Goal: Information Seeking & Learning: Learn about a topic

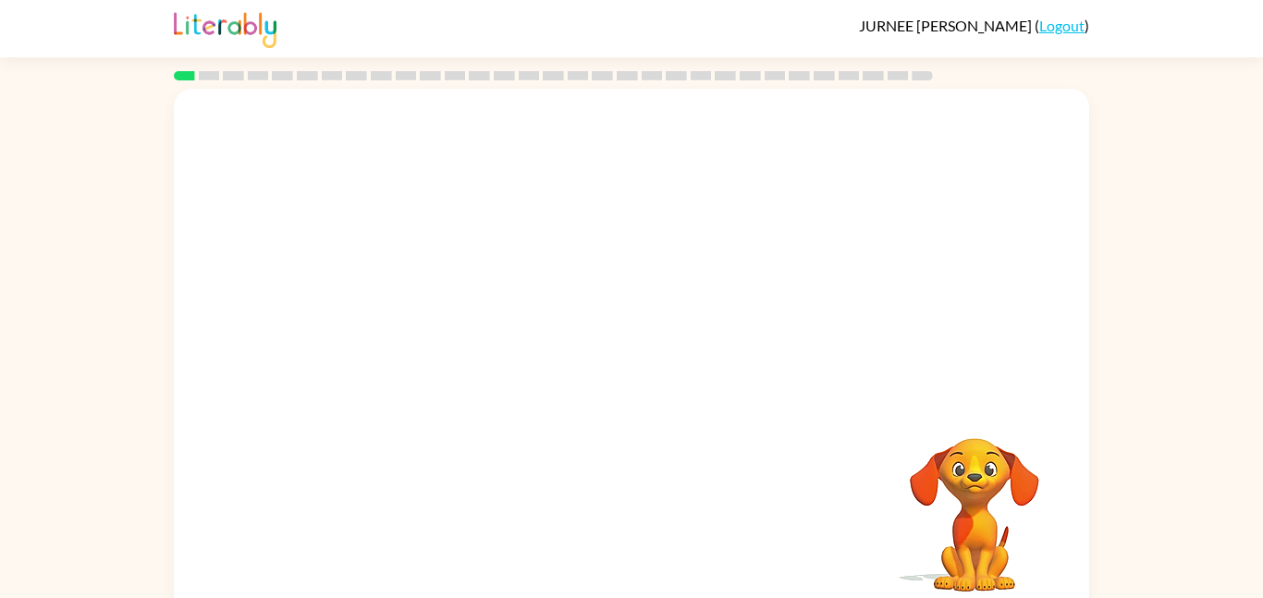
scroll to position [18, 0]
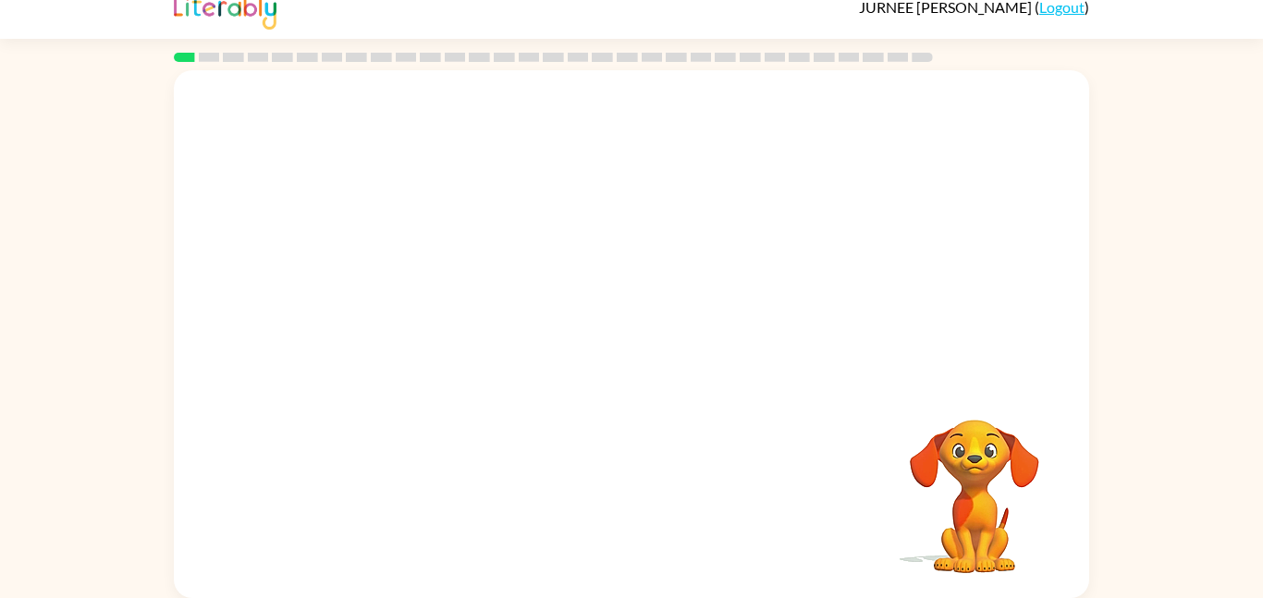
click at [1121, 239] on div "Your browser must support playing .mp4 files to use Literably. Please try using…" at bounding box center [631, 330] width 1263 height 536
click at [656, 347] on div at bounding box center [631, 343] width 118 height 67
click at [632, 350] on div at bounding box center [631, 343] width 118 height 67
click at [634, 348] on icon "button" at bounding box center [630, 343] width 21 height 21
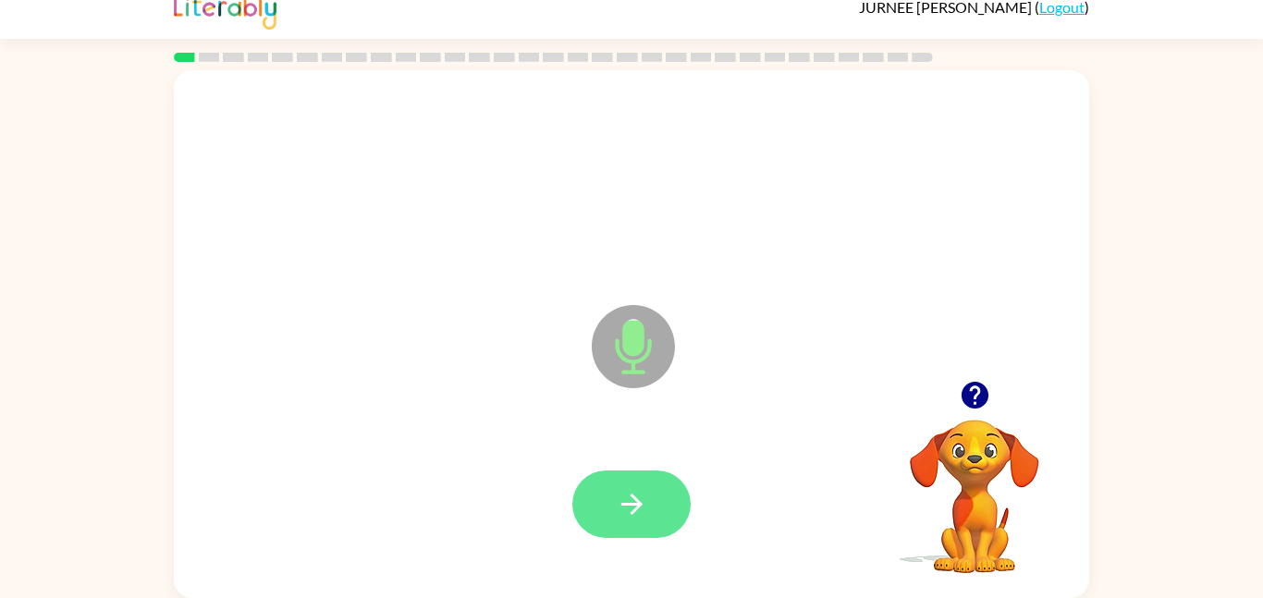
click at [651, 534] on button "button" at bounding box center [631, 504] width 118 height 67
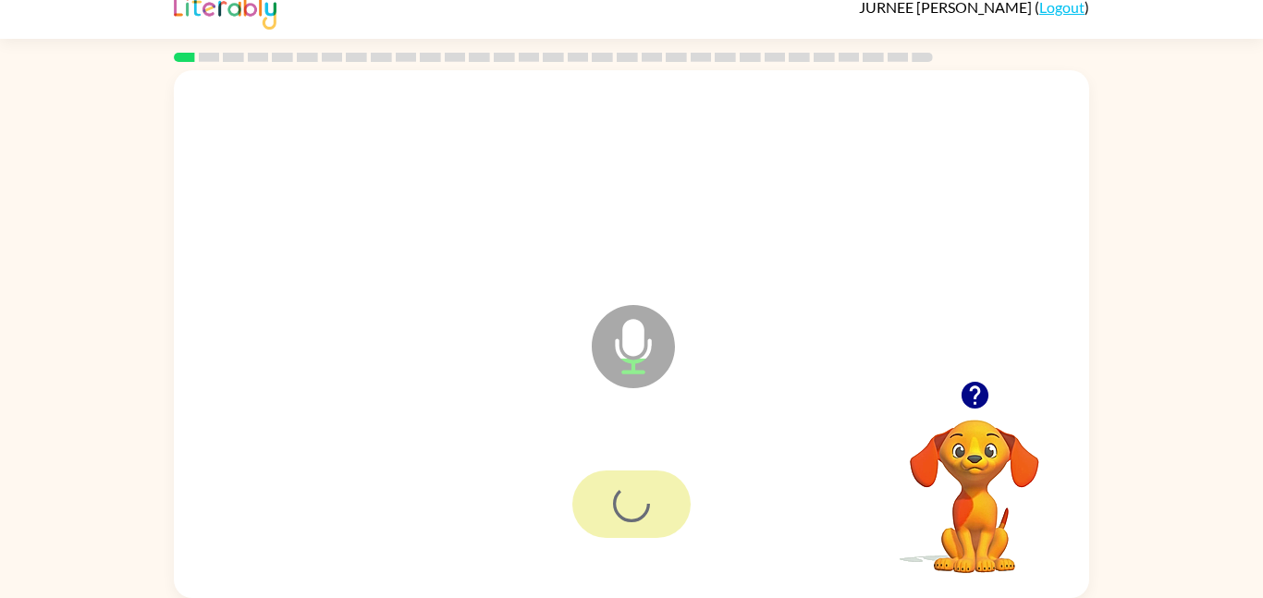
click at [651, 534] on div at bounding box center [631, 504] width 118 height 67
click at [660, 528] on div at bounding box center [631, 504] width 118 height 67
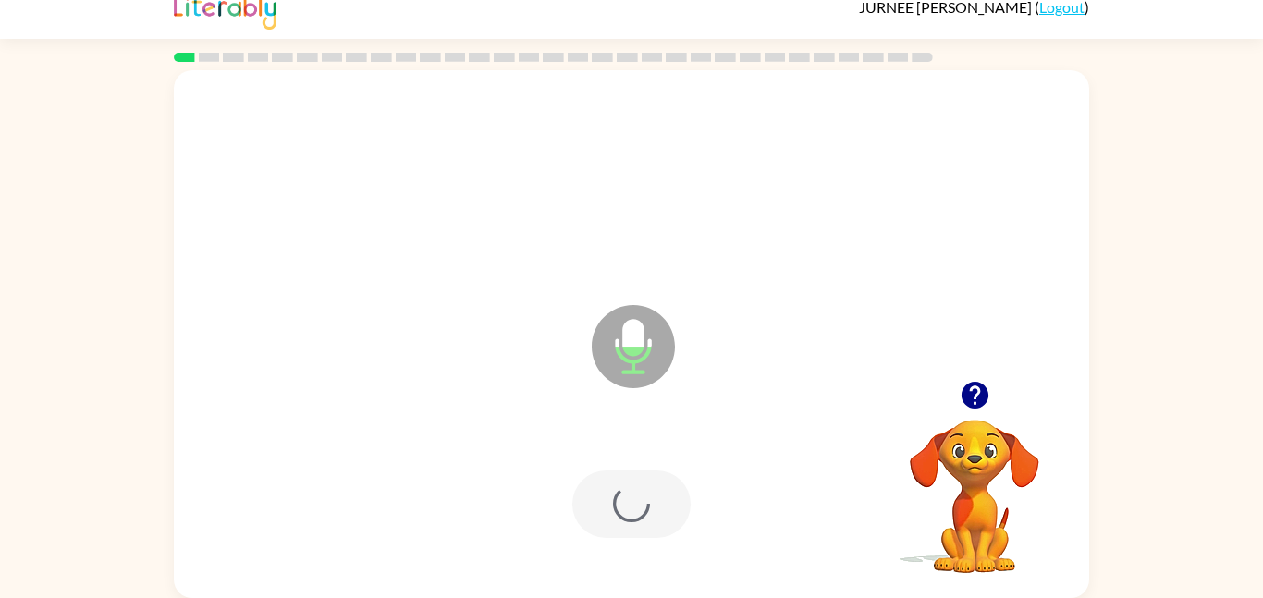
click at [660, 528] on div at bounding box center [631, 504] width 118 height 67
click at [983, 398] on icon "button" at bounding box center [974, 395] width 27 height 27
click at [626, 345] on icon "Microphone The Microphone is here when it is your turn to talk" at bounding box center [725, 370] width 277 height 139
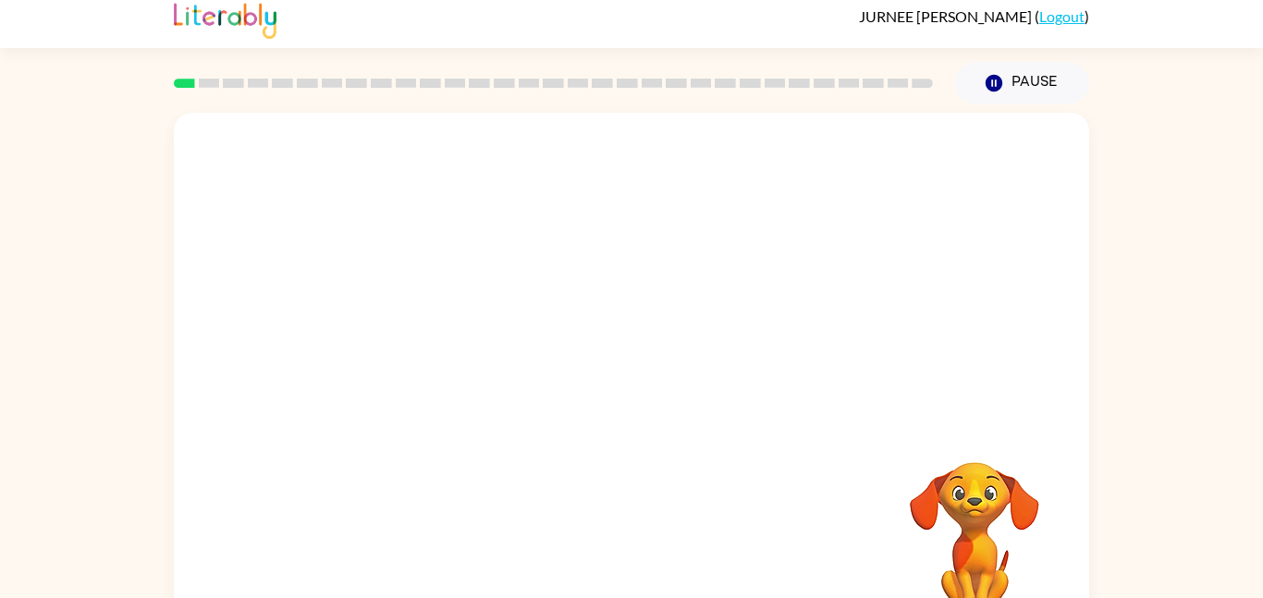
scroll to position [52, 0]
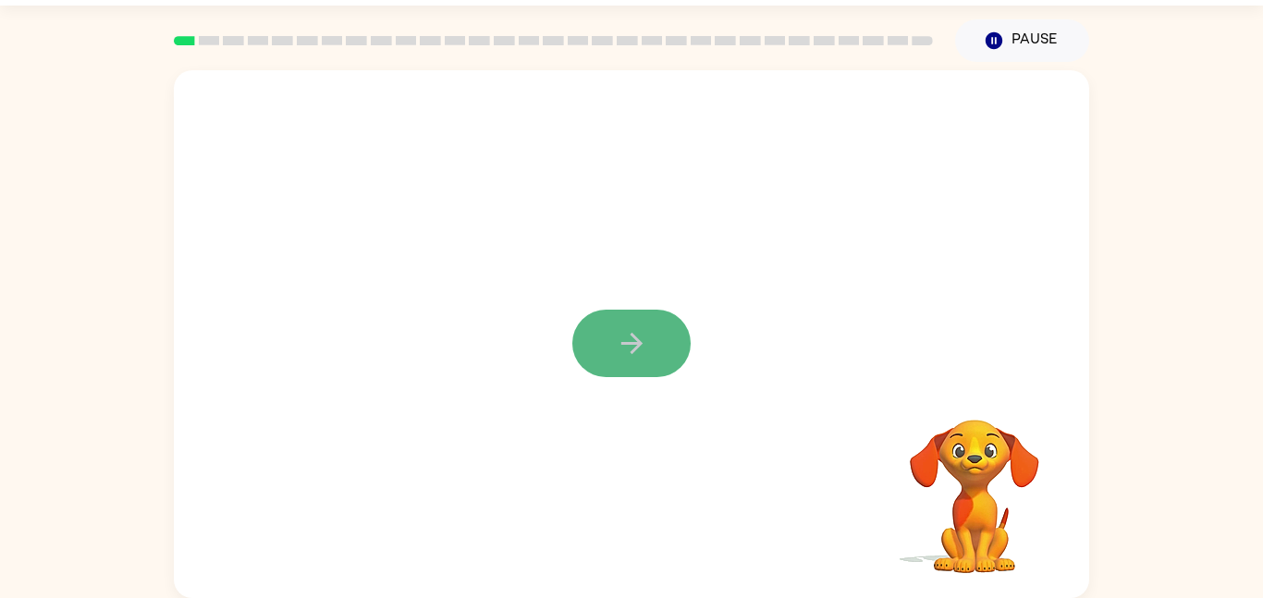
click at [631, 347] on icon "button" at bounding box center [632, 343] width 32 height 32
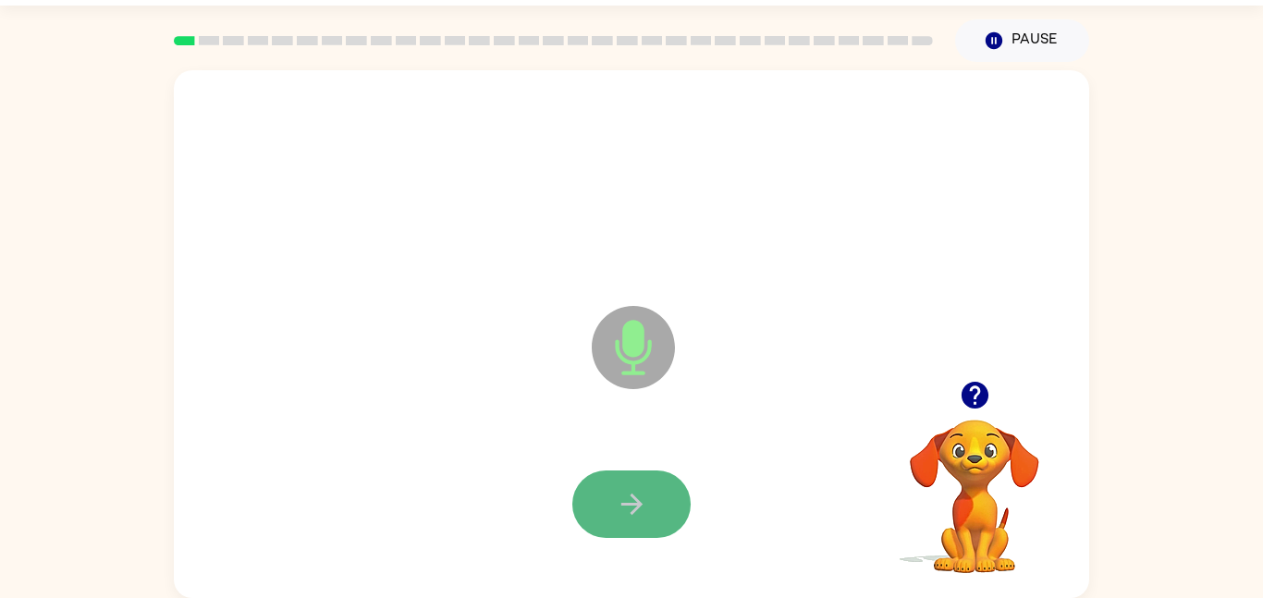
click at [627, 521] on button "button" at bounding box center [631, 504] width 118 height 67
click at [978, 399] on icon "button" at bounding box center [974, 395] width 27 height 27
click at [644, 506] on icon "button" at bounding box center [632, 504] width 32 height 32
click at [964, 391] on icon "button" at bounding box center [974, 395] width 27 height 27
click at [603, 517] on button "button" at bounding box center [631, 504] width 118 height 67
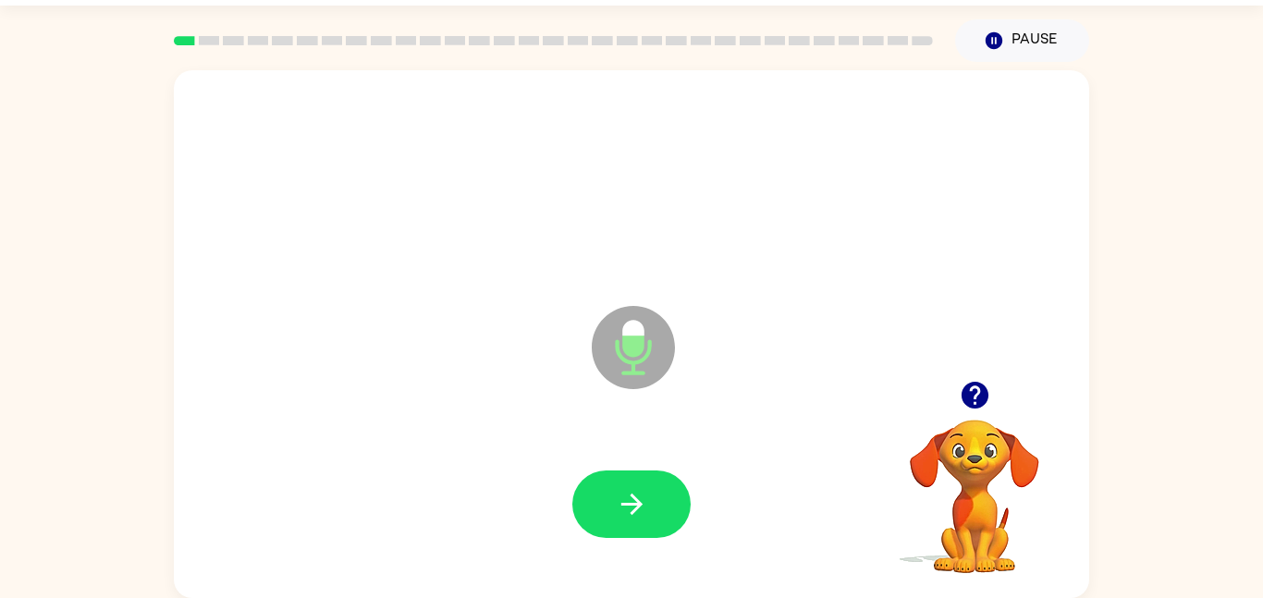
click at [620, 506] on icon "button" at bounding box center [632, 504] width 32 height 32
click at [974, 401] on icon "button" at bounding box center [974, 395] width 27 height 27
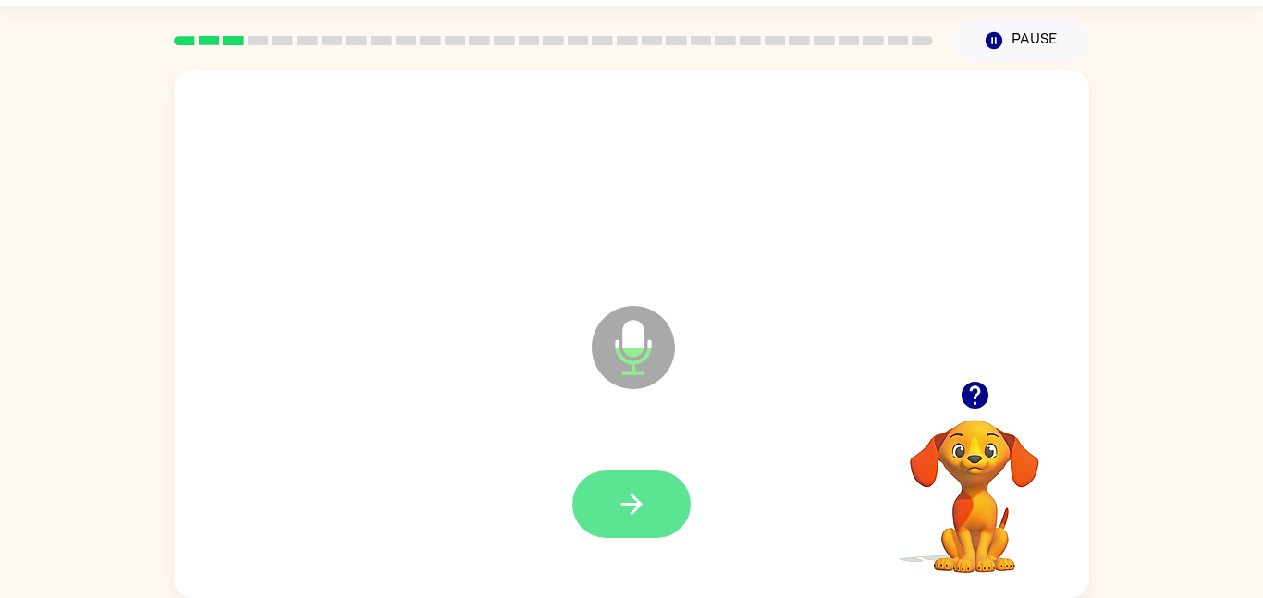
click at [604, 505] on button "button" at bounding box center [631, 504] width 118 height 67
click at [646, 502] on icon "button" at bounding box center [632, 504] width 32 height 32
click at [641, 523] on button "button" at bounding box center [631, 504] width 118 height 67
click at [634, 506] on icon "button" at bounding box center [632, 504] width 32 height 32
click at [646, 488] on icon "button" at bounding box center [632, 504] width 32 height 32
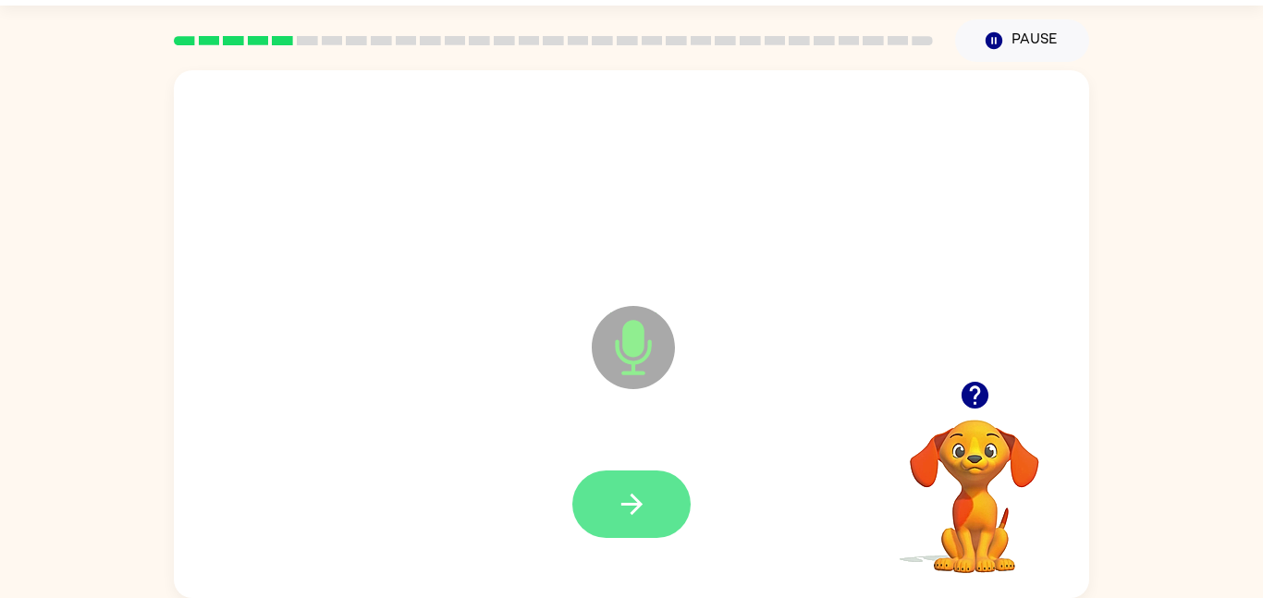
click at [607, 515] on button "button" at bounding box center [631, 504] width 118 height 67
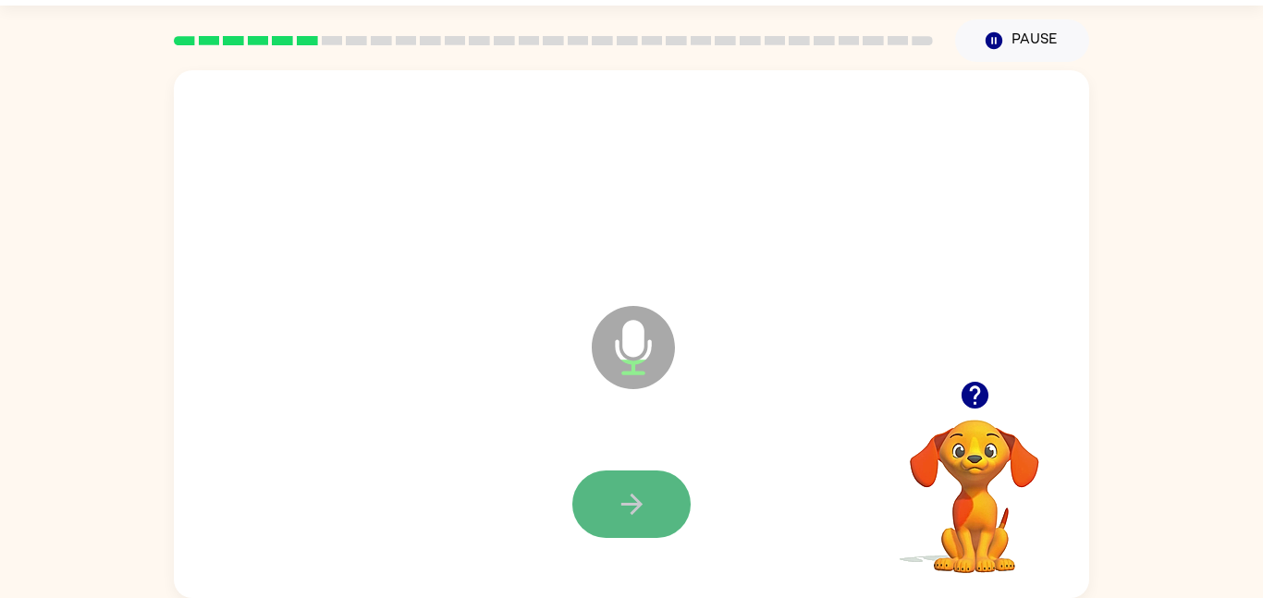
click at [635, 537] on button "button" at bounding box center [631, 504] width 118 height 67
click at [639, 484] on button "button" at bounding box center [631, 504] width 118 height 67
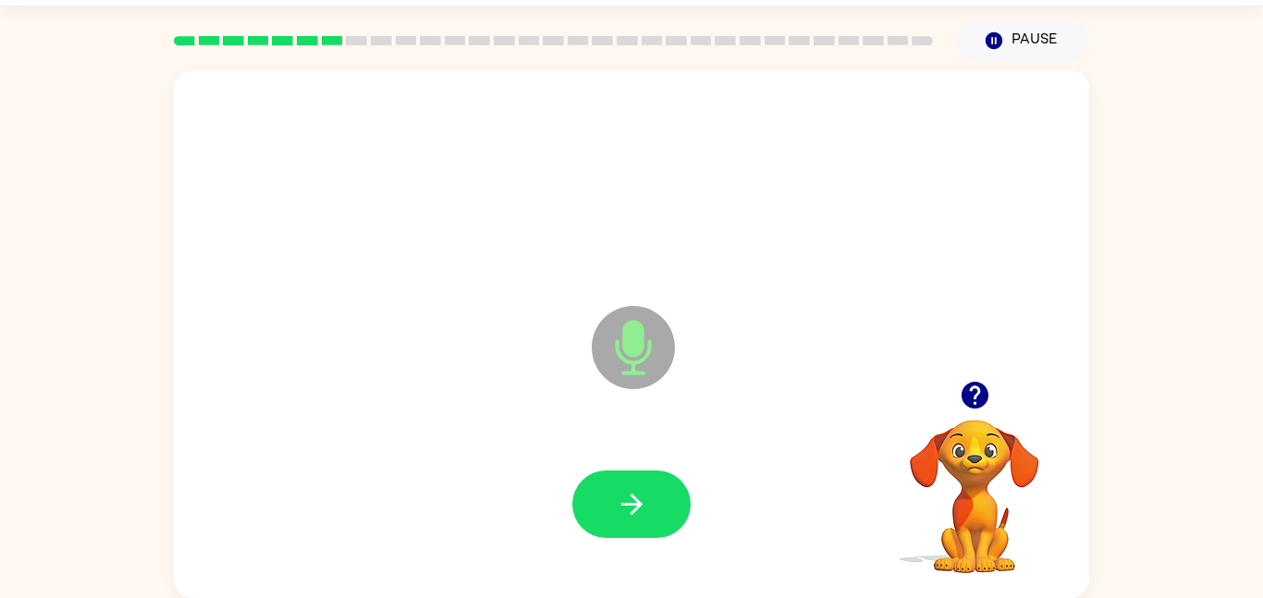
click at [639, 484] on button "button" at bounding box center [631, 504] width 118 height 67
click at [963, 384] on icon "button" at bounding box center [975, 395] width 32 height 32
click at [613, 475] on button "button" at bounding box center [631, 504] width 118 height 67
click at [979, 385] on icon "button" at bounding box center [974, 395] width 27 height 27
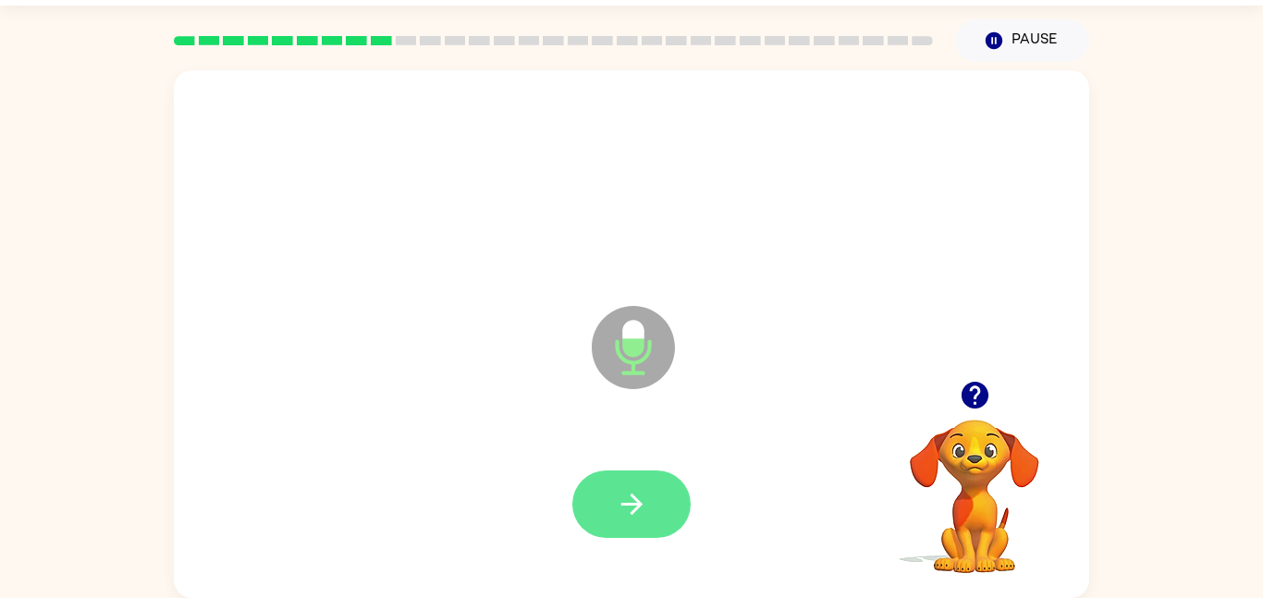
click at [639, 516] on icon "button" at bounding box center [632, 504] width 32 height 32
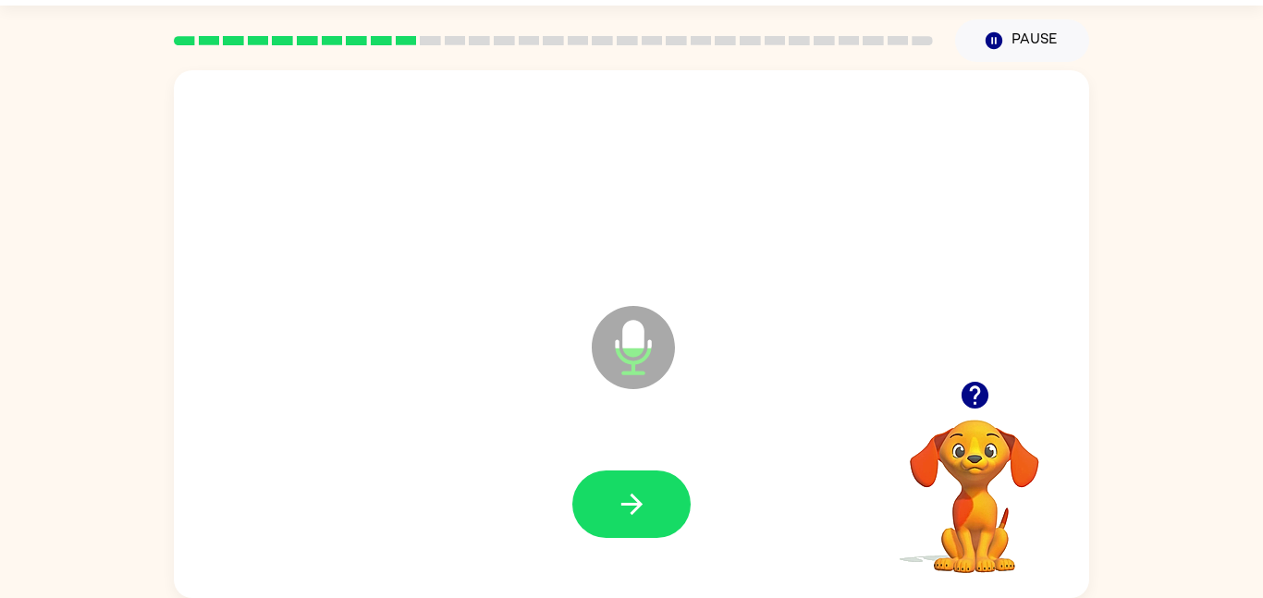
click at [975, 387] on icon "button" at bounding box center [975, 395] width 32 height 32
click at [644, 471] on button "button" at bounding box center [631, 504] width 118 height 67
click at [972, 393] on icon "button" at bounding box center [974, 395] width 27 height 27
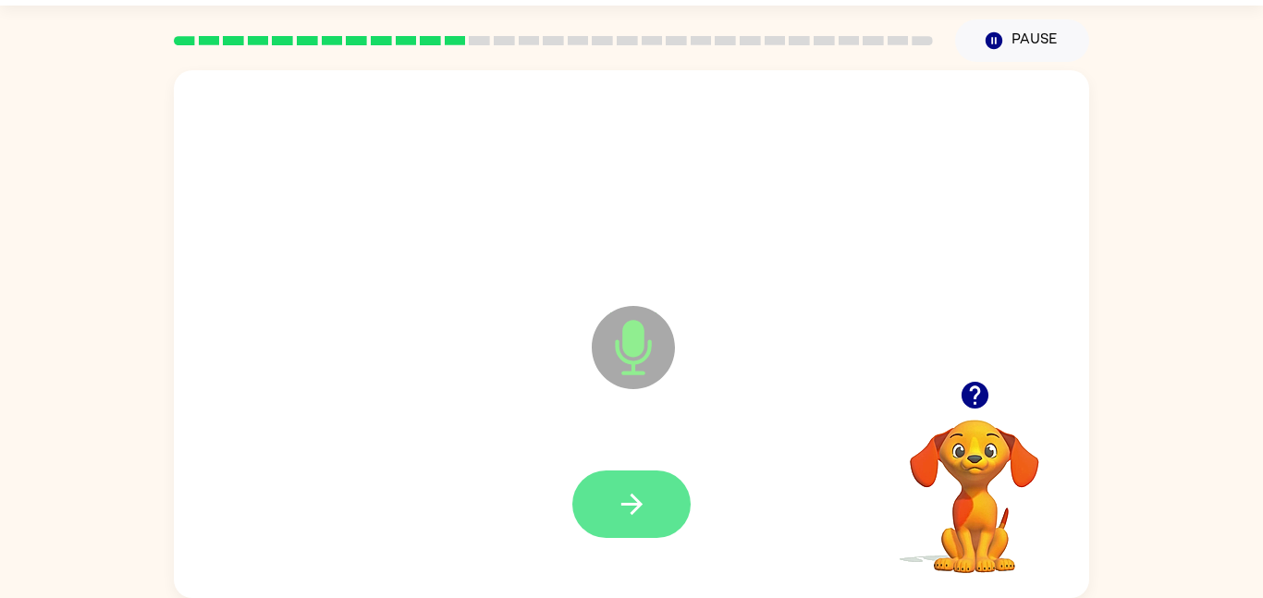
click at [633, 501] on icon "button" at bounding box center [632, 504] width 32 height 32
click at [610, 501] on button "button" at bounding box center [631, 504] width 118 height 67
click at [687, 493] on button "button" at bounding box center [631, 504] width 118 height 67
click at [637, 491] on icon "button" at bounding box center [632, 504] width 32 height 32
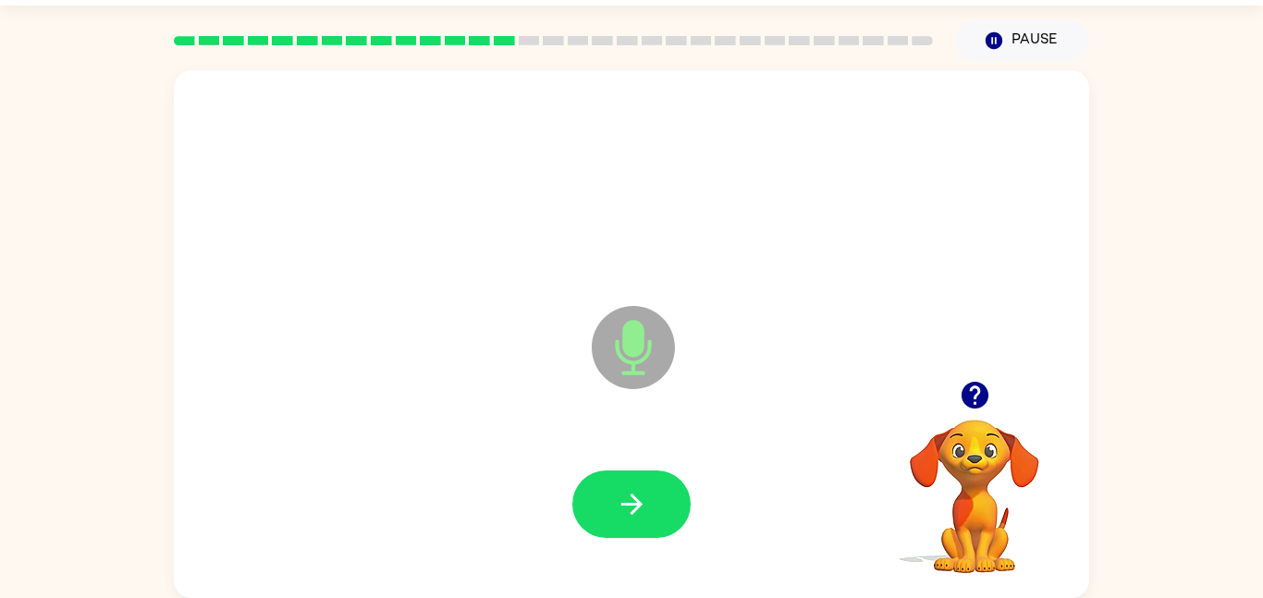
click at [637, 491] on icon "button" at bounding box center [632, 504] width 32 height 32
click at [629, 485] on button "button" at bounding box center [631, 504] width 118 height 67
click at [630, 486] on button "button" at bounding box center [631, 504] width 118 height 67
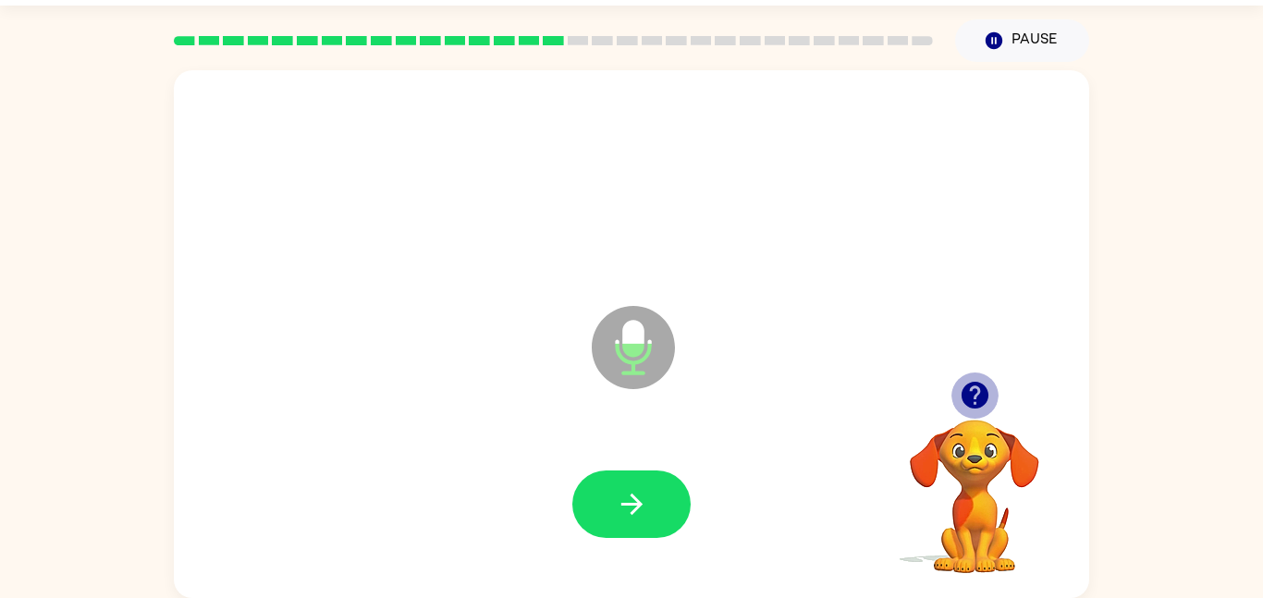
click at [975, 407] on icon "button" at bounding box center [974, 395] width 27 height 27
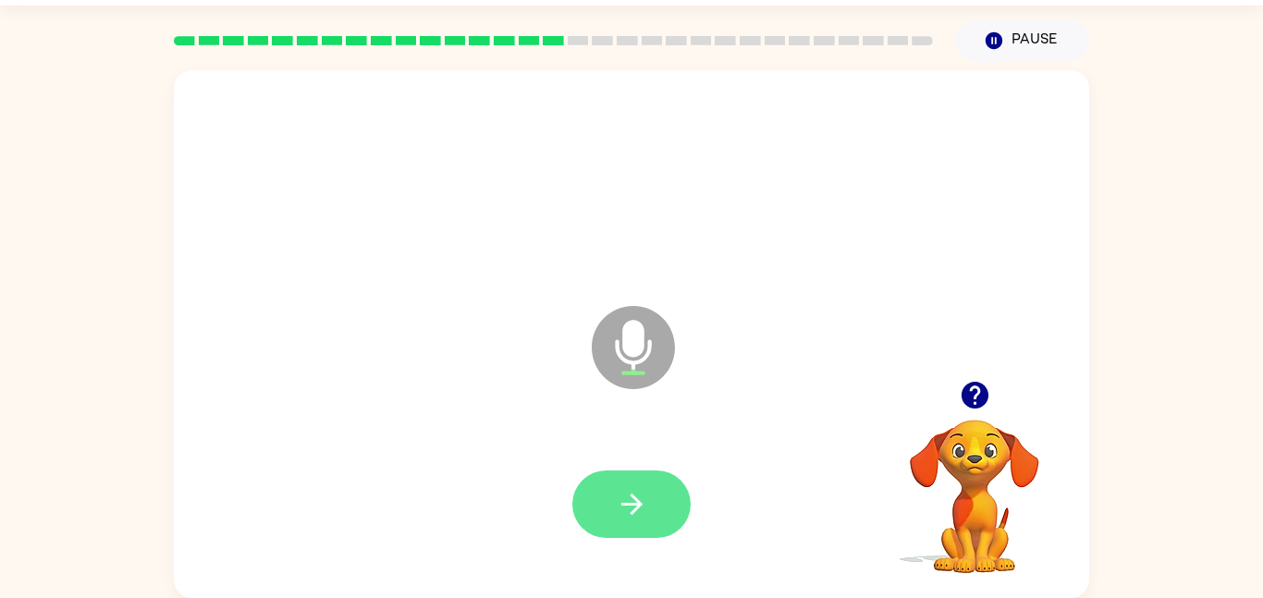
click at [616, 501] on icon "button" at bounding box center [632, 504] width 32 height 32
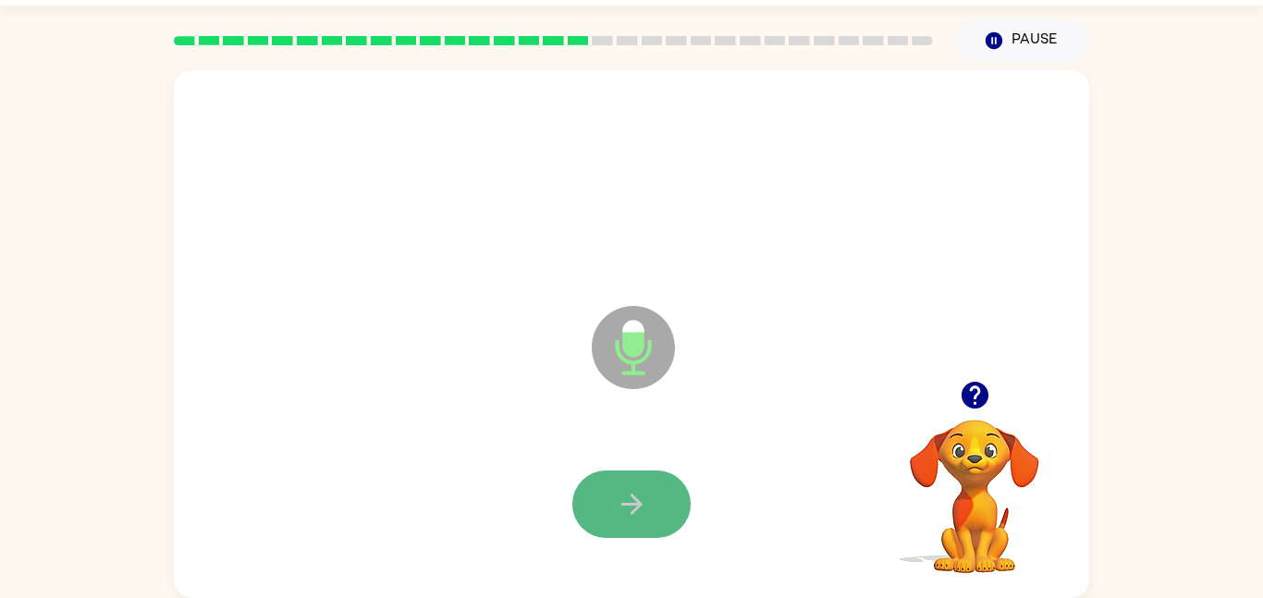
click at [670, 494] on button "button" at bounding box center [631, 504] width 118 height 67
click at [649, 496] on button "button" at bounding box center [631, 504] width 118 height 67
click at [649, 497] on button "button" at bounding box center [631, 504] width 118 height 67
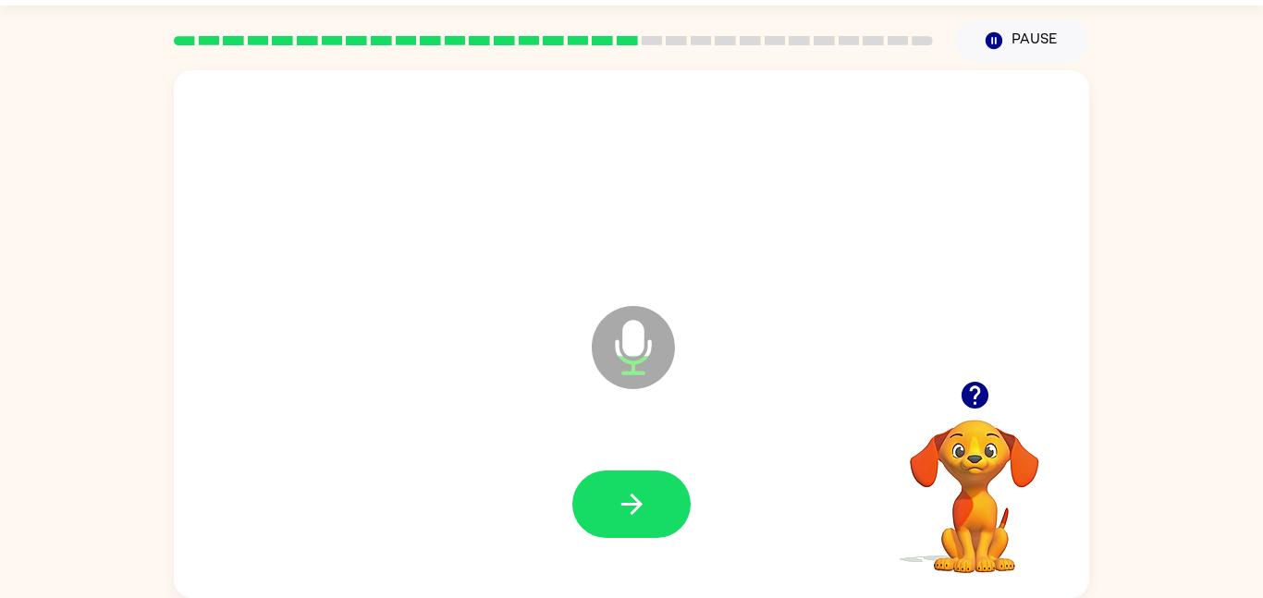
click at [973, 386] on icon "button" at bounding box center [975, 395] width 32 height 32
click at [613, 501] on button "button" at bounding box center [631, 504] width 118 height 67
click at [616, 501] on icon "button" at bounding box center [632, 504] width 32 height 32
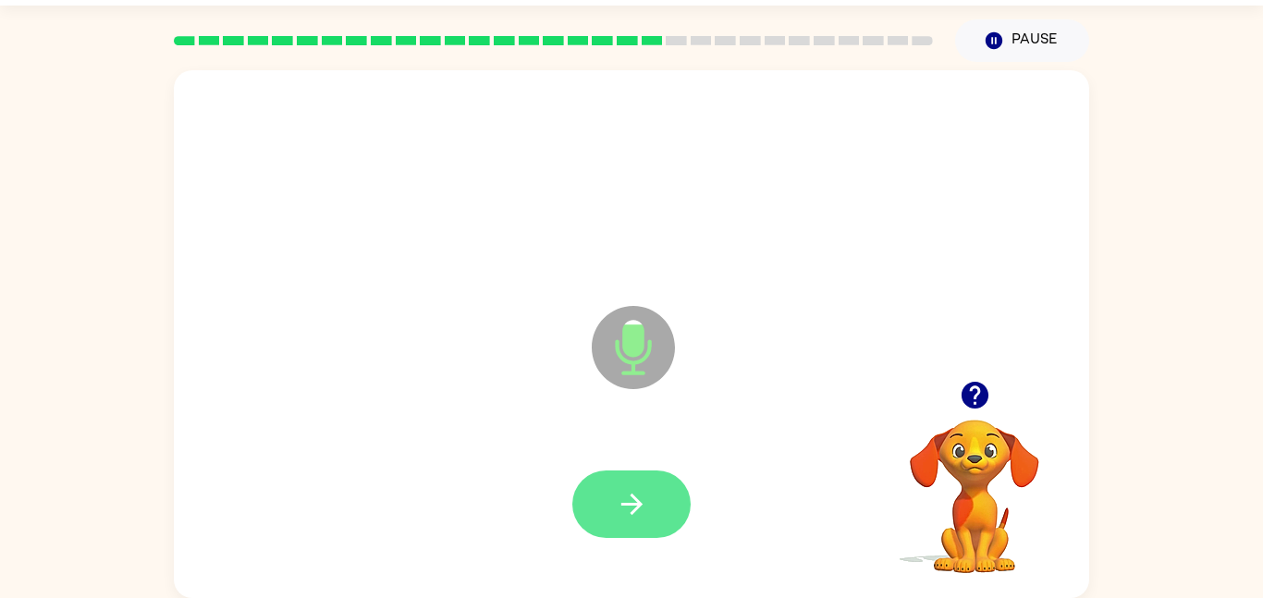
click at [632, 497] on icon "button" at bounding box center [630, 504] width 21 height 21
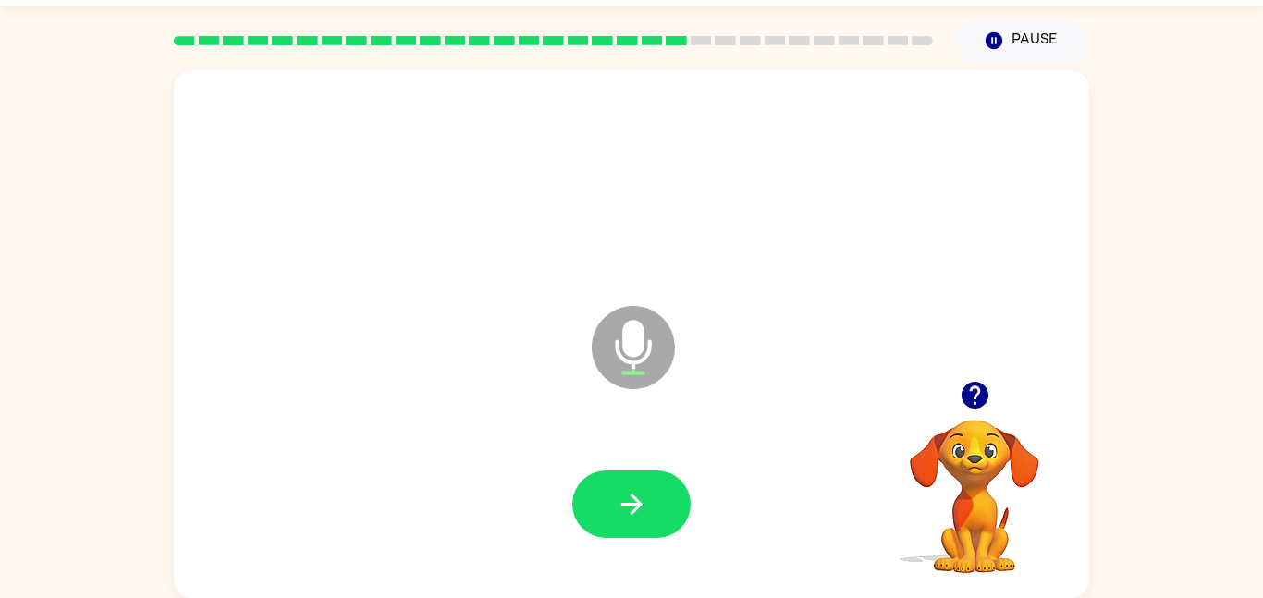
click at [632, 497] on icon "button" at bounding box center [630, 504] width 21 height 21
click at [628, 481] on button "button" at bounding box center [631, 504] width 118 height 67
click at [642, 484] on button "button" at bounding box center [631, 504] width 118 height 67
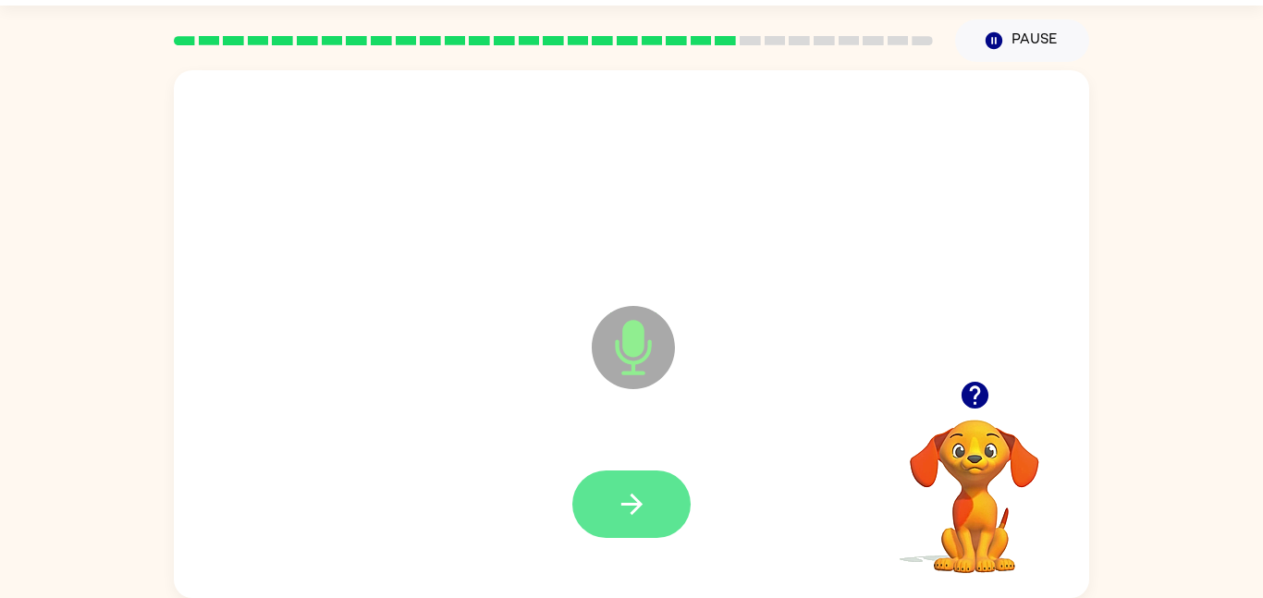
click at [610, 512] on button "button" at bounding box center [631, 504] width 118 height 67
click at [612, 513] on button "button" at bounding box center [631, 504] width 118 height 67
click at [612, 517] on button "button" at bounding box center [631, 504] width 118 height 67
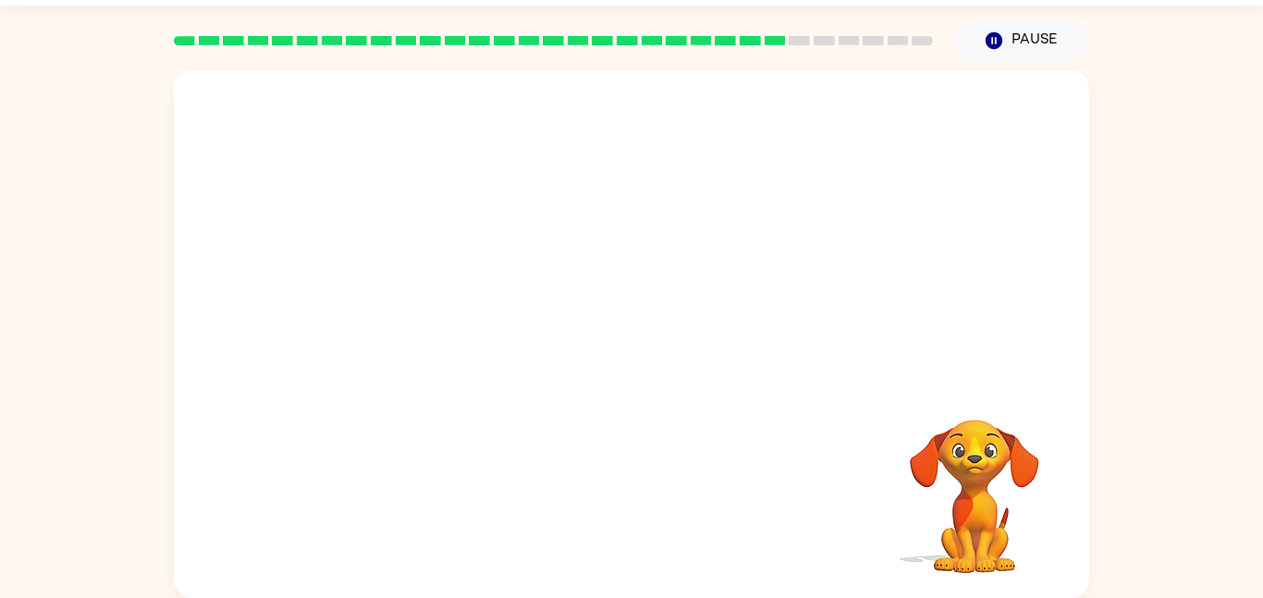
click at [612, 517] on div "Your browser must support playing .mp4 files to use Literably. Please try using…" at bounding box center [631, 334] width 915 height 528
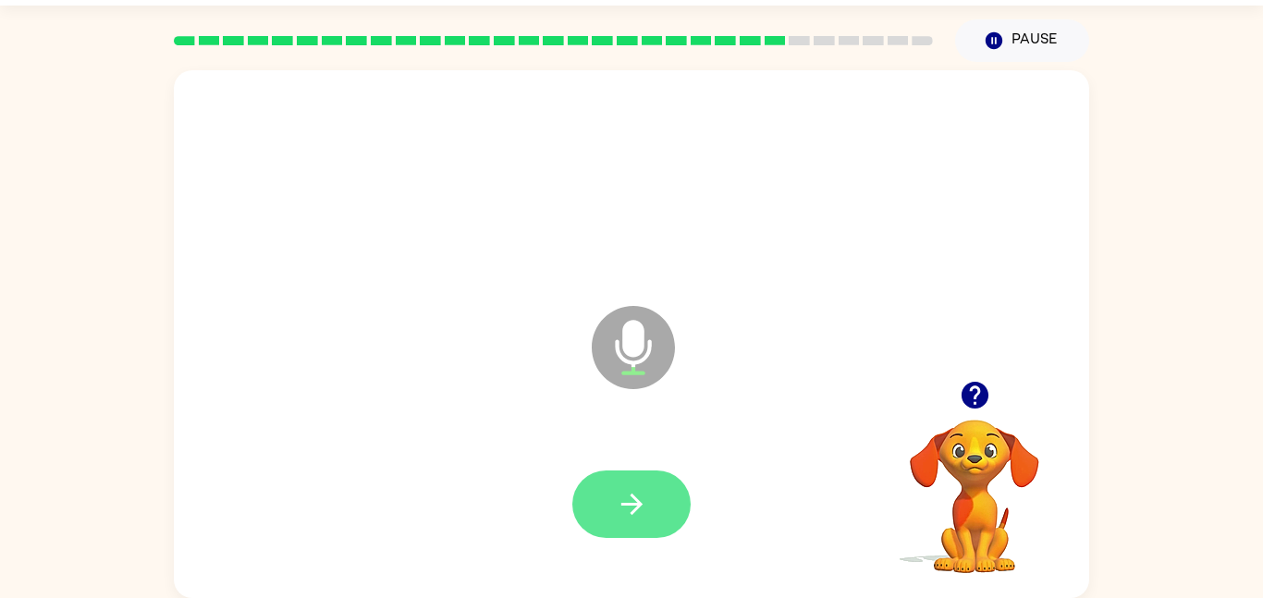
click at [632, 481] on button "button" at bounding box center [631, 504] width 118 height 67
click at [977, 390] on icon "button" at bounding box center [975, 395] width 32 height 32
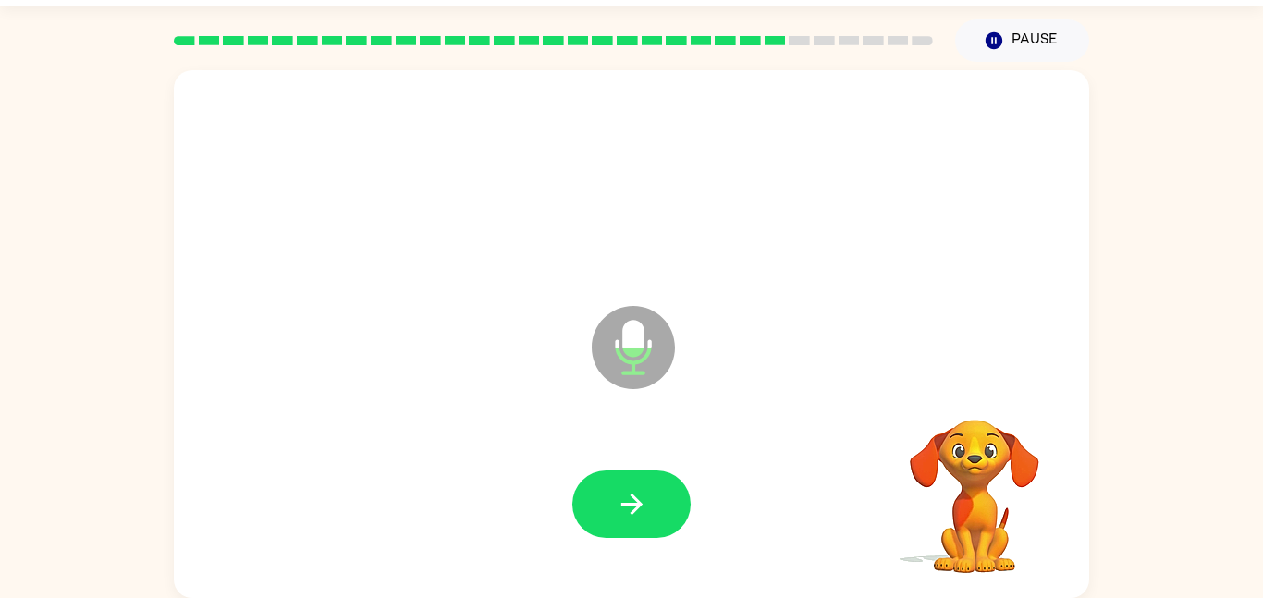
click at [977, 390] on div "Microphone The Microphone is here when it is your turn to talk" at bounding box center [631, 334] width 915 height 528
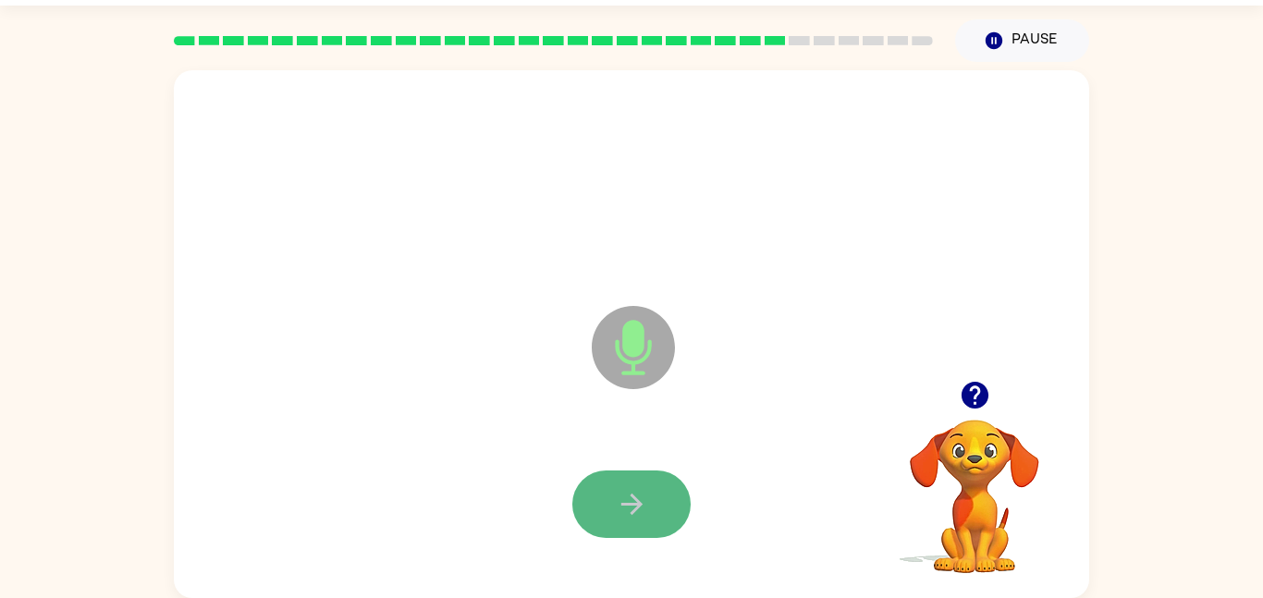
click at [648, 482] on button "button" at bounding box center [631, 504] width 118 height 67
click at [646, 484] on button "button" at bounding box center [631, 504] width 118 height 67
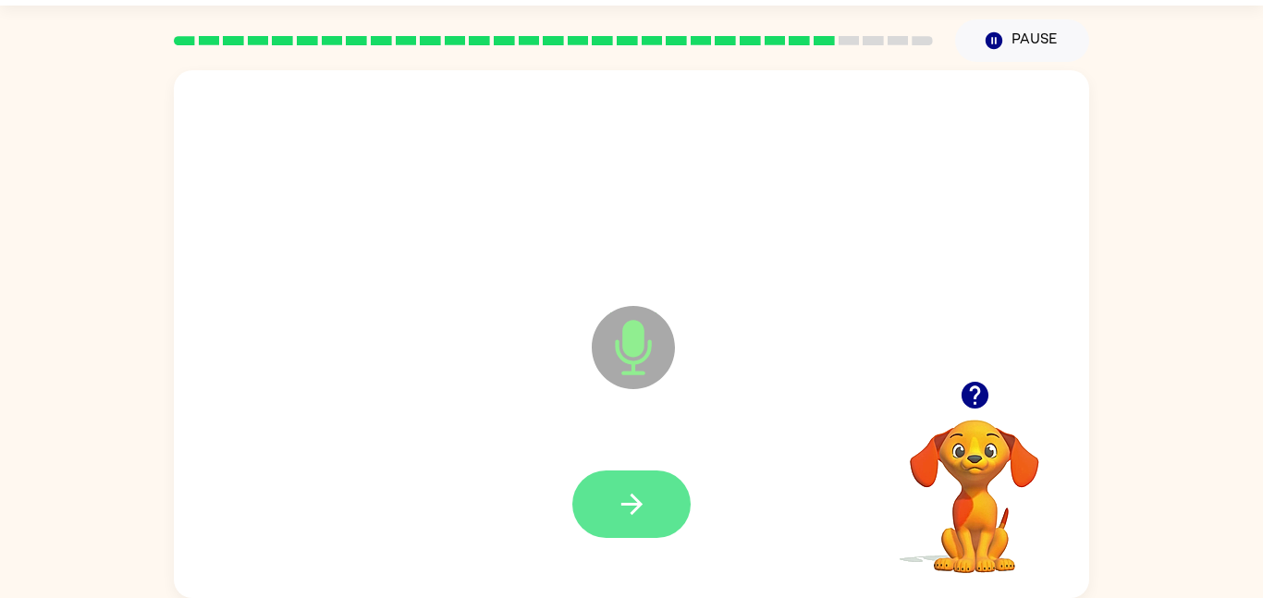
click at [647, 484] on button "button" at bounding box center [631, 504] width 118 height 67
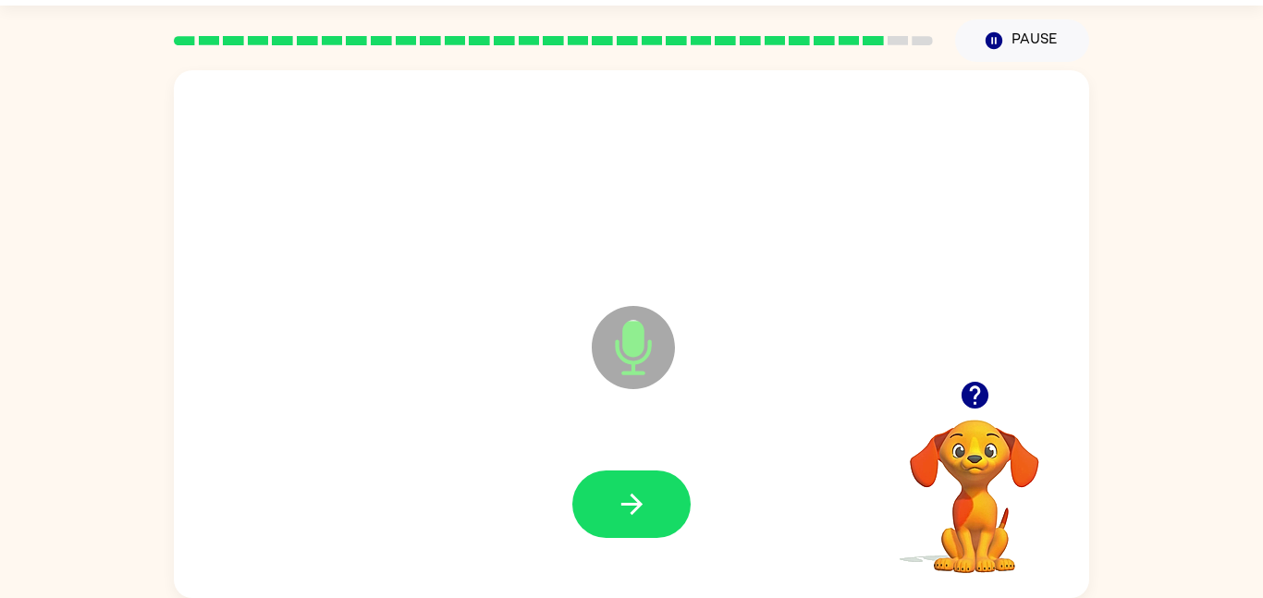
click at [647, 484] on button "button" at bounding box center [631, 504] width 118 height 67
click at [983, 403] on icon "button" at bounding box center [974, 395] width 27 height 27
click at [656, 511] on button "button" at bounding box center [631, 504] width 118 height 67
click at [638, 528] on button "button" at bounding box center [631, 504] width 118 height 67
click at [636, 522] on button "button" at bounding box center [631, 504] width 118 height 67
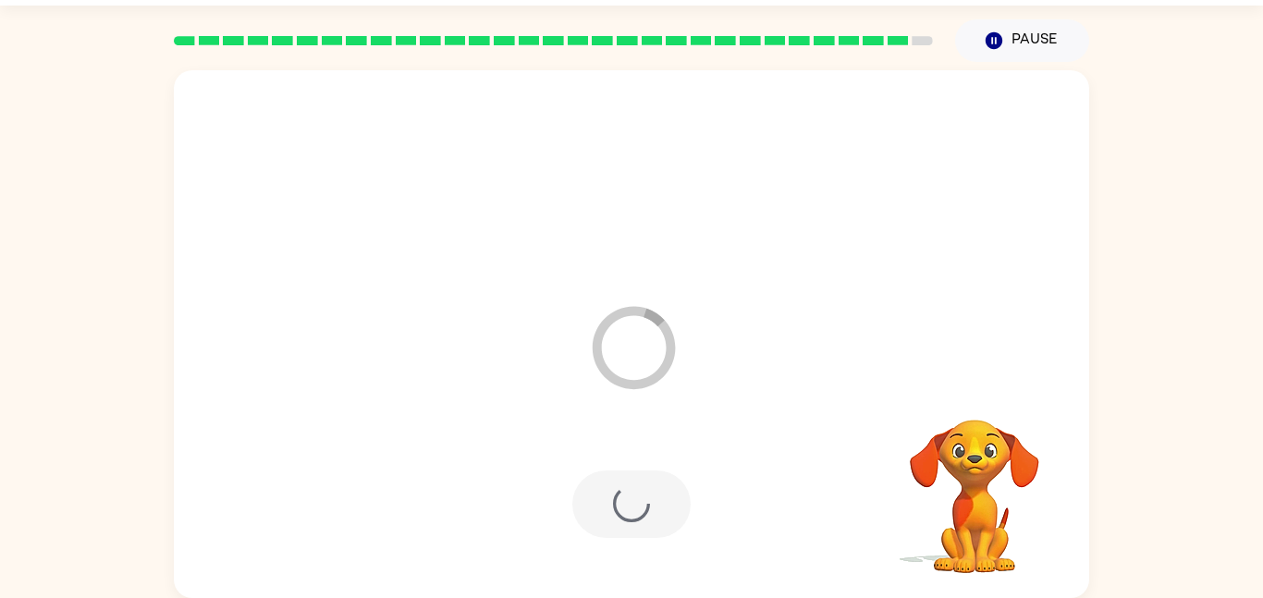
scroll to position [18, 0]
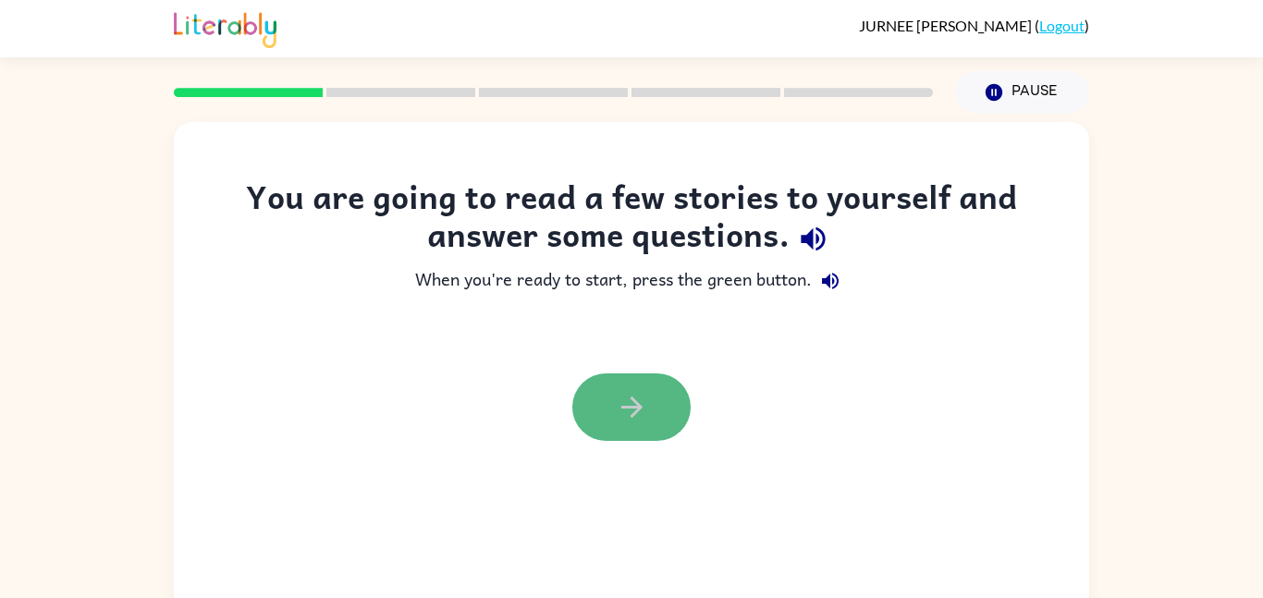
click at [608, 425] on button "button" at bounding box center [631, 407] width 118 height 67
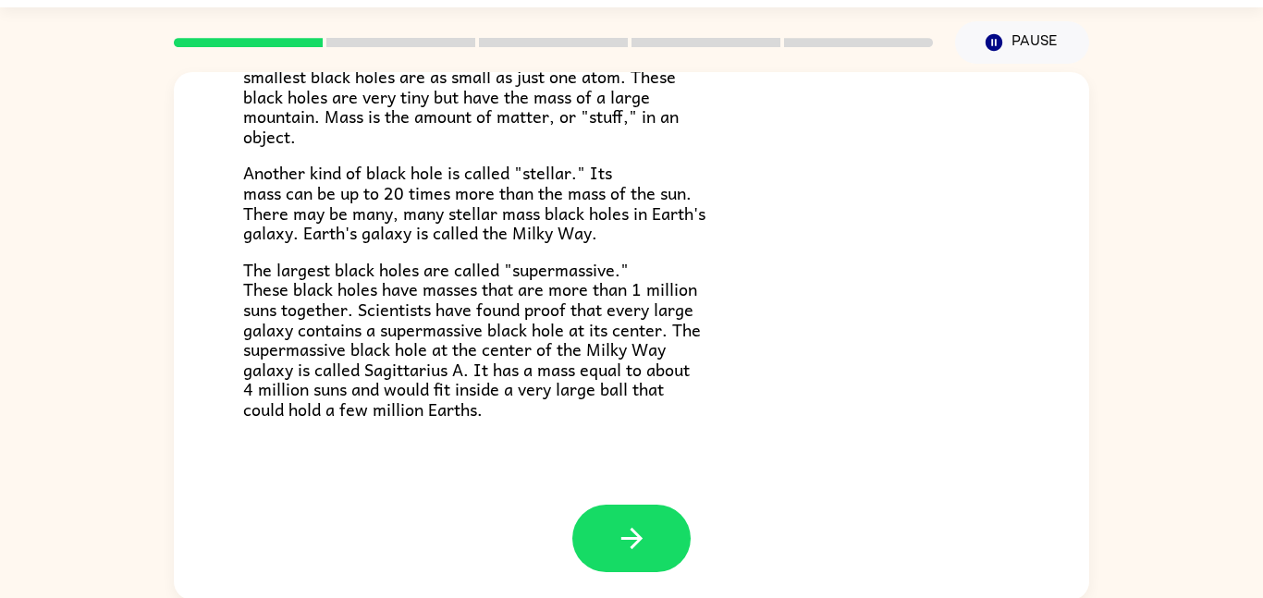
scroll to position [52, 0]
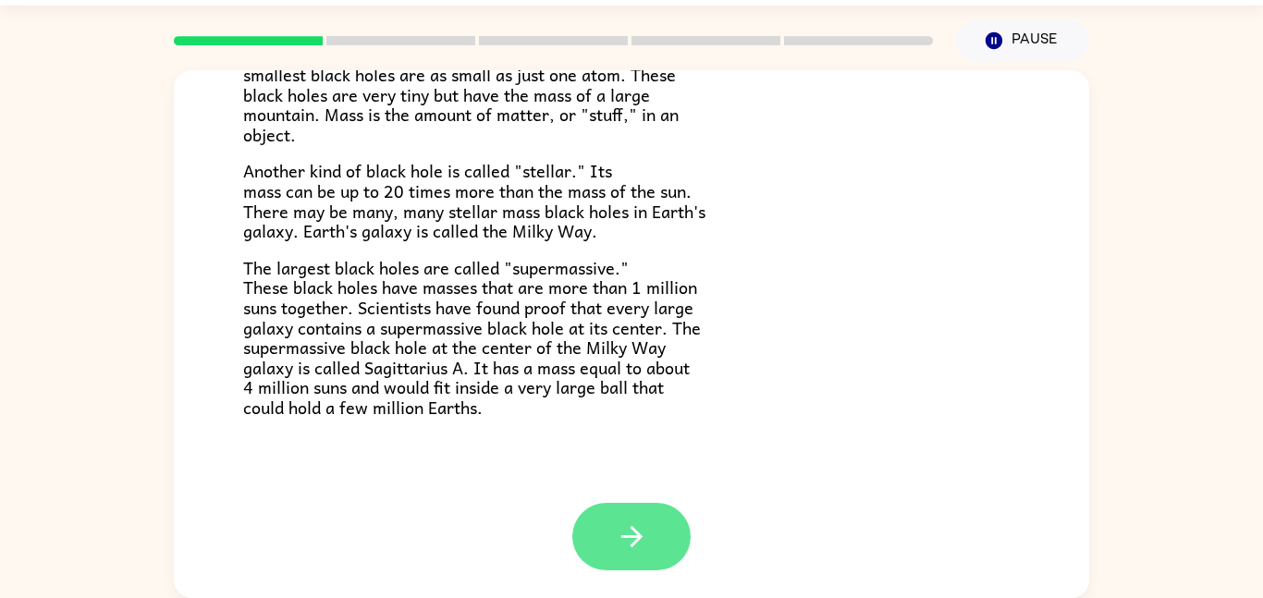
click at [616, 542] on icon "button" at bounding box center [632, 537] width 32 height 32
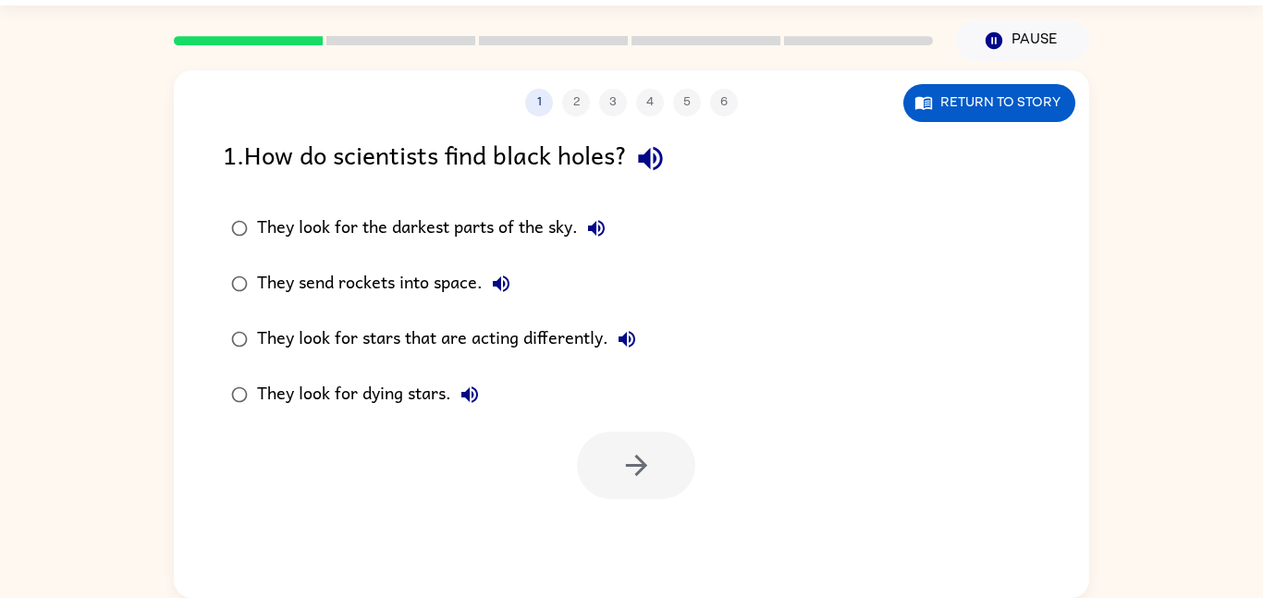
scroll to position [0, 0]
click at [630, 472] on icon "button" at bounding box center [636, 465] width 32 height 32
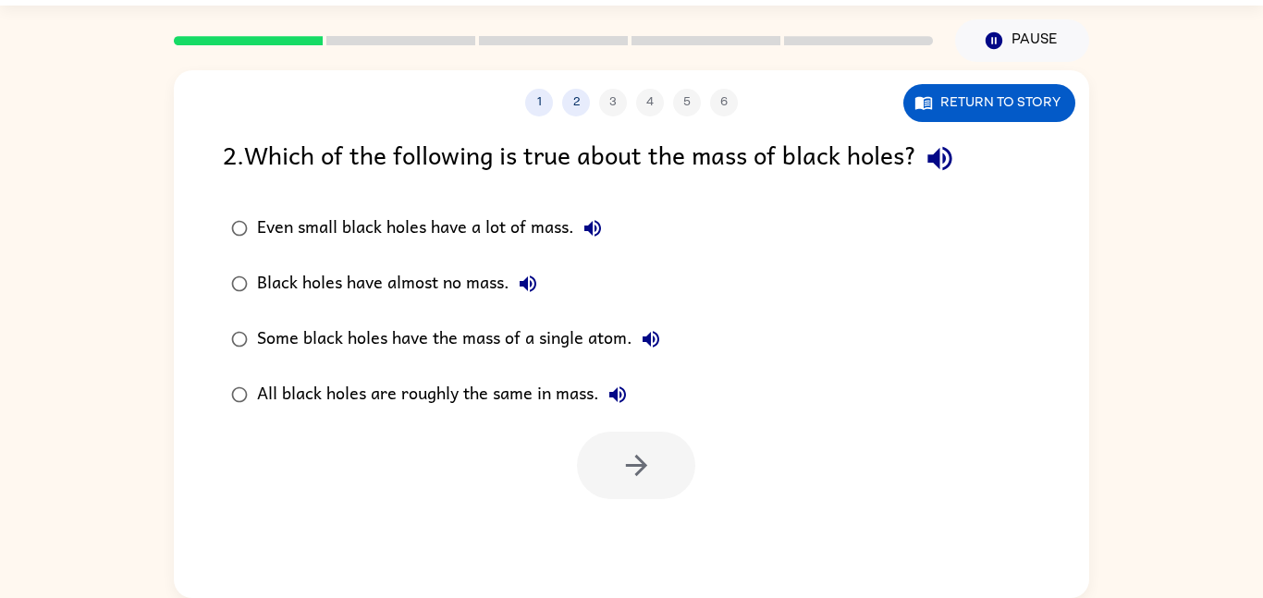
click at [271, 221] on div "Even small black holes have a lot of mass." at bounding box center [434, 228] width 354 height 37
click at [622, 482] on button "button" at bounding box center [636, 465] width 118 height 67
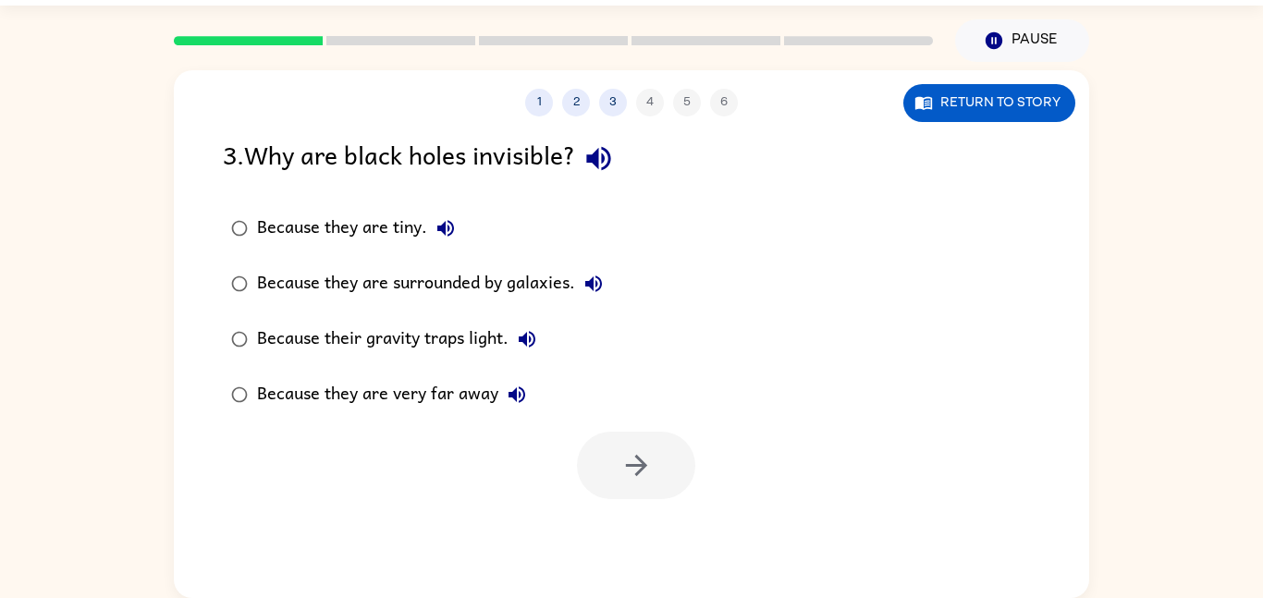
click at [308, 357] on div "Because their gravity traps light." at bounding box center [401, 339] width 288 height 37
click at [357, 411] on div "Because they are very far away" at bounding box center [396, 394] width 278 height 37
click at [365, 291] on div "Because they are surrounded by galaxies." at bounding box center [434, 283] width 355 height 37
click at [448, 411] on div "Because they are very far away" at bounding box center [396, 394] width 278 height 37
click at [453, 298] on div "Because they are surrounded by galaxies." at bounding box center [434, 283] width 355 height 37
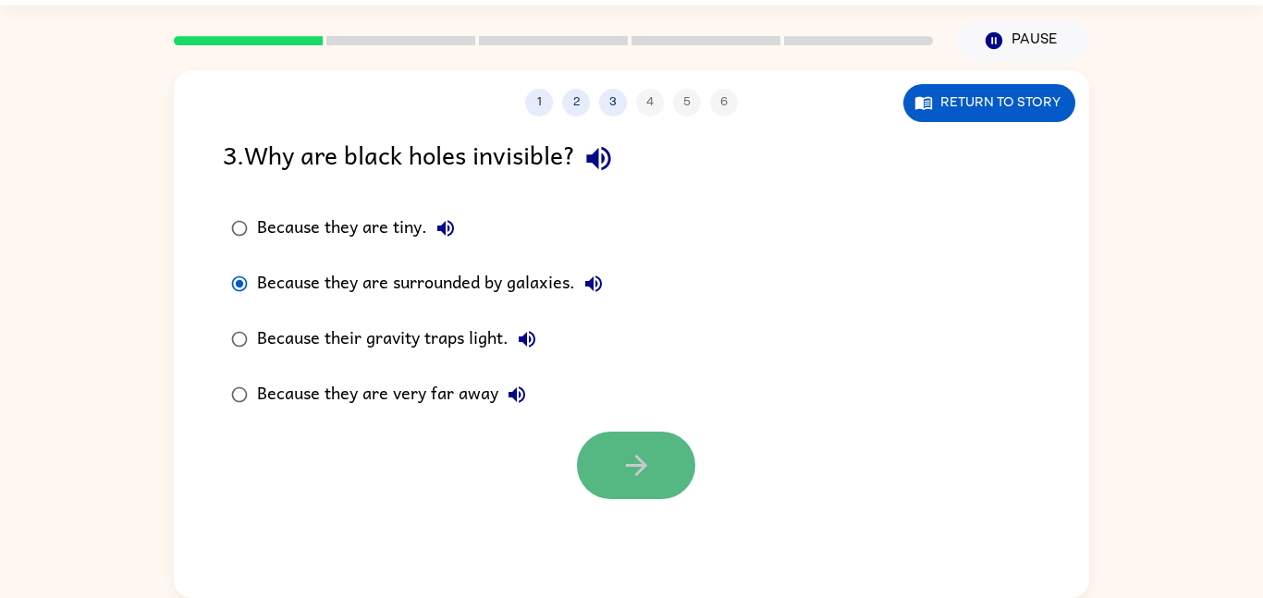
click at [620, 482] on icon "button" at bounding box center [636, 465] width 32 height 32
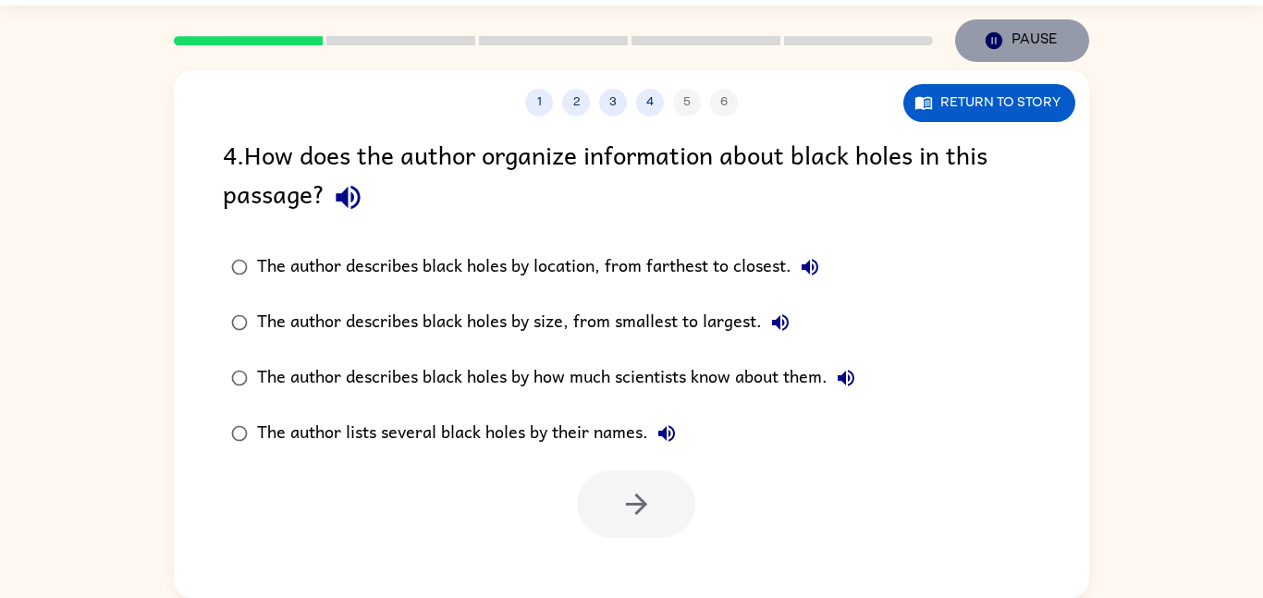
click at [979, 55] on button "Pause Pause" at bounding box center [1022, 40] width 134 height 43
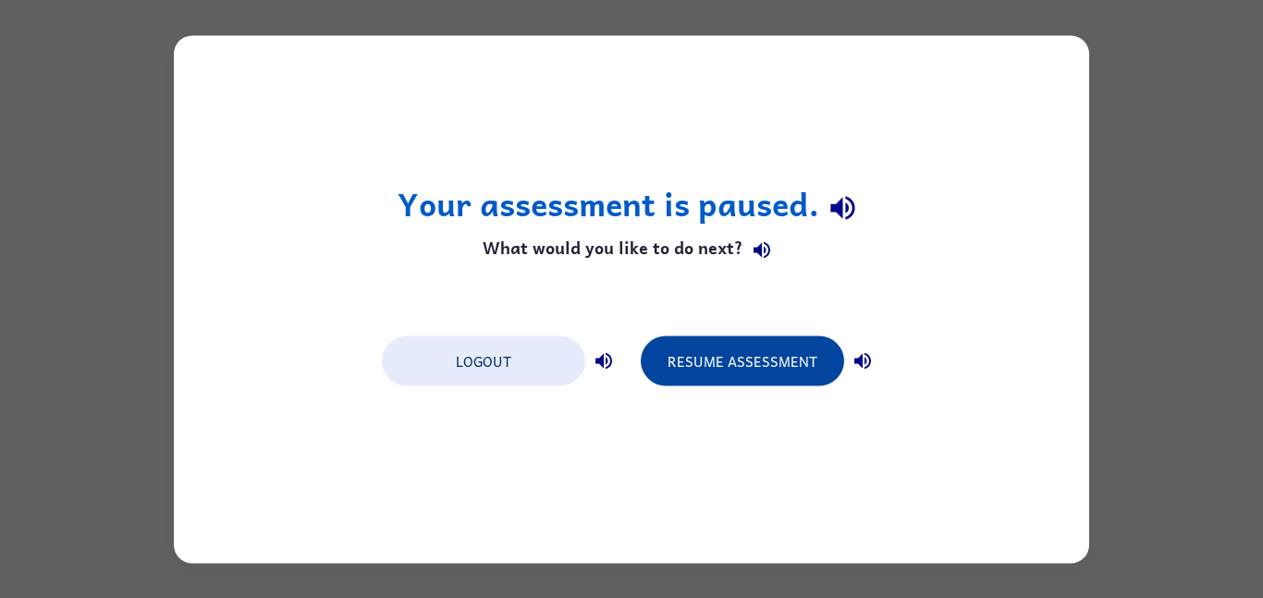
click at [774, 343] on button "Resume Assessment" at bounding box center [742, 361] width 203 height 50
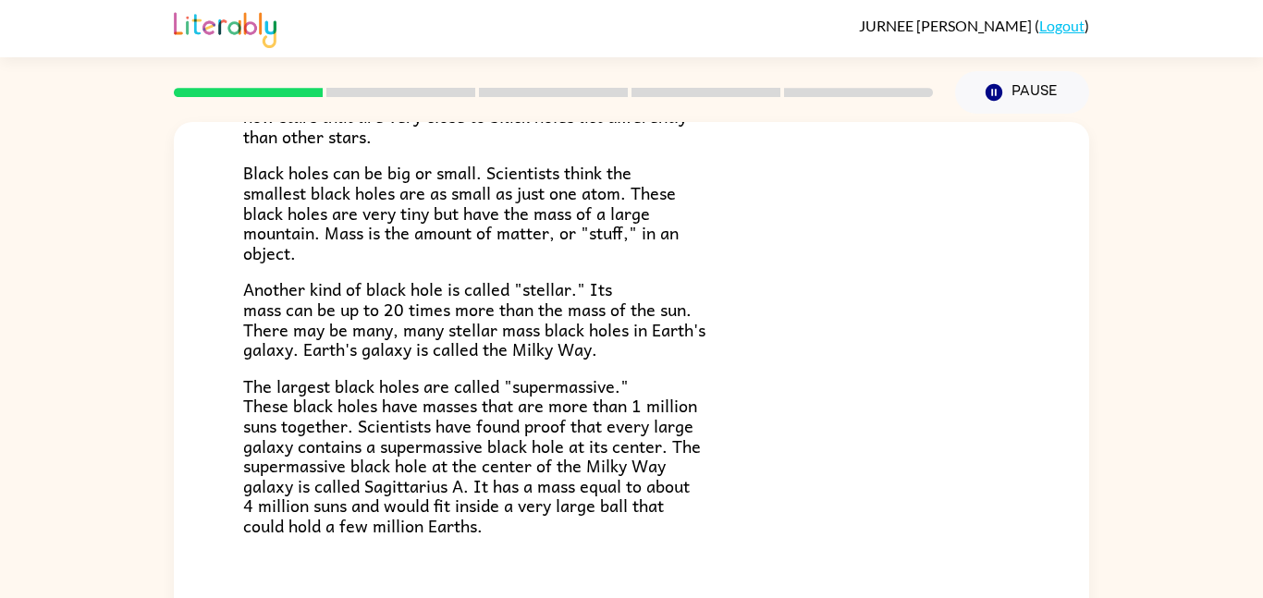
scroll to position [390, 0]
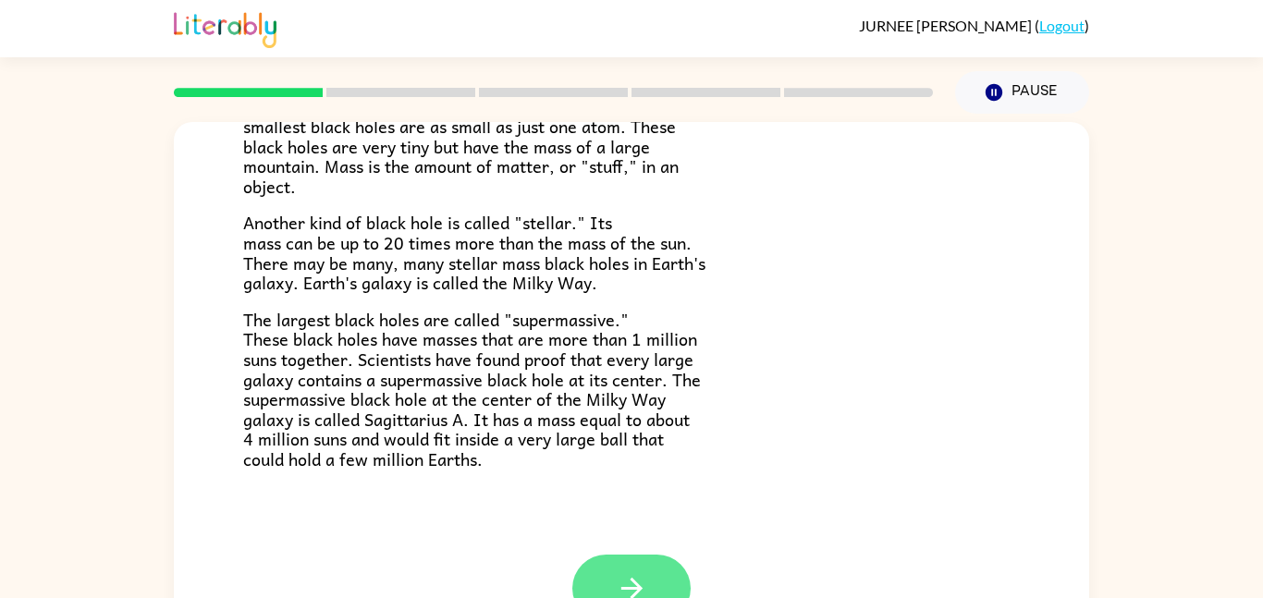
click at [632, 594] on icon "button" at bounding box center [632, 588] width 32 height 32
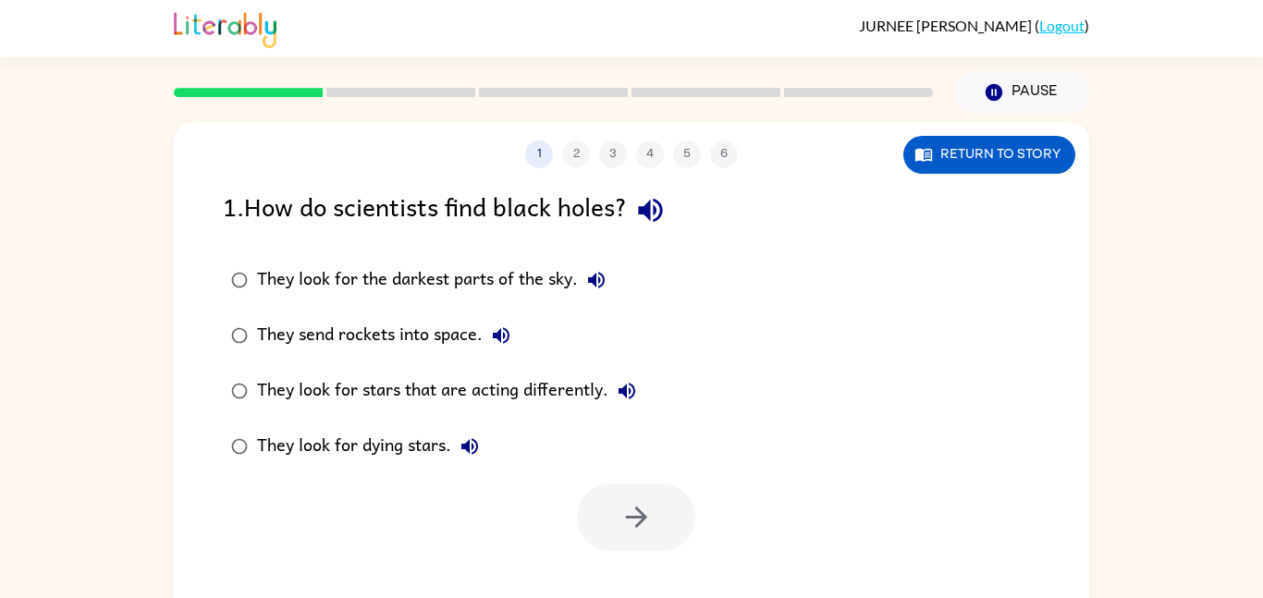
scroll to position [0, 0]
click at [989, 153] on button "Return to story" at bounding box center [989, 155] width 172 height 38
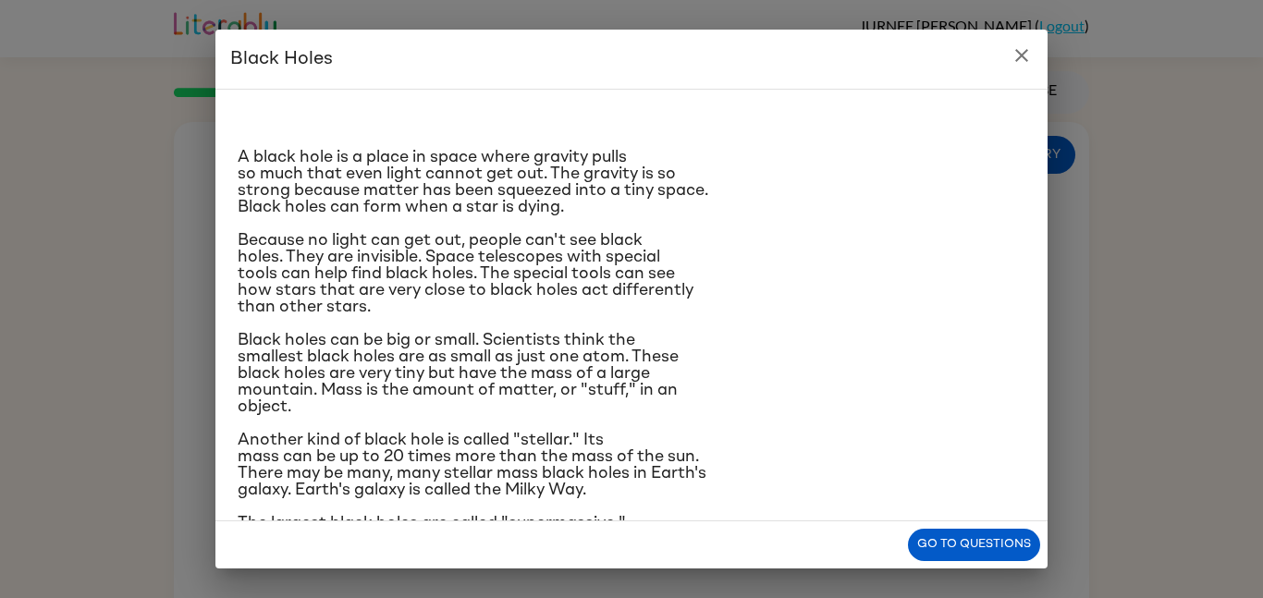
click at [1024, 59] on icon "close" at bounding box center [1022, 55] width 22 height 22
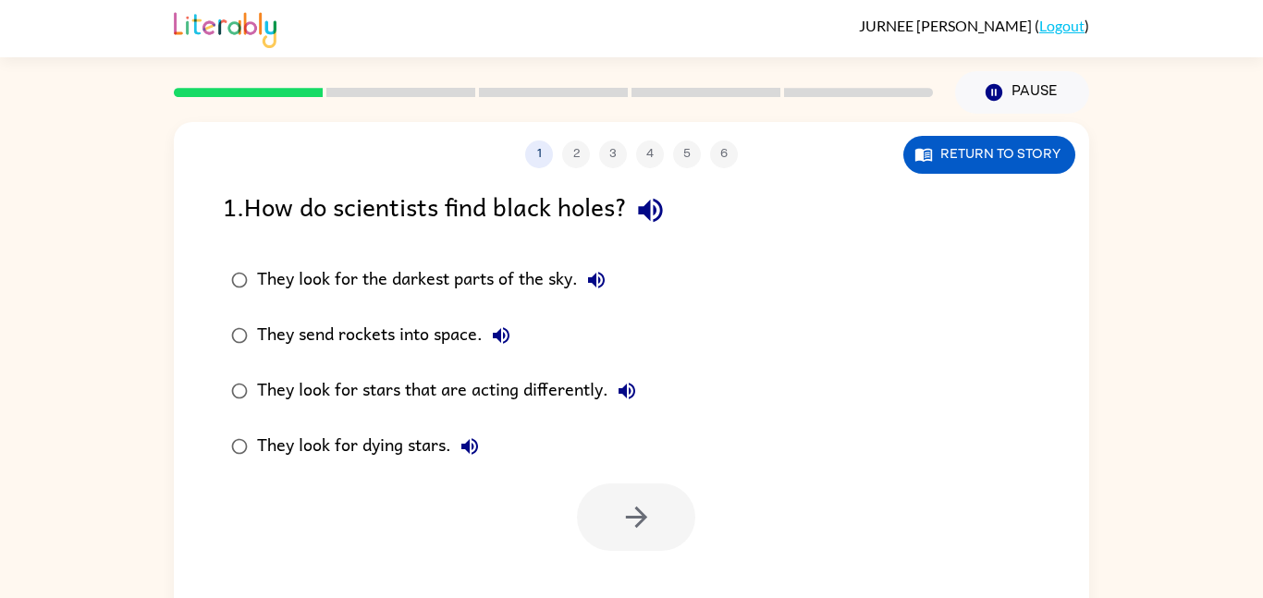
click at [426, 406] on div "They look for stars that are acting differently." at bounding box center [451, 391] width 388 height 37
click at [593, 509] on button "button" at bounding box center [636, 517] width 118 height 67
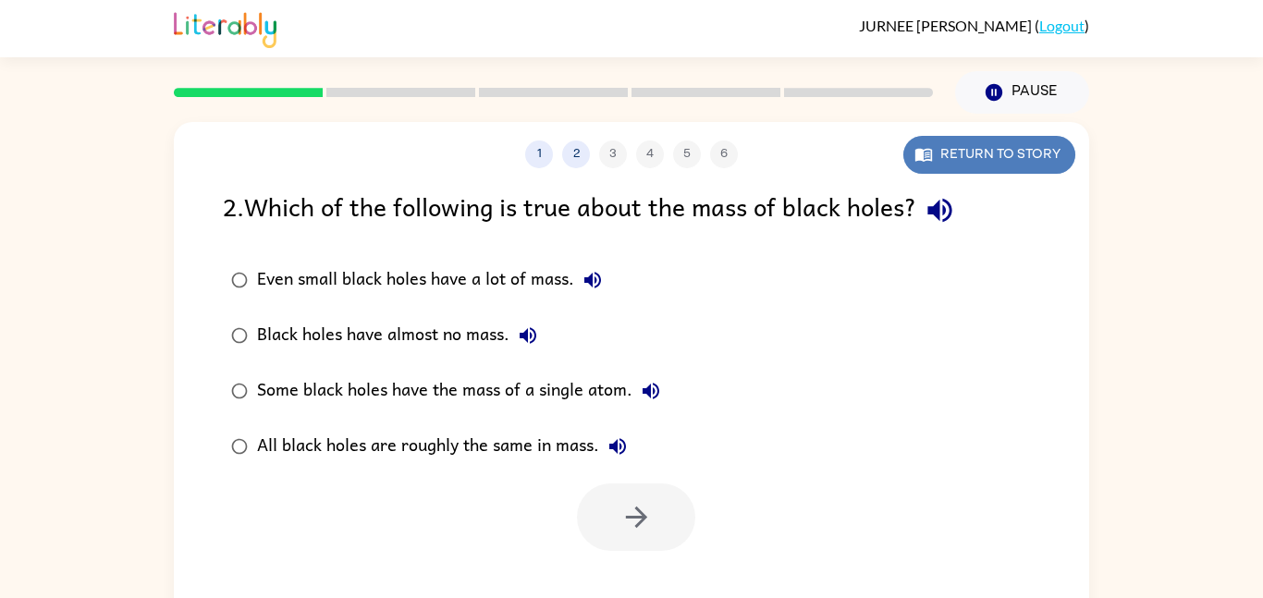
click at [985, 161] on button "Return to story" at bounding box center [989, 155] width 172 height 38
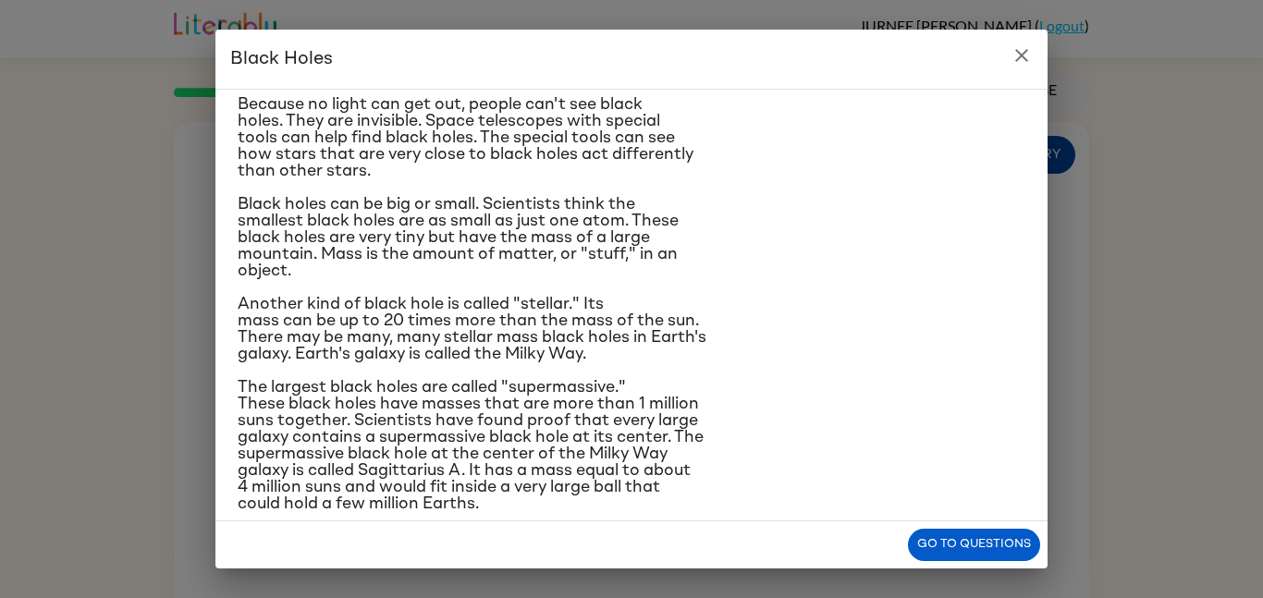
scroll to position [159, 0]
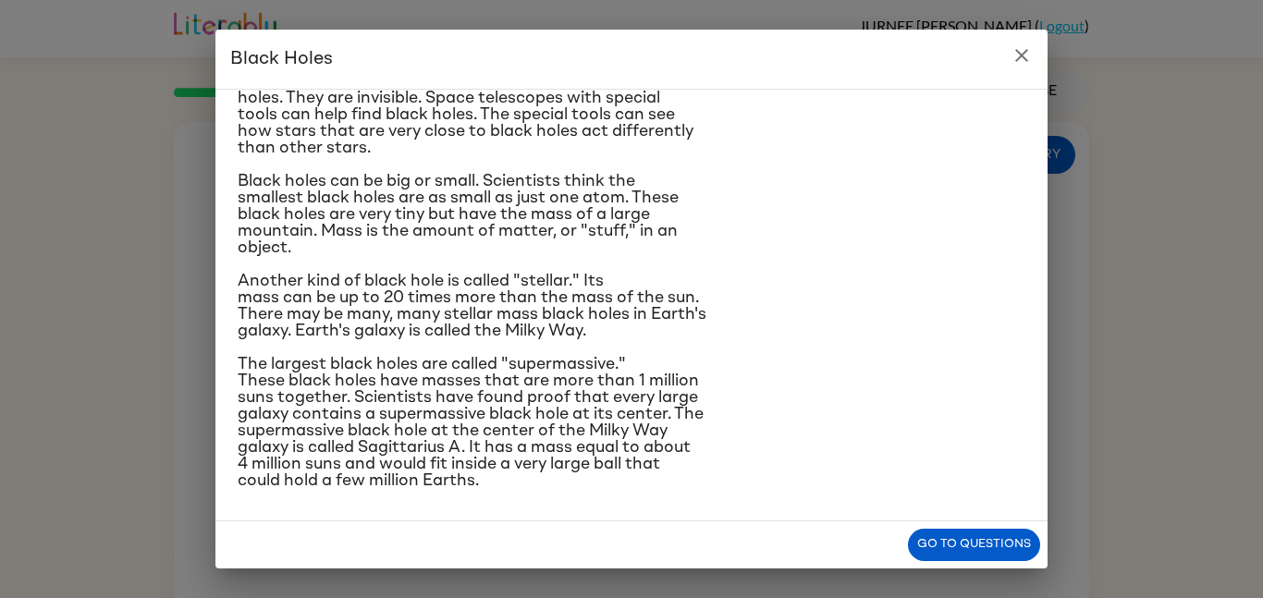
click at [1025, 55] on icon "close" at bounding box center [1022, 55] width 22 height 22
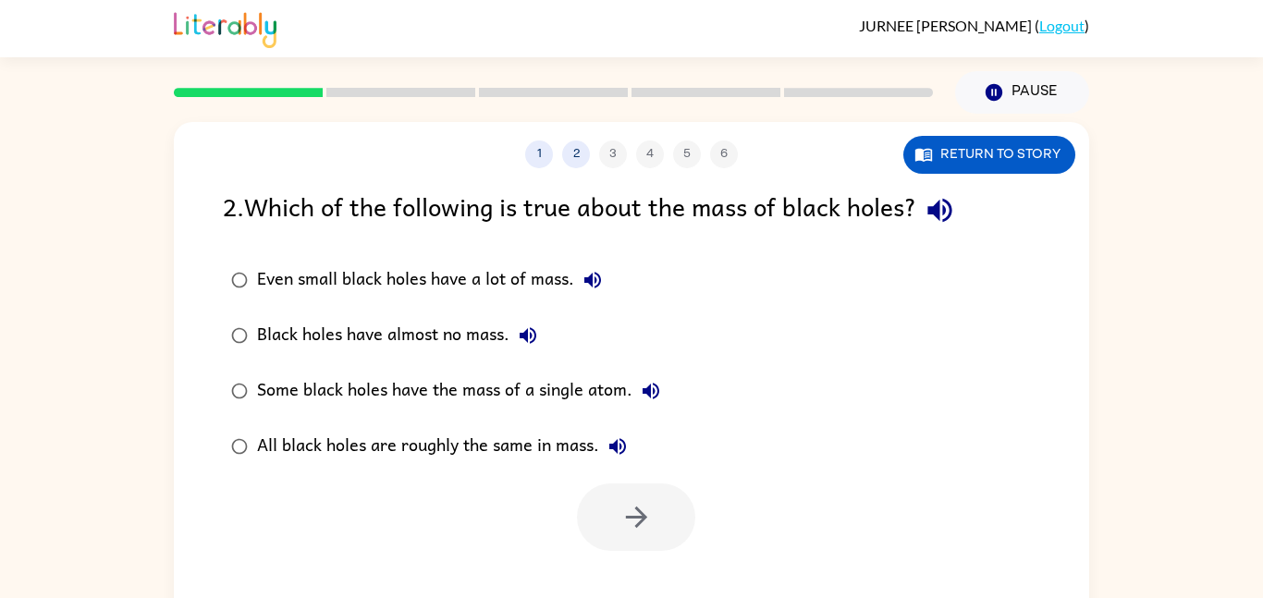
click at [362, 290] on div "Even small black holes have a lot of mass." at bounding box center [434, 280] width 354 height 37
click at [524, 457] on div "All black holes are roughly the same in mass." at bounding box center [446, 446] width 379 height 37
click at [602, 536] on button "button" at bounding box center [636, 517] width 118 height 67
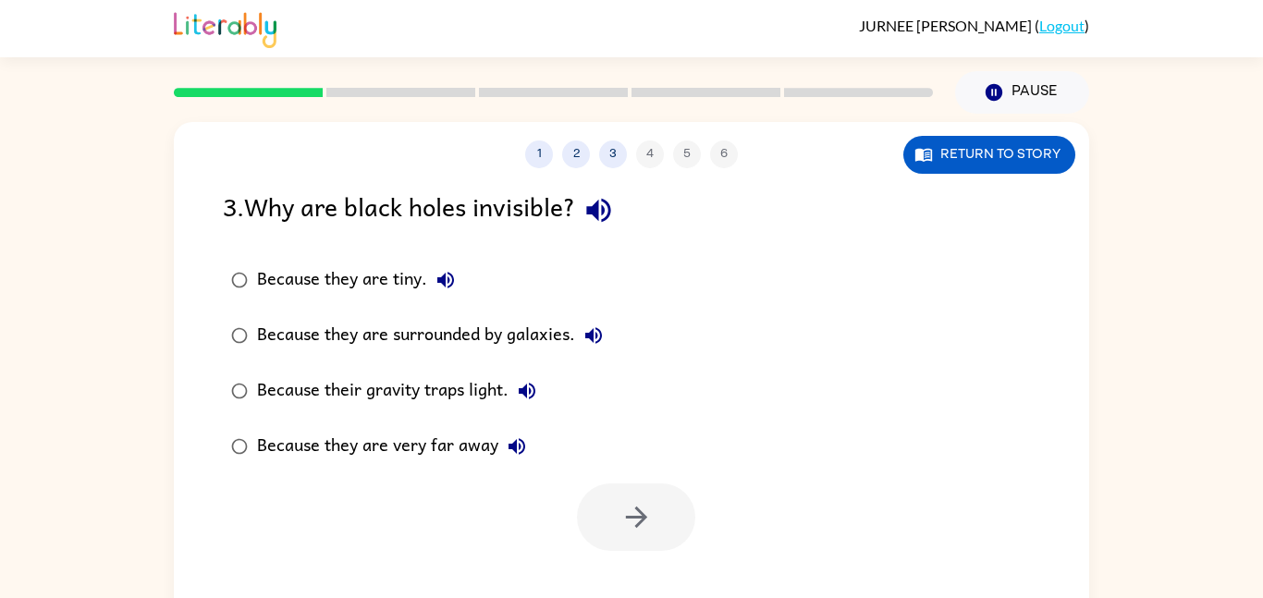
click at [467, 350] on div "Because they are surrounded by galaxies." at bounding box center [434, 335] width 355 height 37
click at [656, 525] on button "button" at bounding box center [636, 517] width 118 height 67
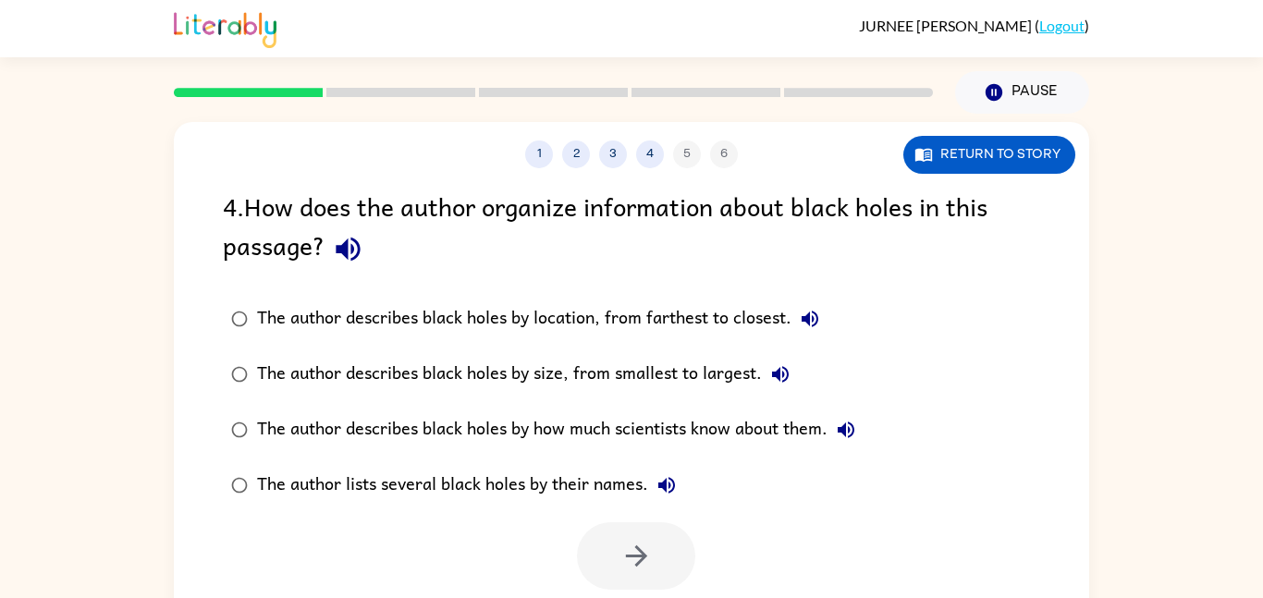
click at [622, 442] on div "The author describes black holes by how much scientists know about them." at bounding box center [560, 429] width 607 height 37
click at [619, 537] on button "button" at bounding box center [636, 555] width 118 height 67
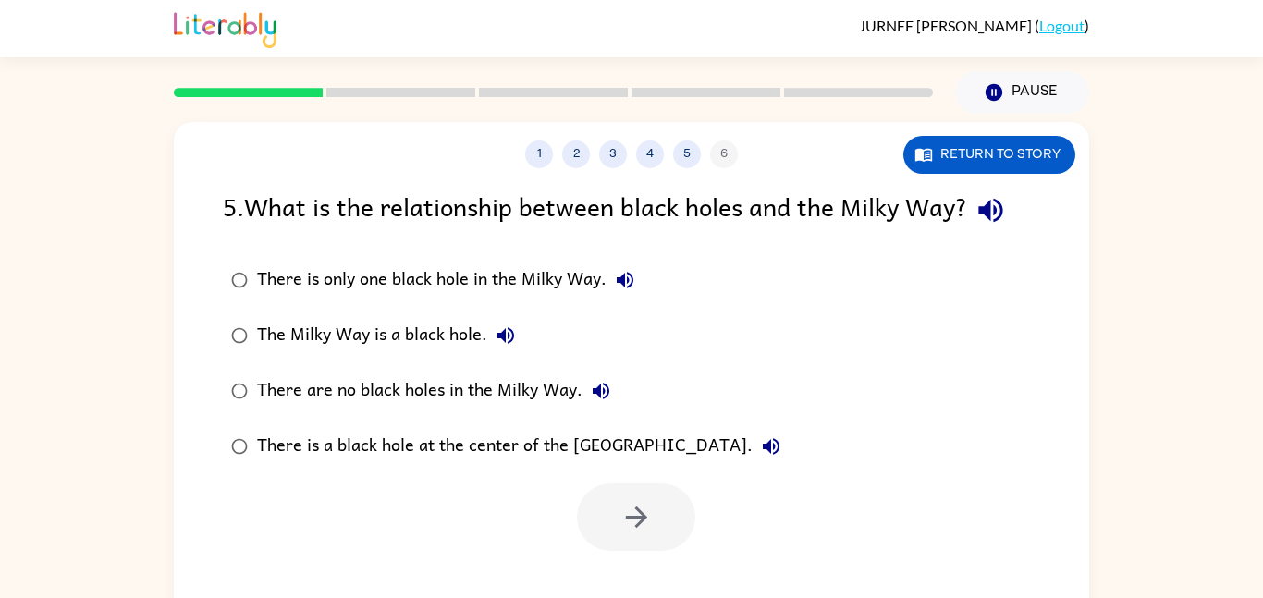
click at [542, 471] on label "There is a black hole at the center of the [GEOGRAPHIC_DATA]." at bounding box center [506, 446] width 586 height 55
click at [609, 507] on button "button" at bounding box center [636, 517] width 118 height 67
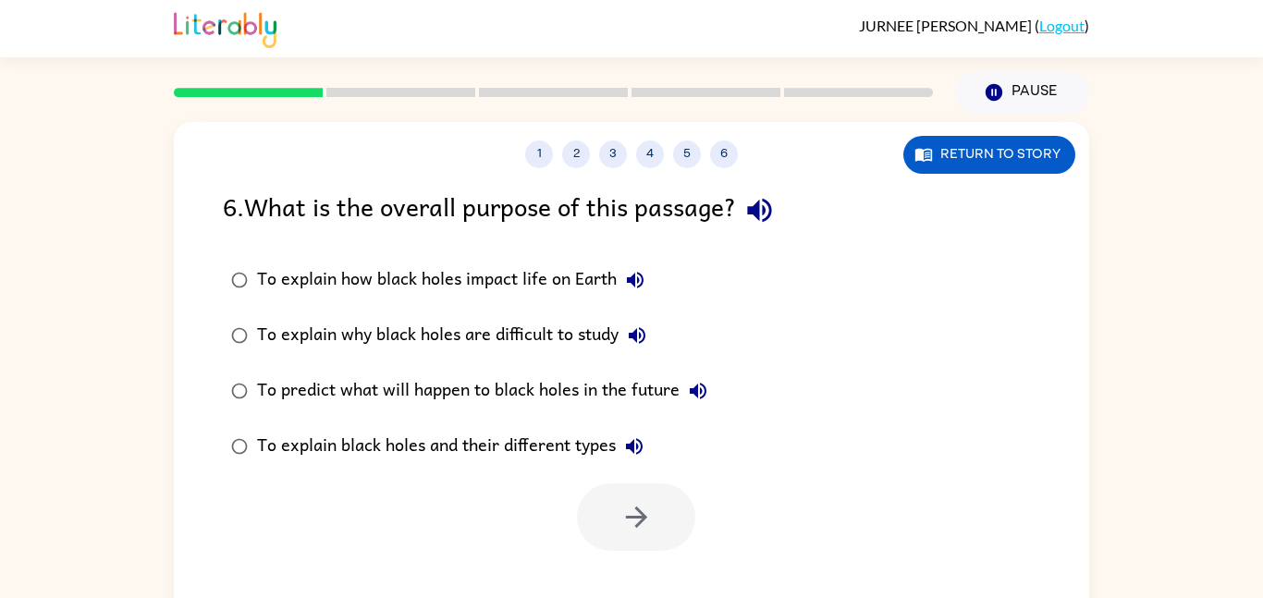
click at [523, 316] on label "To explain why black holes are difficult to study" at bounding box center [469, 335] width 513 height 55
click at [548, 296] on div "To explain how black holes impact life on Earth" at bounding box center [455, 280] width 397 height 37
click at [624, 525] on icon "button" at bounding box center [636, 517] width 32 height 32
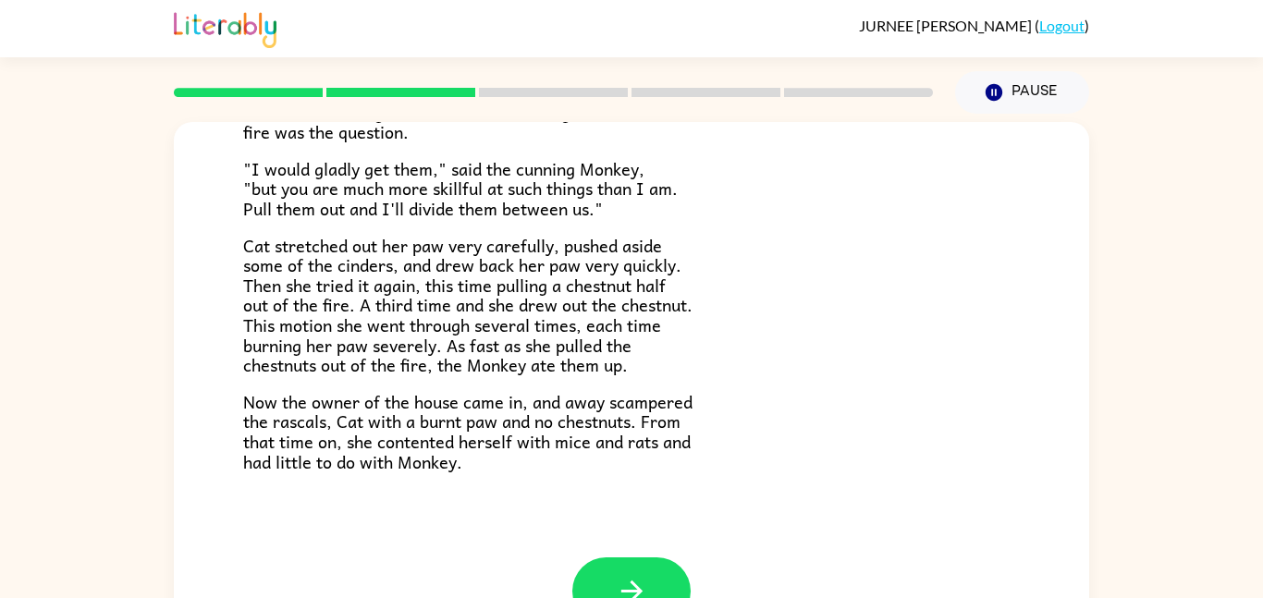
scroll to position [311, 0]
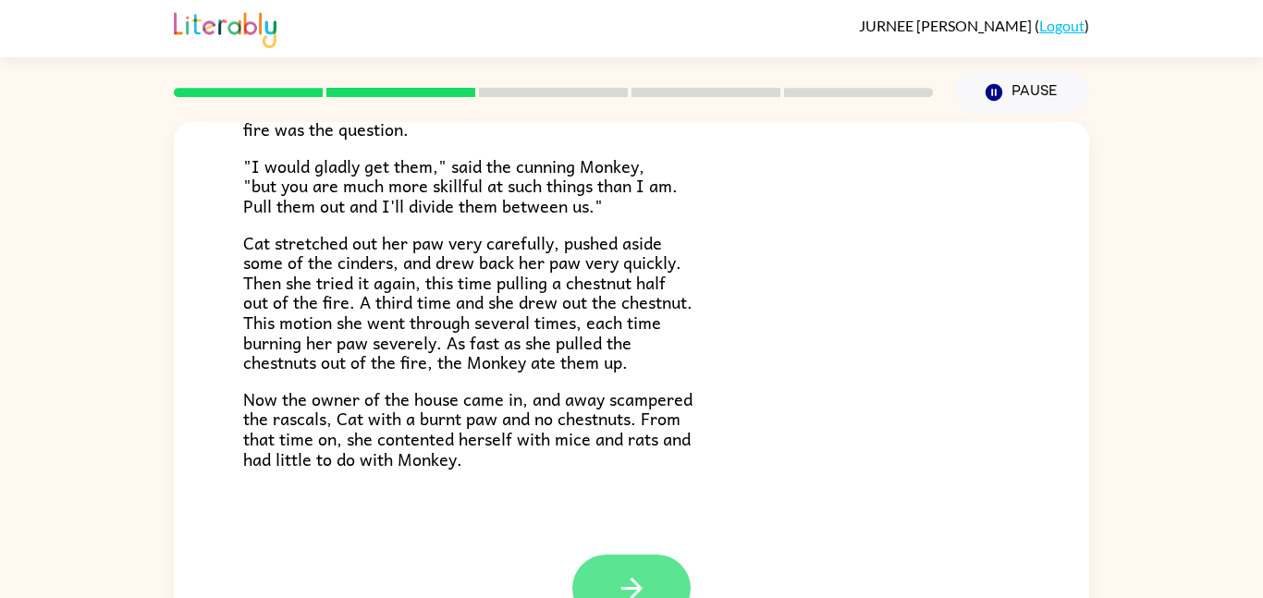
click at [584, 563] on button "button" at bounding box center [631, 588] width 118 height 67
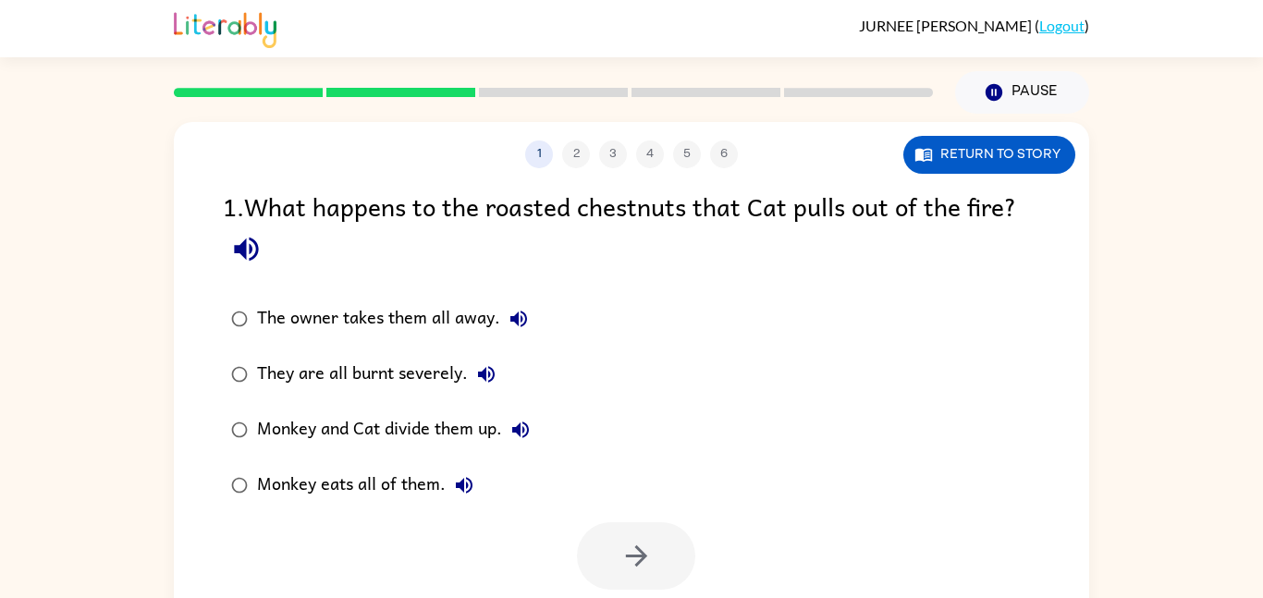
click at [361, 485] on div "Monkey eats all of them." at bounding box center [370, 485] width 226 height 37
click at [649, 546] on icon "button" at bounding box center [636, 556] width 32 height 32
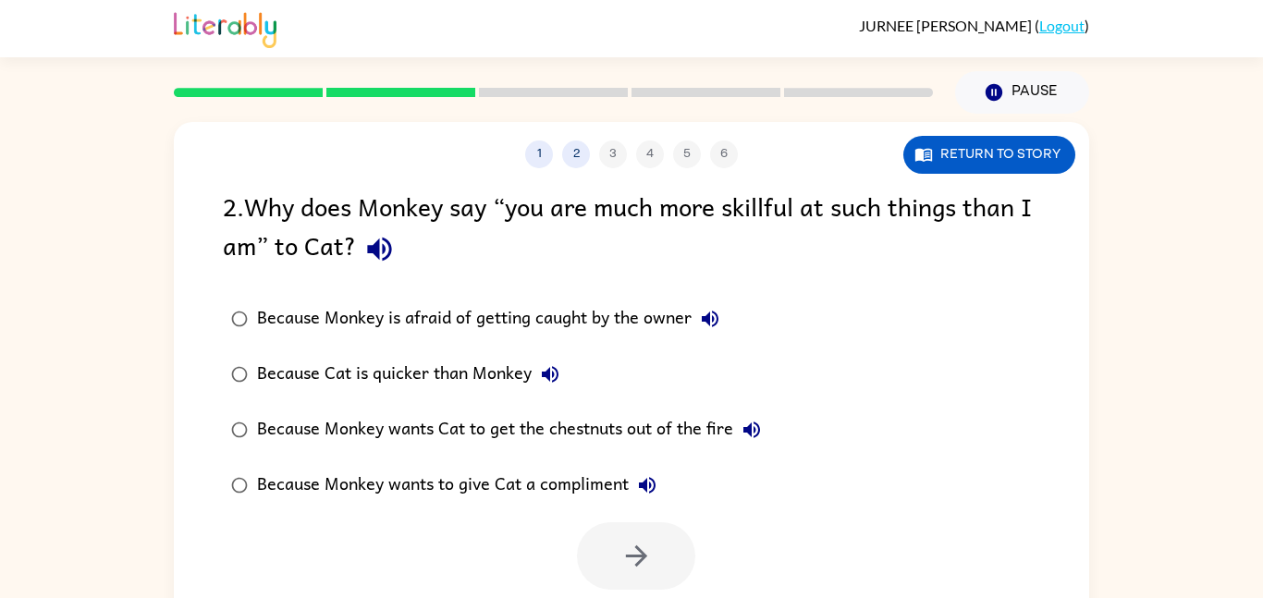
click at [396, 369] on div "Because Cat is quicker than Monkey" at bounding box center [413, 374] width 312 height 37
click at [613, 559] on button "button" at bounding box center [636, 555] width 118 height 67
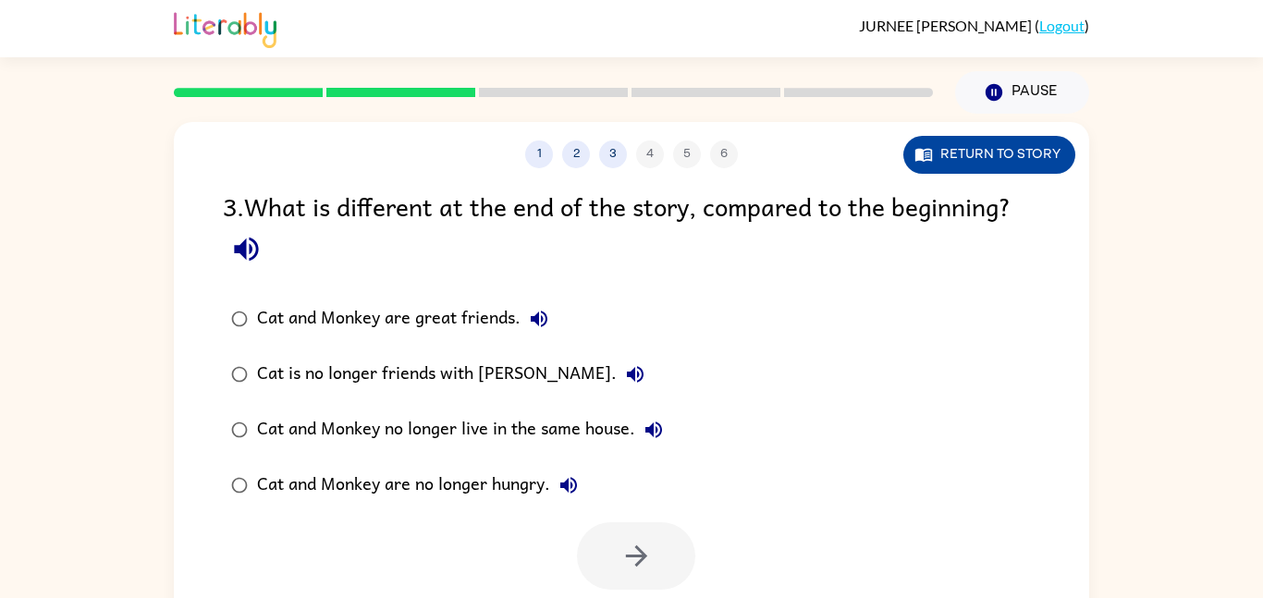
click at [983, 158] on button "Return to story" at bounding box center [989, 155] width 172 height 38
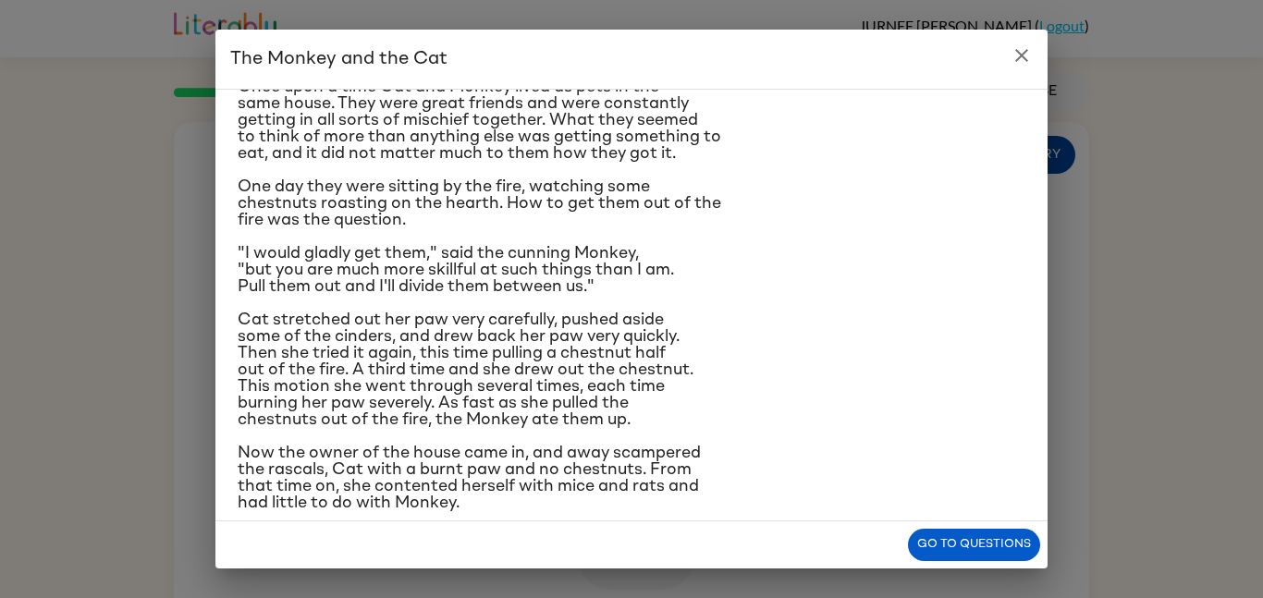
scroll to position [92, 0]
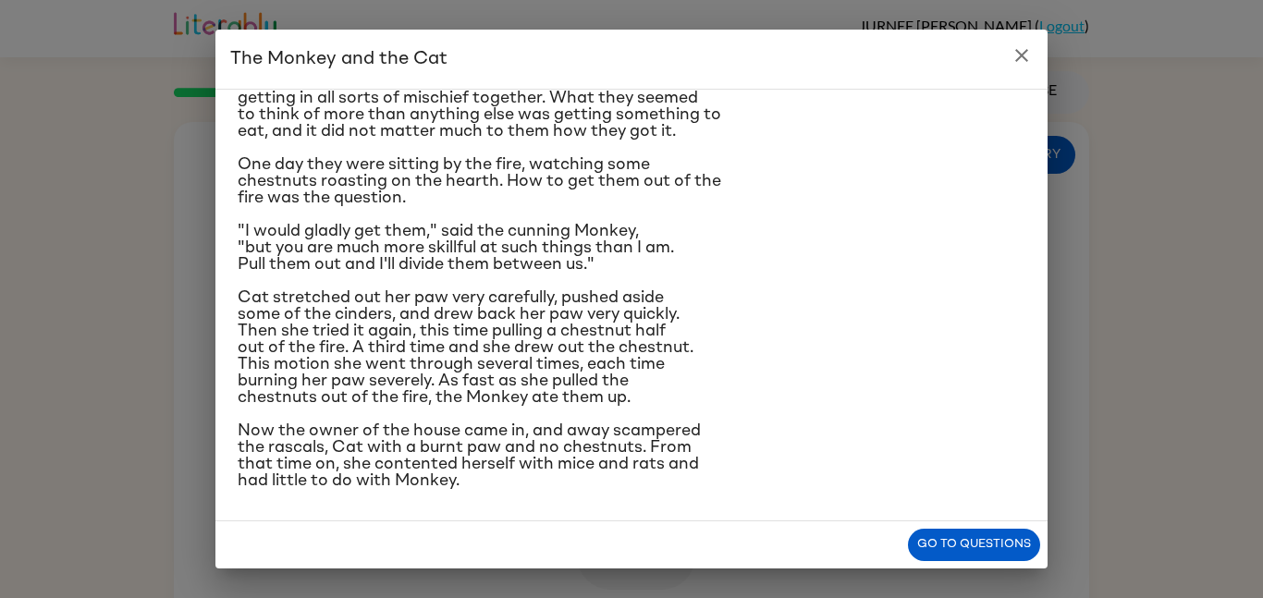
click at [1022, 55] on icon "close" at bounding box center [1021, 55] width 13 height 13
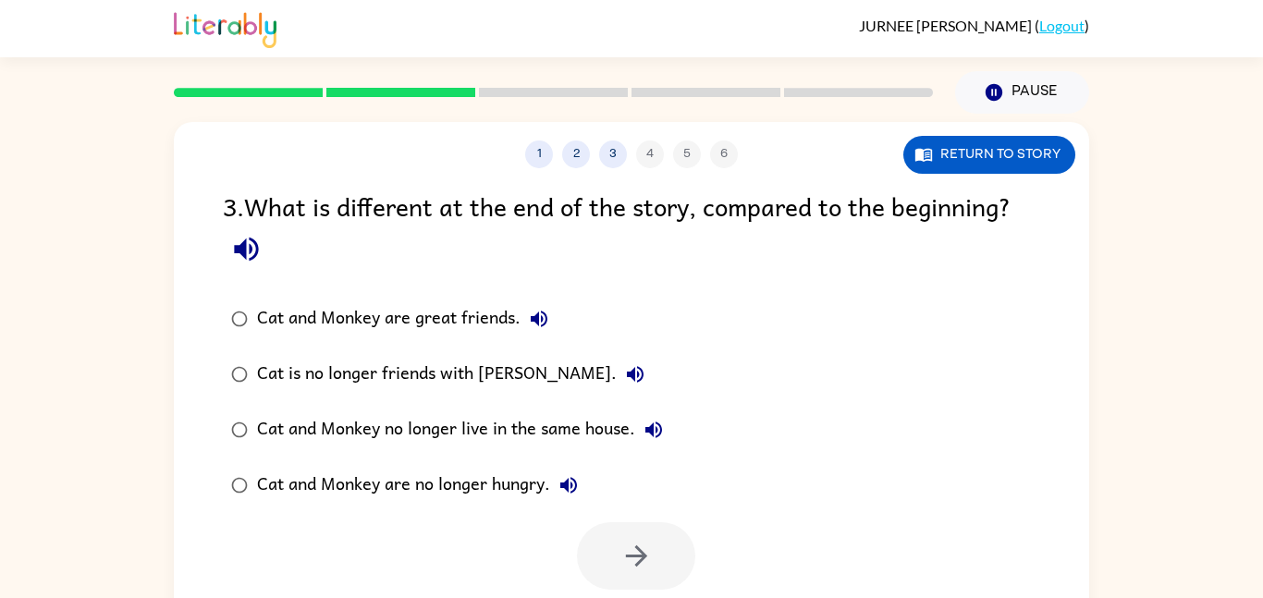
click at [573, 407] on label "Cat and Monkey no longer live in the same house." at bounding box center [447, 429] width 469 height 55
click at [488, 394] on label "Cat is no longer friends with [PERSON_NAME]." at bounding box center [447, 374] width 469 height 55
click at [631, 540] on icon "button" at bounding box center [636, 556] width 32 height 32
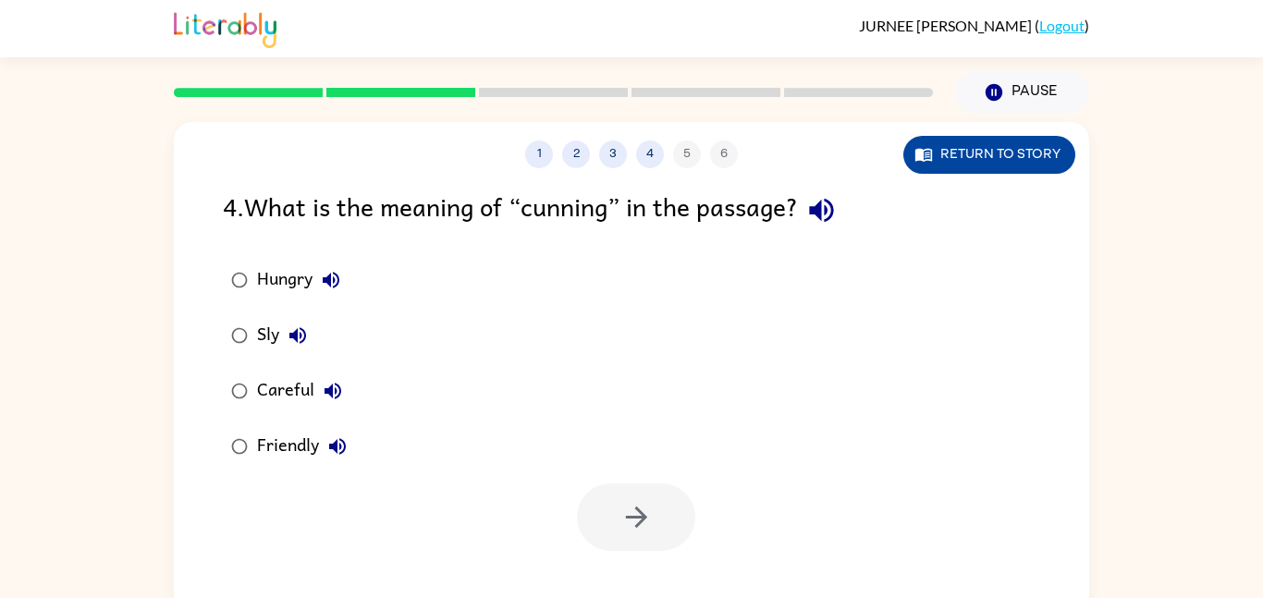
click at [945, 172] on button "Return to story" at bounding box center [989, 155] width 172 height 38
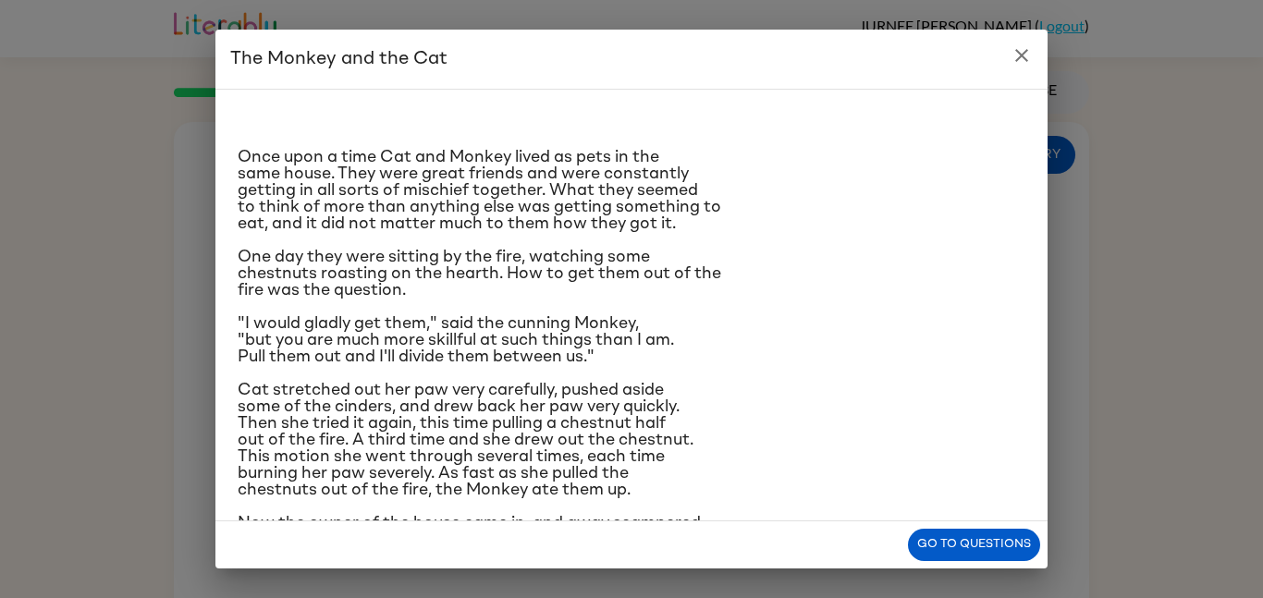
click at [1039, 65] on h2 "The Monkey and the Cat" at bounding box center [631, 59] width 832 height 59
click at [1024, 66] on icon "close" at bounding box center [1022, 55] width 22 height 22
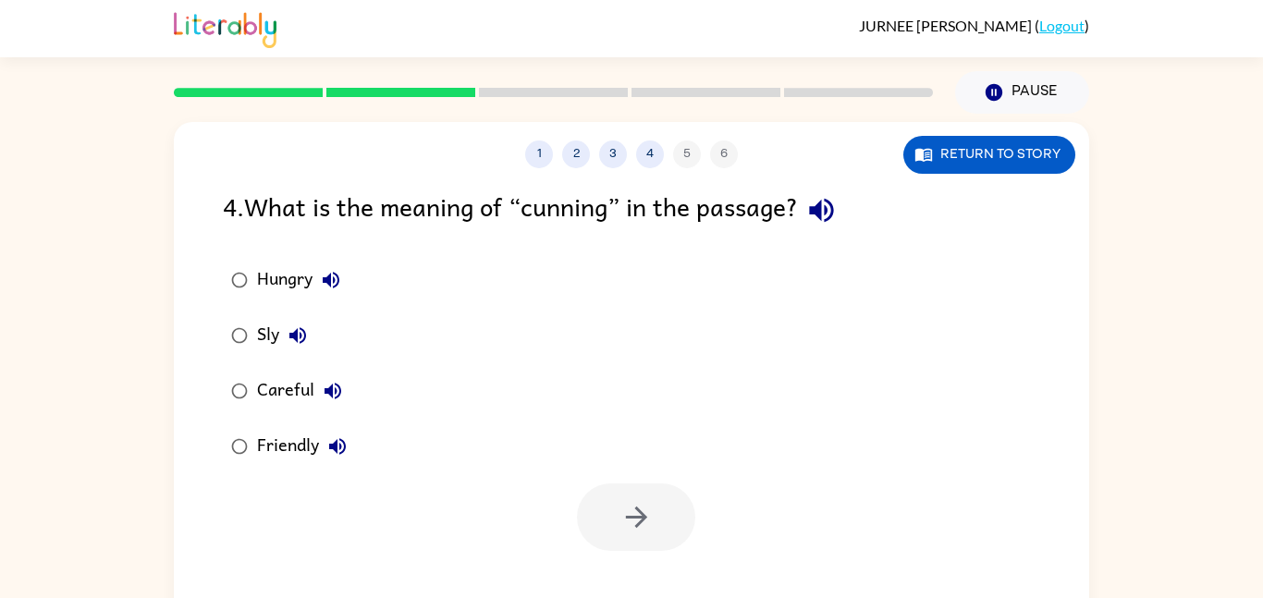
click at [287, 273] on div "Hungry" at bounding box center [303, 280] width 92 height 37
click at [636, 523] on icon "button" at bounding box center [636, 517] width 32 height 32
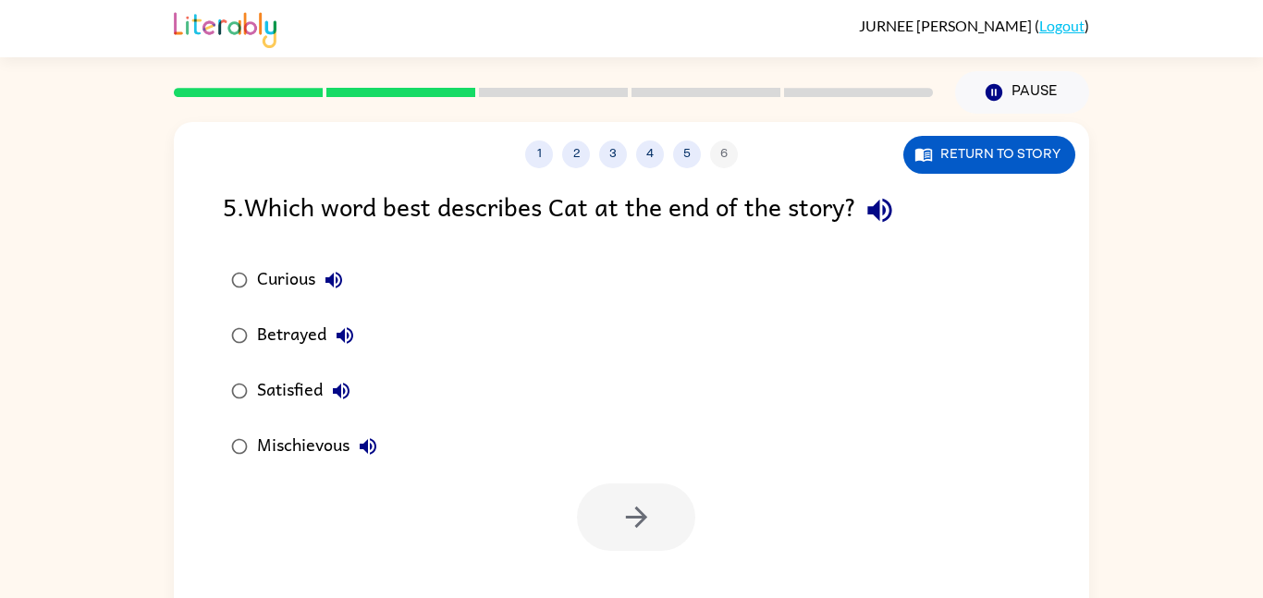
click at [272, 311] on label "Betrayed" at bounding box center [304, 335] width 183 height 55
click at [635, 536] on button "button" at bounding box center [636, 517] width 118 height 67
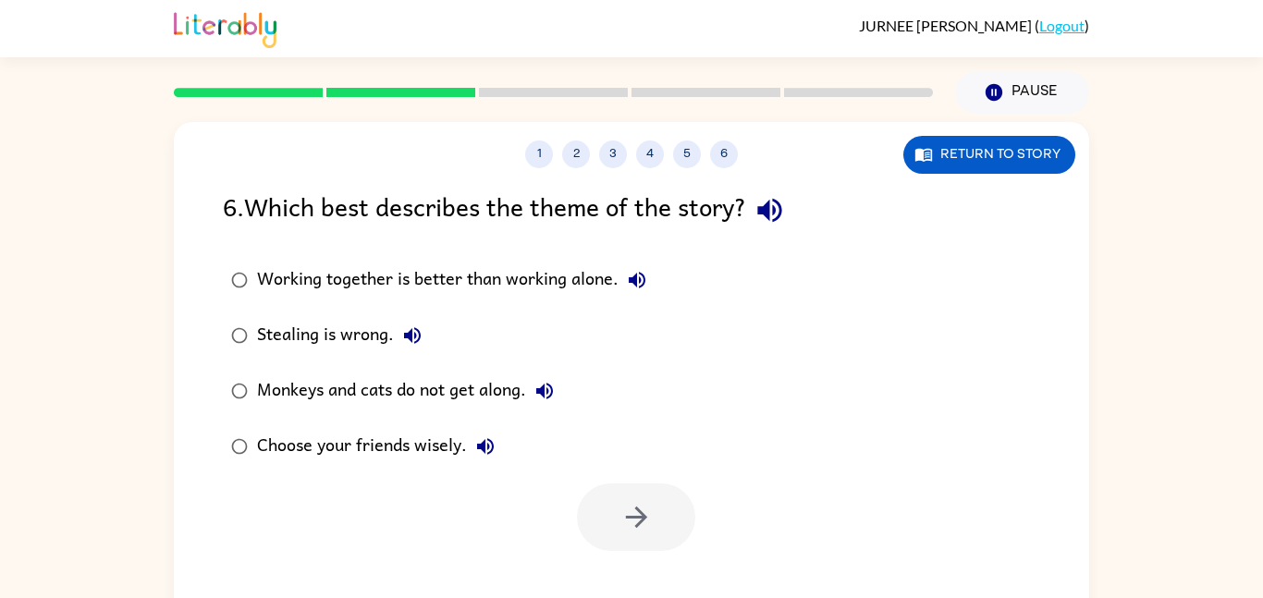
click at [345, 461] on div "Choose your friends wisely." at bounding box center [380, 446] width 247 height 37
click at [604, 523] on button "button" at bounding box center [636, 517] width 118 height 67
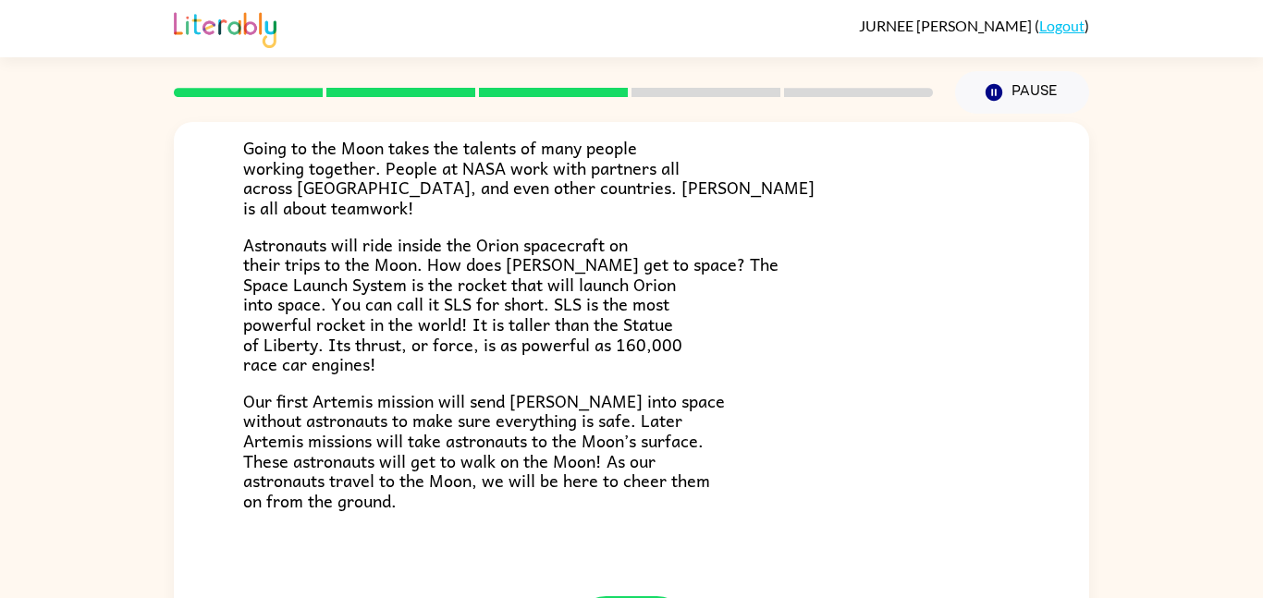
scroll to position [308, 0]
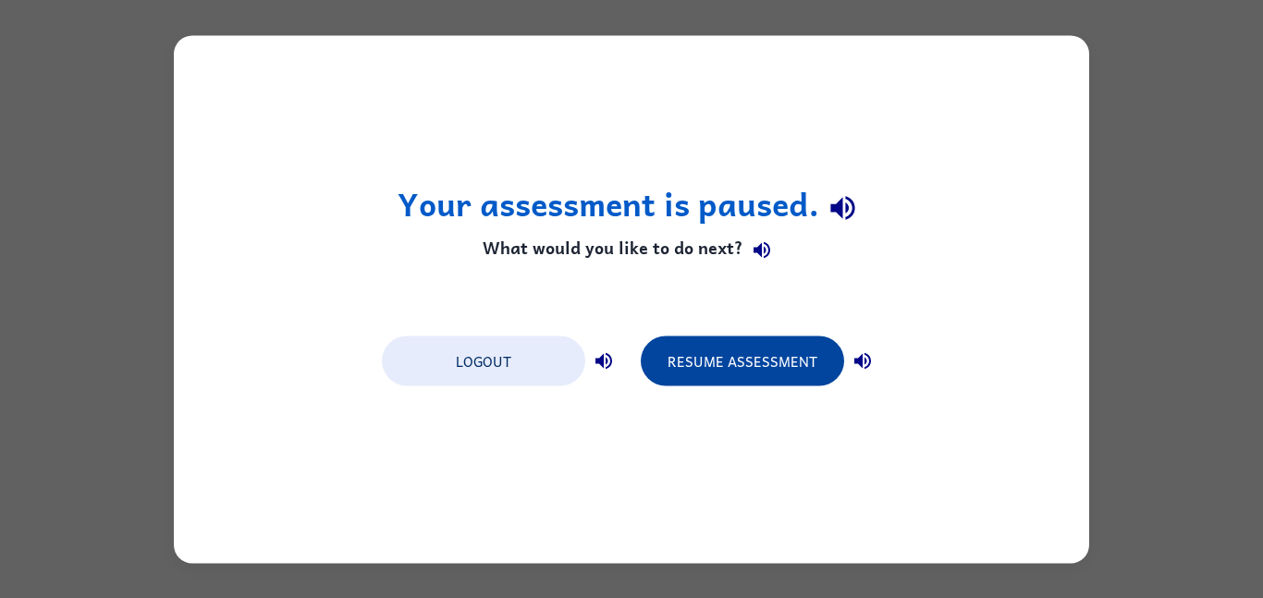
click at [758, 369] on button "Resume Assessment" at bounding box center [742, 361] width 203 height 50
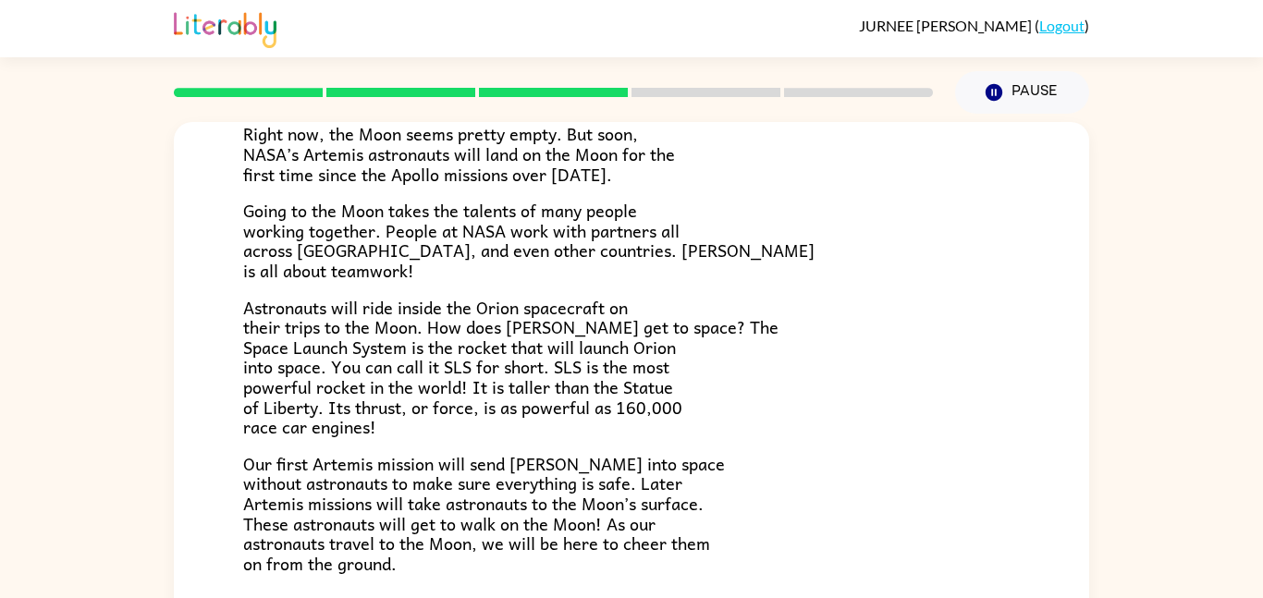
scroll to position [350, 0]
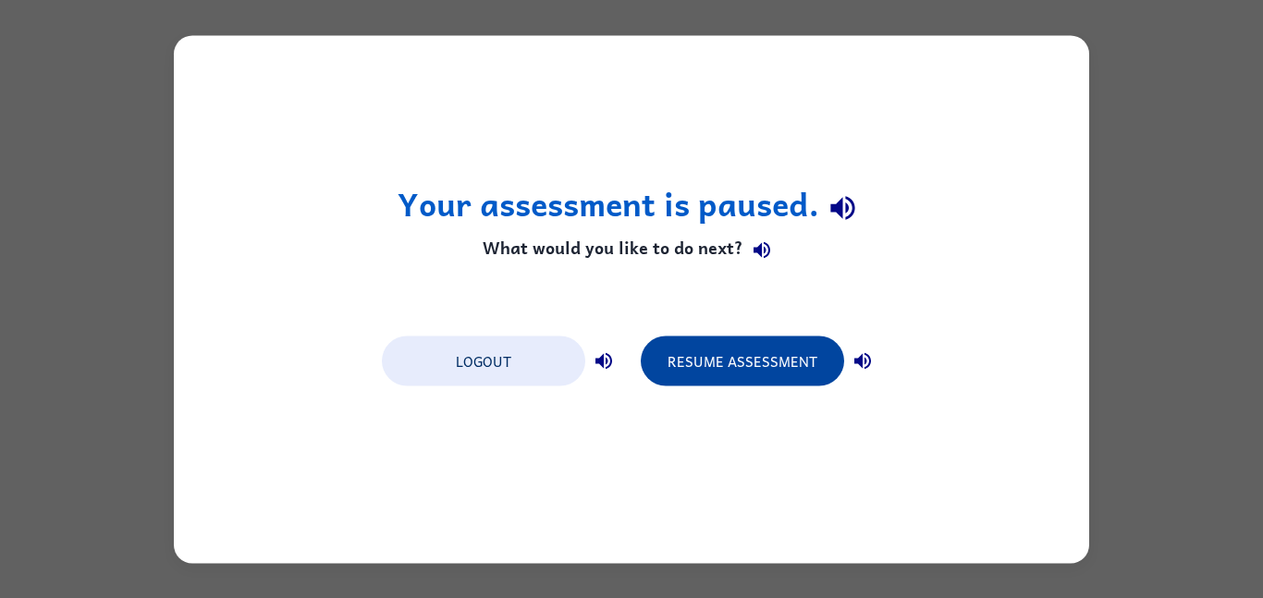
click at [703, 350] on button "Resume Assessment" at bounding box center [742, 361] width 203 height 50
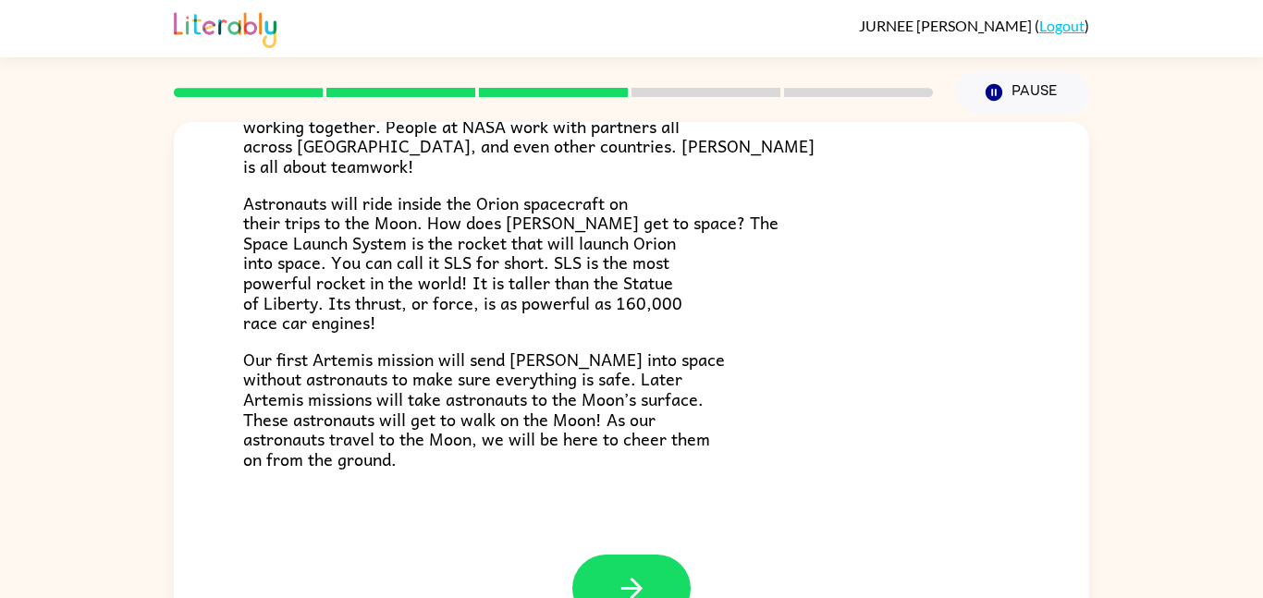
scroll to position [52, 0]
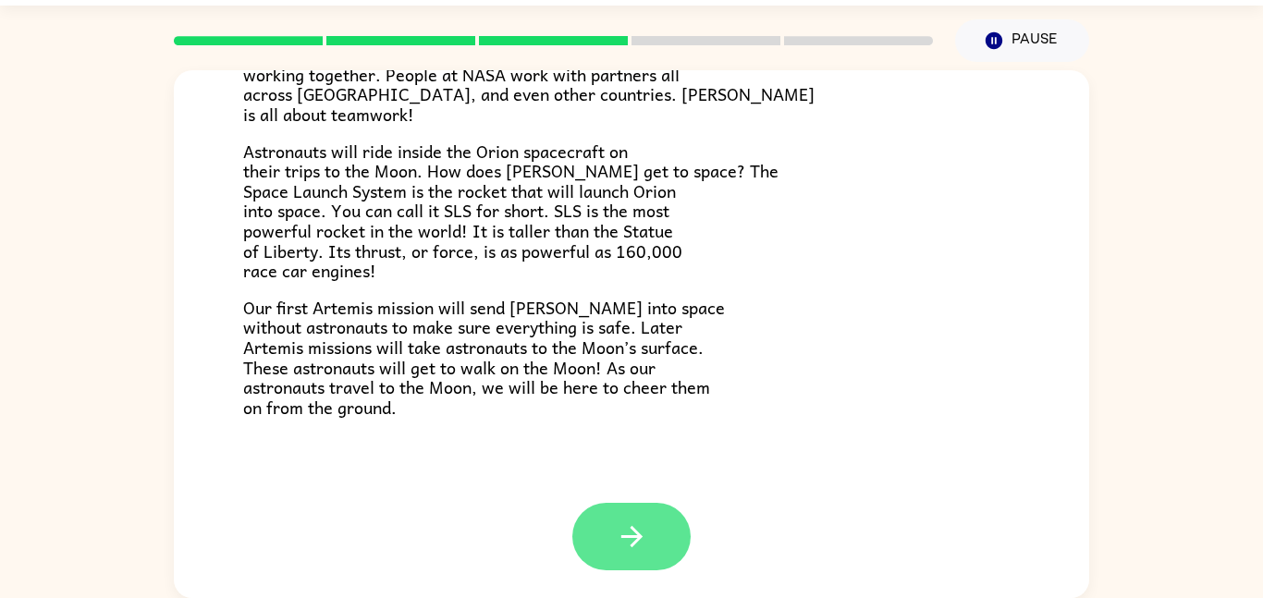
click at [651, 537] on button "button" at bounding box center [631, 536] width 118 height 67
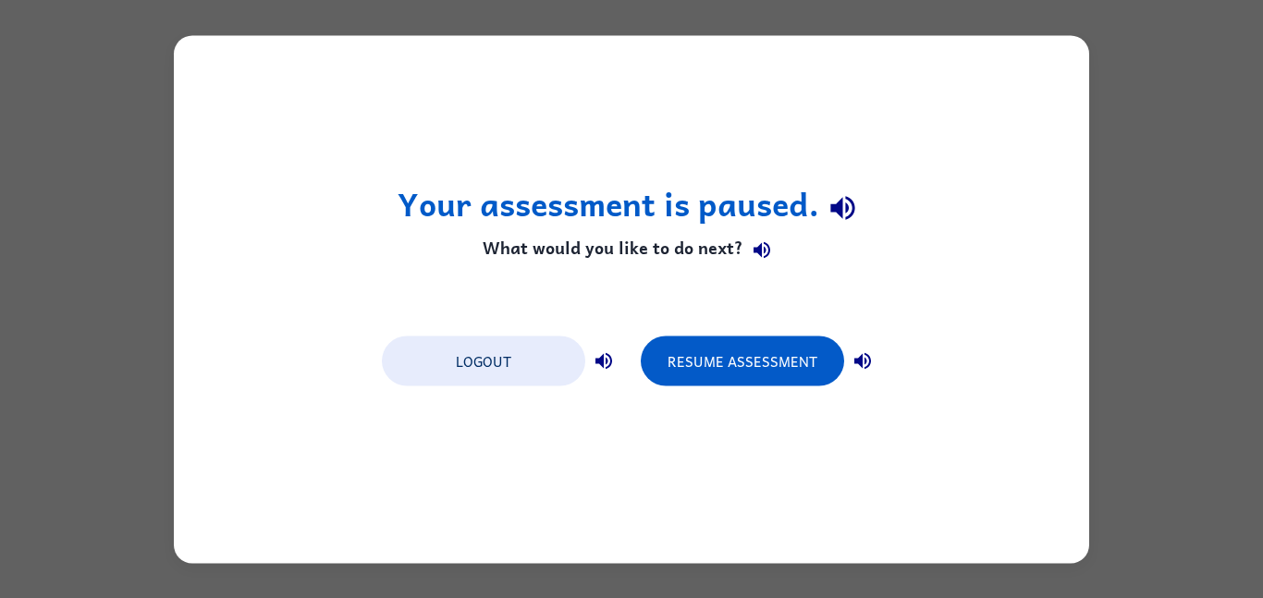
scroll to position [0, 0]
click at [724, 379] on button "Resume Assessment" at bounding box center [742, 361] width 203 height 50
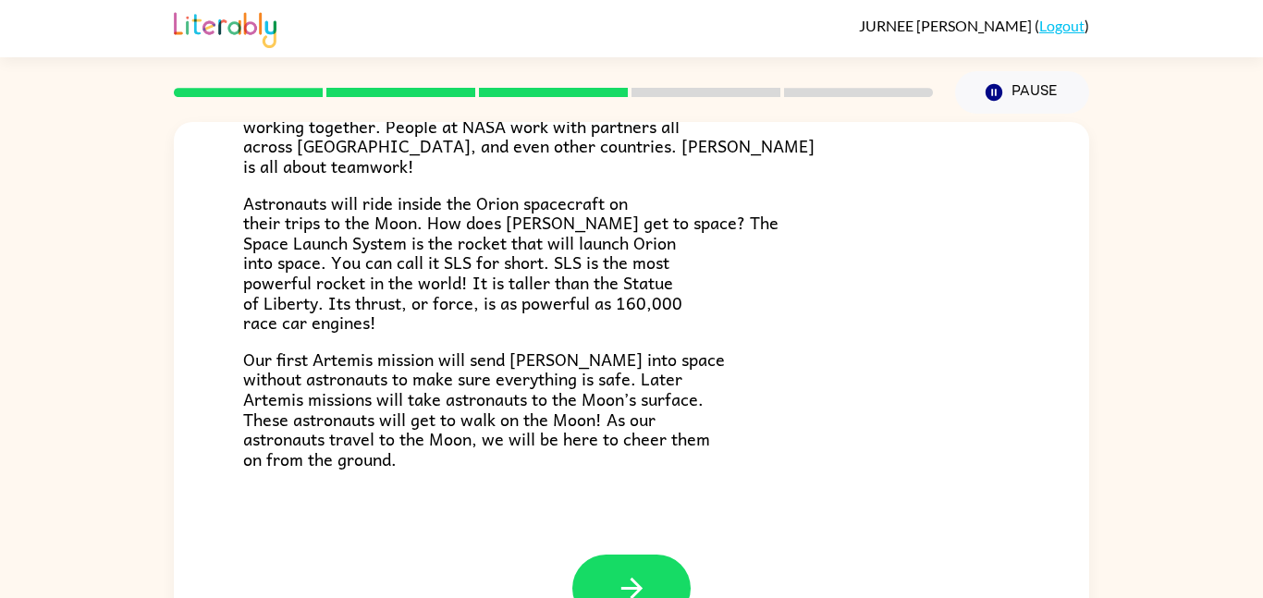
scroll to position [52, 0]
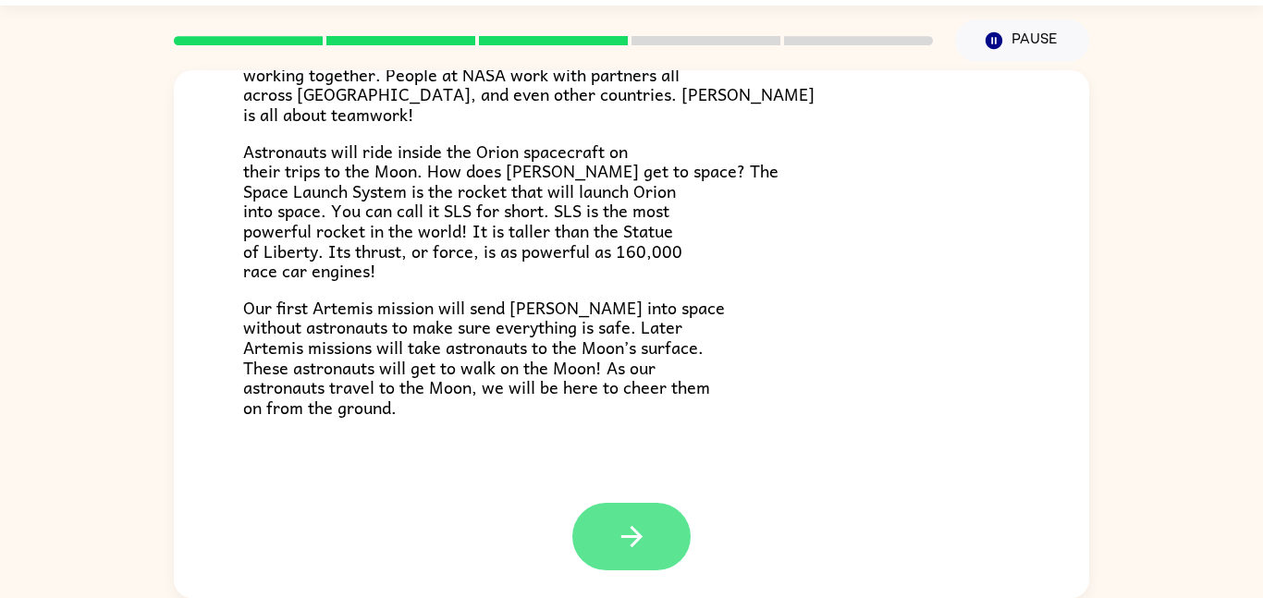
click at [608, 517] on button "button" at bounding box center [631, 536] width 118 height 67
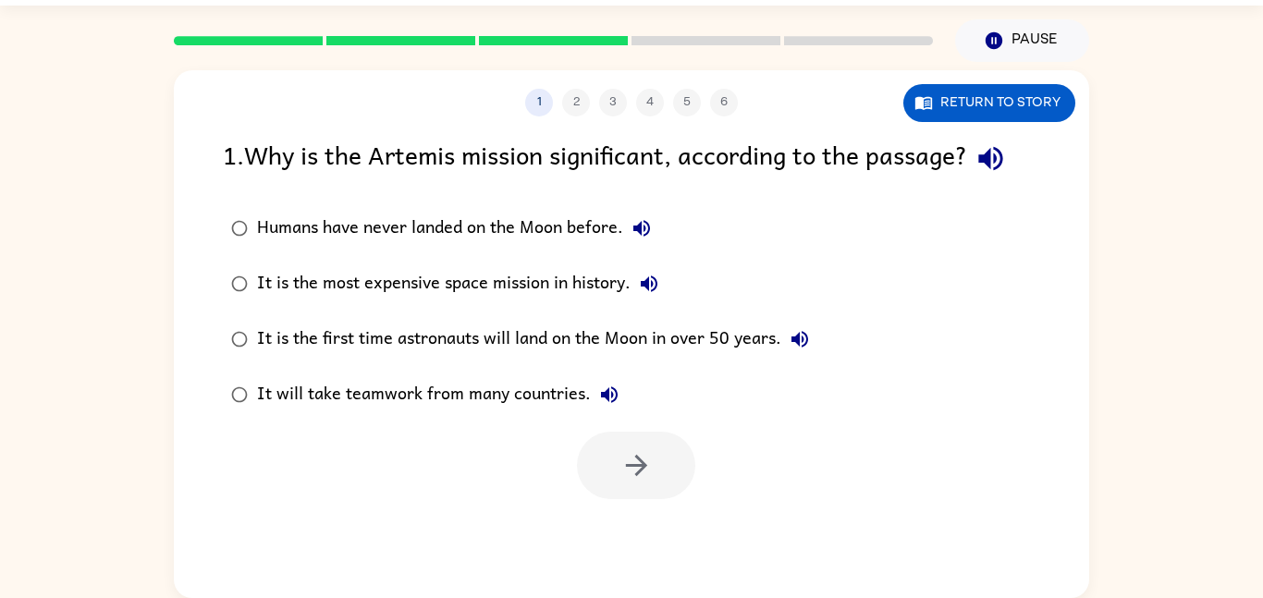
scroll to position [0, 0]
click at [961, 115] on button "Return to story" at bounding box center [989, 103] width 172 height 38
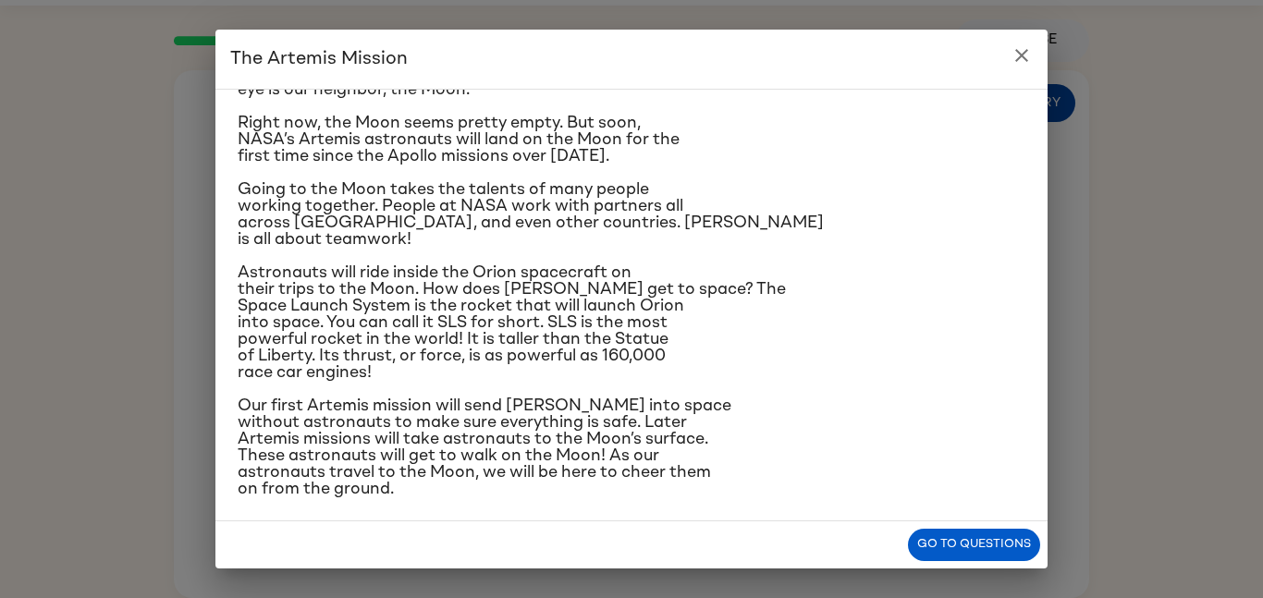
scroll to position [116, 0]
click at [1027, 49] on icon "close" at bounding box center [1022, 55] width 22 height 22
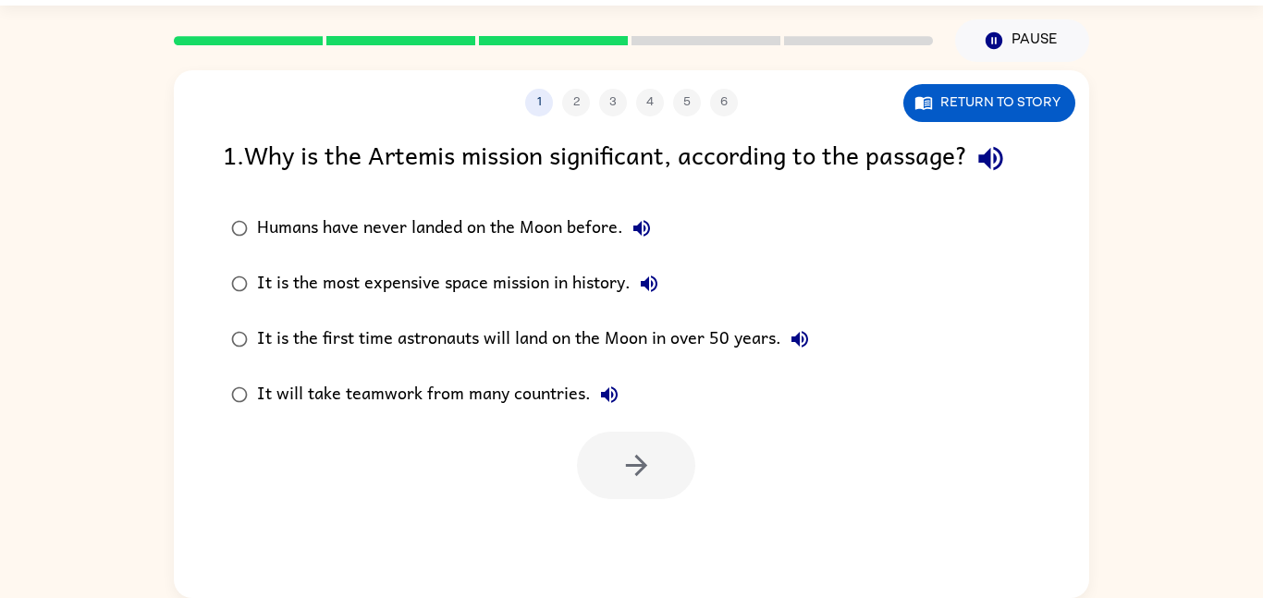
click at [634, 352] on div "It is the first time astronauts will land on the Moon in over 50 years." at bounding box center [537, 339] width 561 height 37
click at [618, 481] on button "button" at bounding box center [636, 465] width 118 height 67
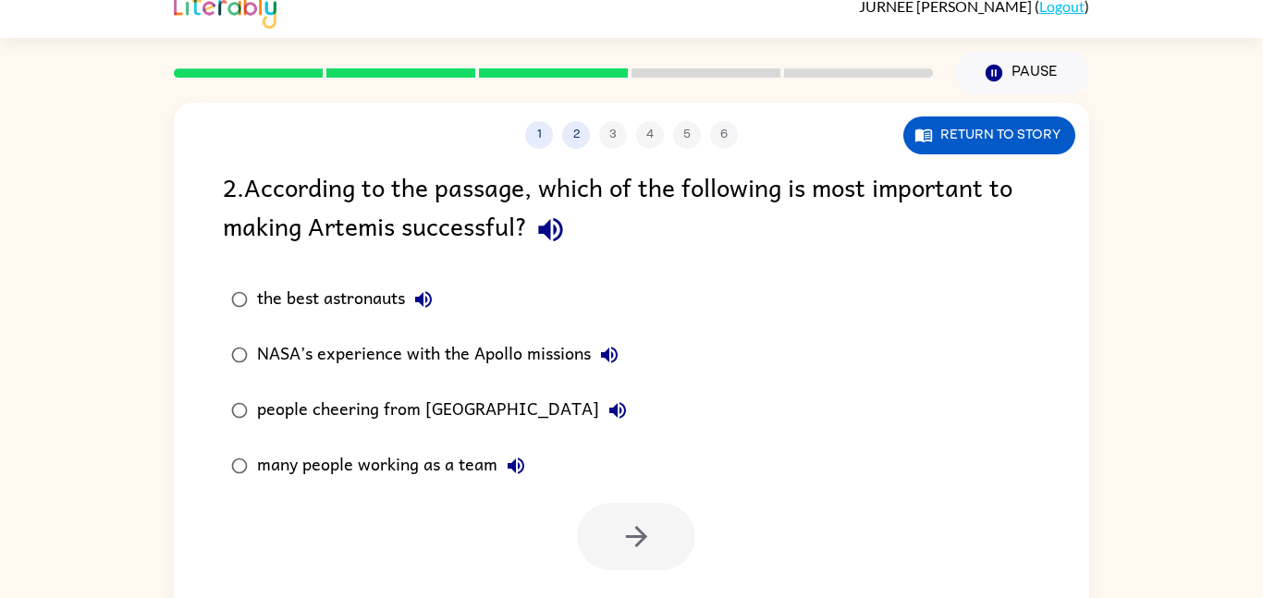
scroll to position [0, 0]
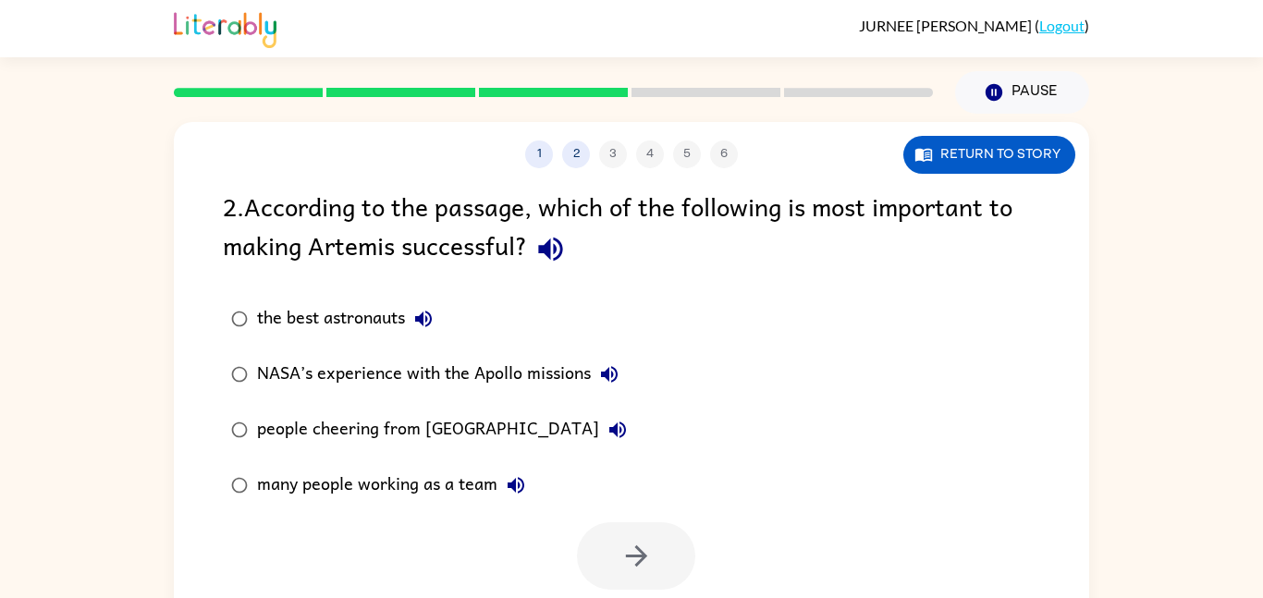
click at [504, 367] on div "NASA’s experience with the Apollo missions" at bounding box center [442, 374] width 371 height 37
click at [627, 532] on button "button" at bounding box center [636, 555] width 118 height 67
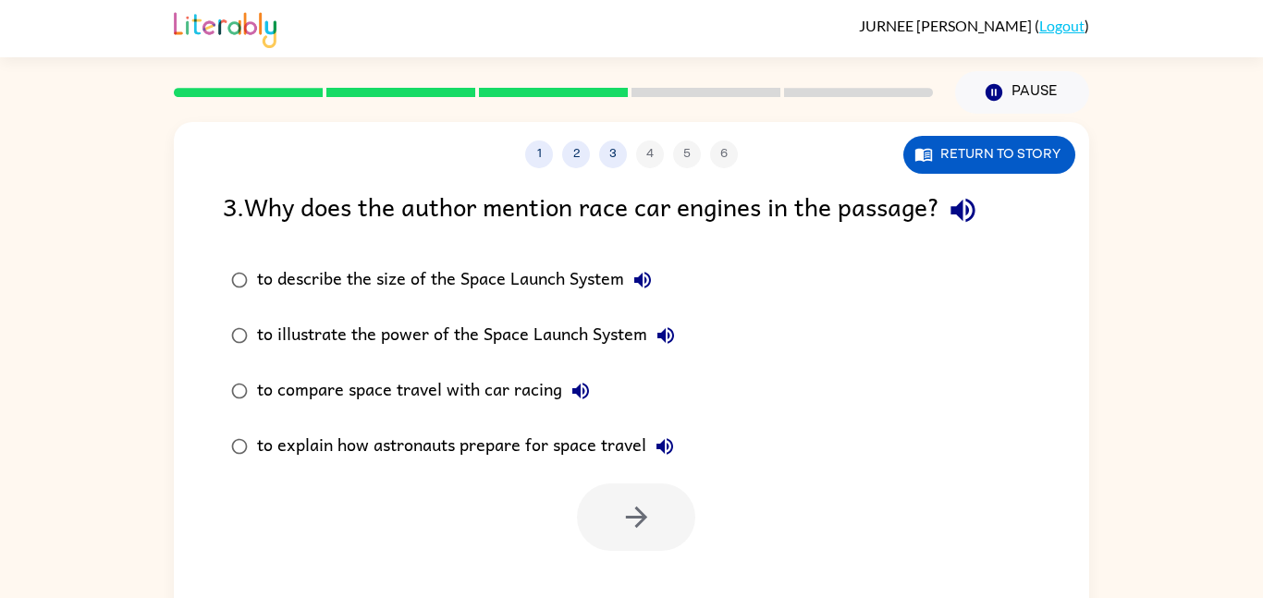
click at [558, 281] on div "to describe the size of the Space Launch System" at bounding box center [459, 280] width 404 height 37
click at [601, 341] on div "to illustrate the power of the Space Launch System" at bounding box center [470, 335] width 427 height 37
click at [644, 518] on icon "button" at bounding box center [635, 517] width 21 height 21
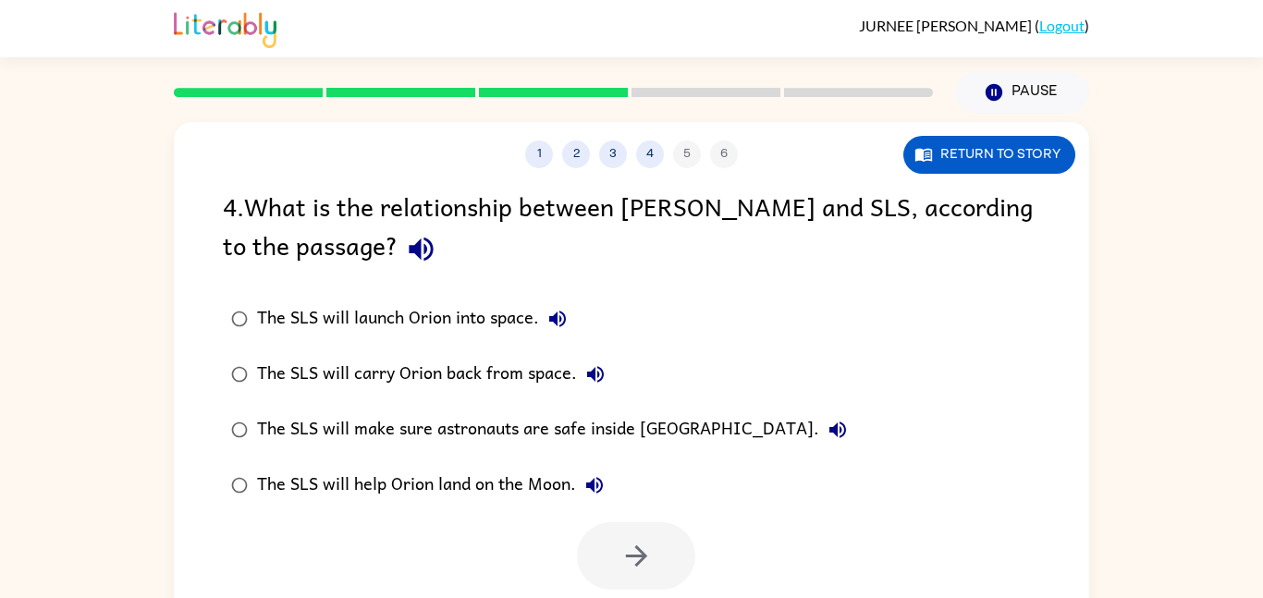
click at [494, 492] on div "The SLS will help Orion land on the Moon." at bounding box center [435, 485] width 356 height 37
click at [626, 556] on icon "button" at bounding box center [635, 556] width 21 height 21
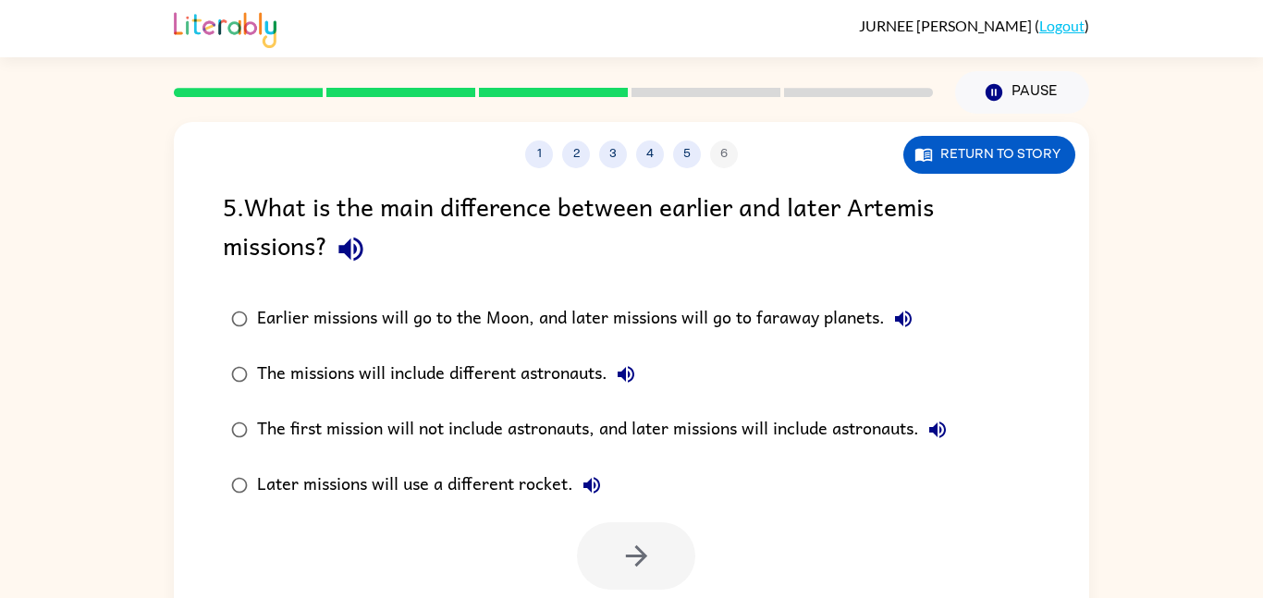
click at [507, 447] on div "The first mission will not include astronauts, and later missions will include …" at bounding box center [606, 429] width 699 height 37
click at [635, 548] on icon "button" at bounding box center [635, 556] width 21 height 21
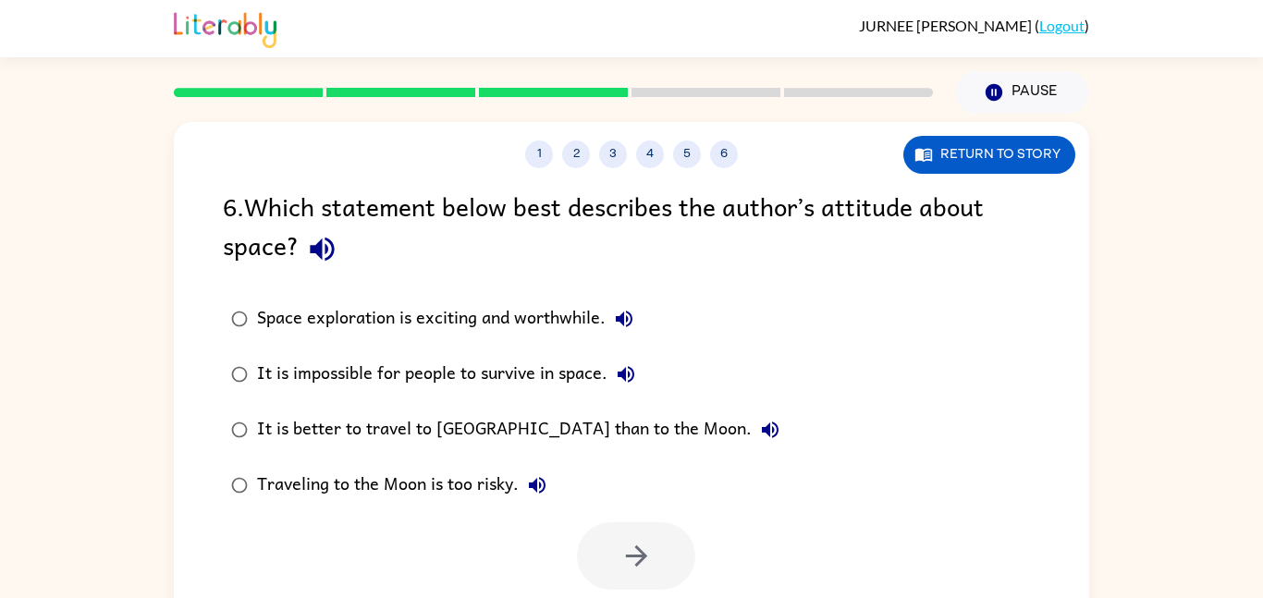
click at [493, 333] on div "Space exploration is exciting and worthwhile." at bounding box center [450, 319] width 386 height 37
click at [642, 558] on icon "button" at bounding box center [635, 556] width 21 height 21
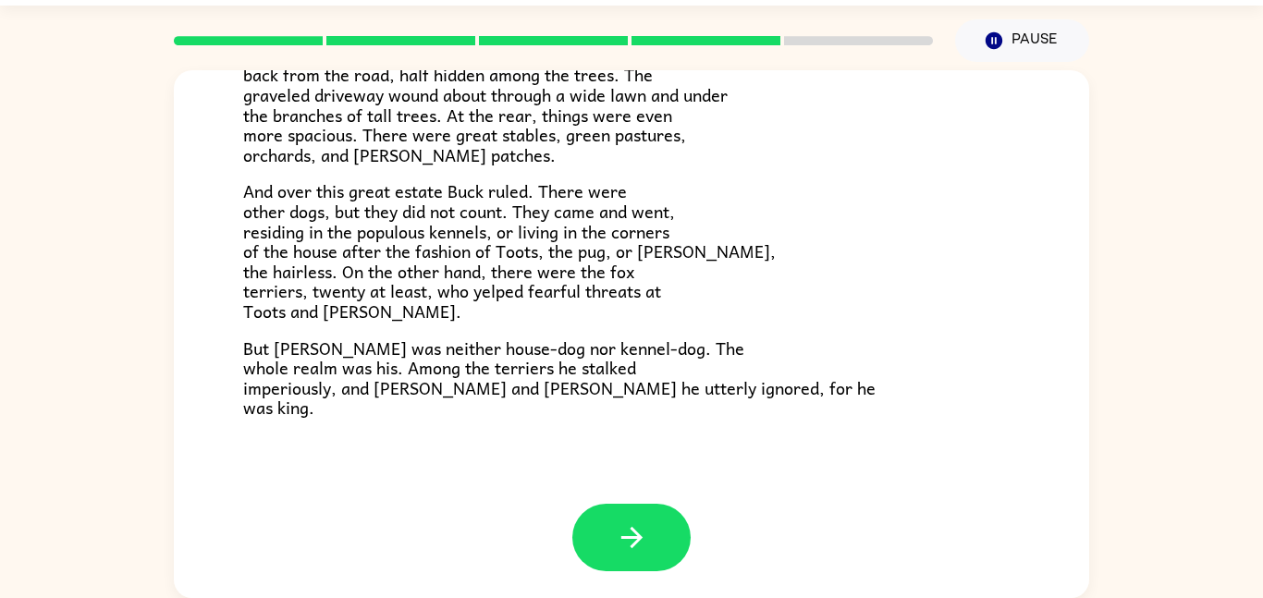
scroll to position [354, 0]
click at [662, 548] on button "button" at bounding box center [631, 536] width 118 height 67
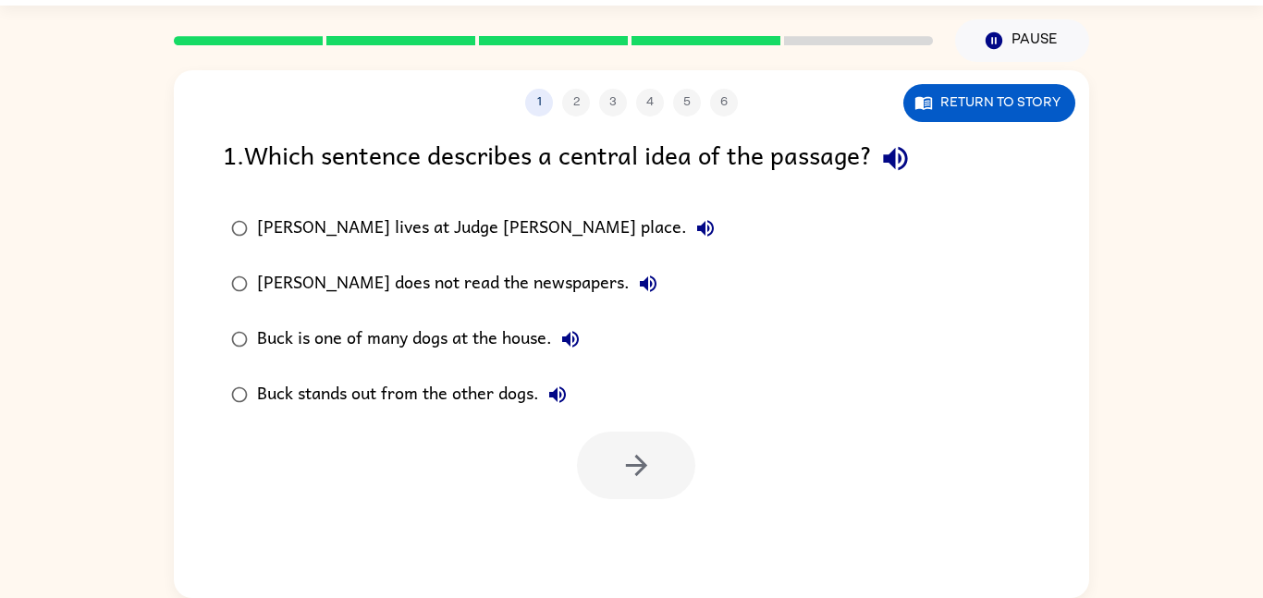
scroll to position [0, 0]
click at [458, 329] on div "Buck is one of many dogs at the house." at bounding box center [423, 339] width 332 height 37
click at [471, 399] on div "Buck stands out from the other dogs." at bounding box center [416, 394] width 319 height 37
click at [645, 488] on button "button" at bounding box center [636, 465] width 118 height 67
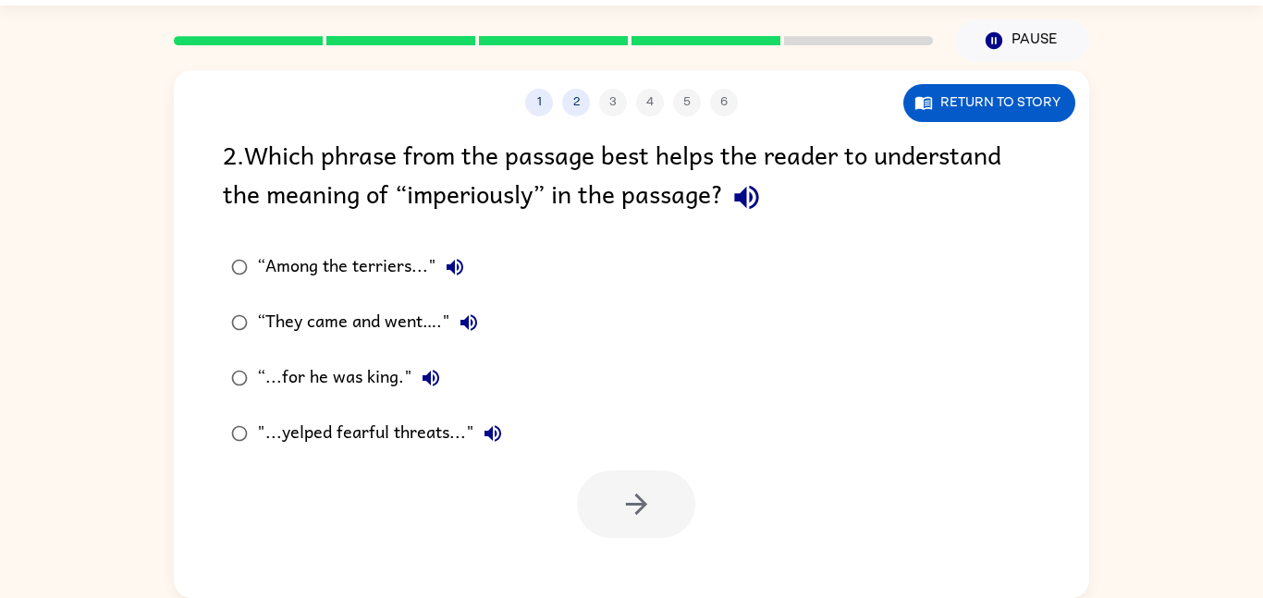
click at [355, 360] on div "“...for he was king."" at bounding box center [353, 378] width 192 height 37
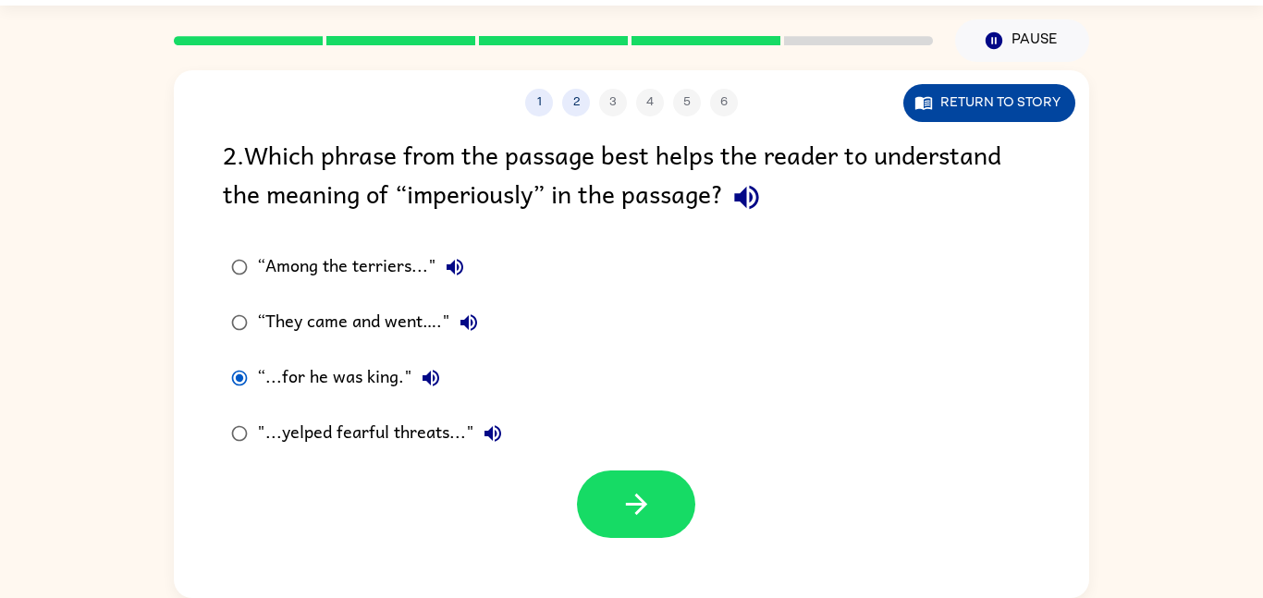
click at [1000, 104] on button "Return to story" at bounding box center [989, 103] width 172 height 38
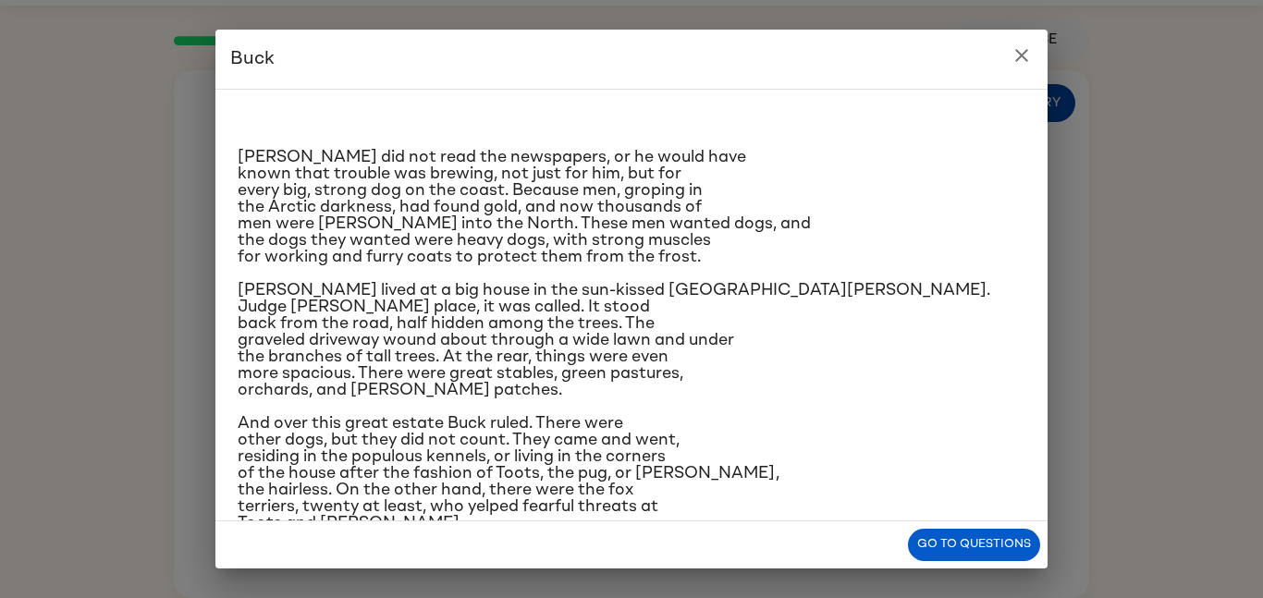
click at [1000, 104] on div "[PERSON_NAME] did not read the newspapers, or he would have known that trouble …" at bounding box center [632, 359] width 788 height 510
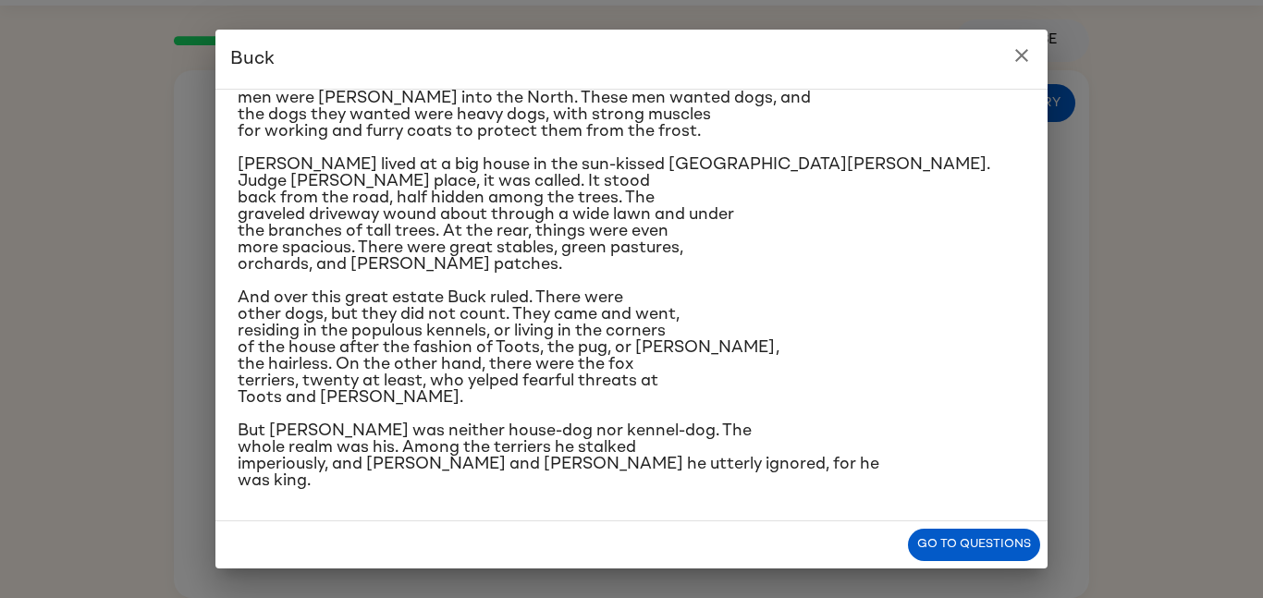
click at [1027, 73] on button "close" at bounding box center [1021, 55] width 37 height 37
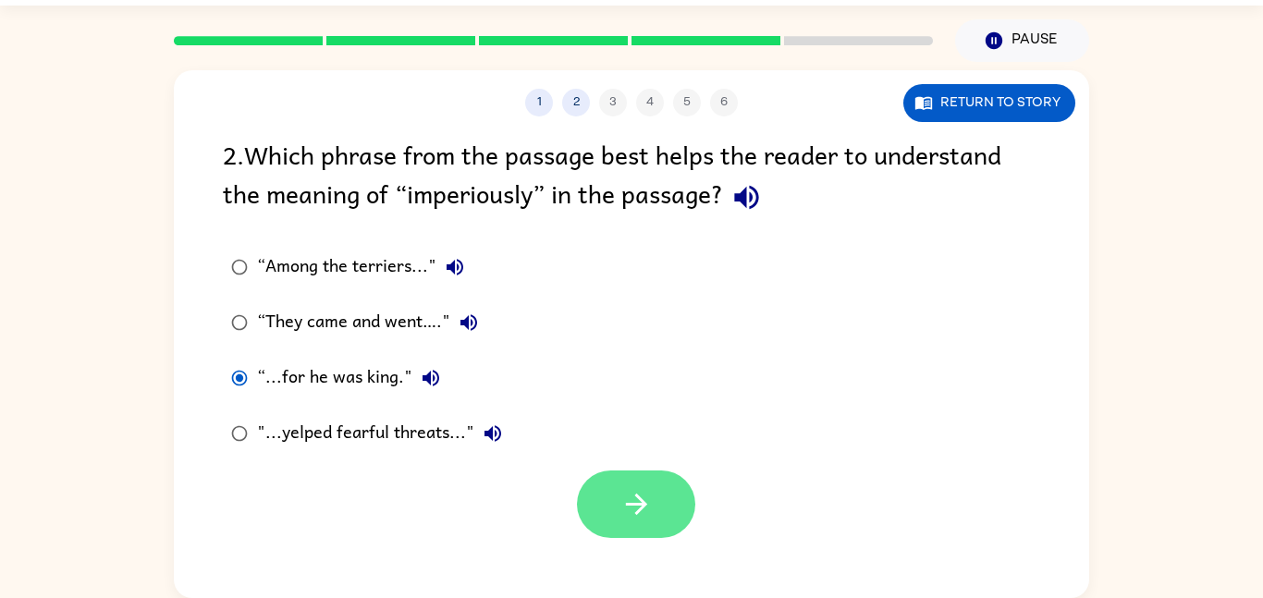
click at [625, 519] on icon "button" at bounding box center [636, 504] width 32 height 32
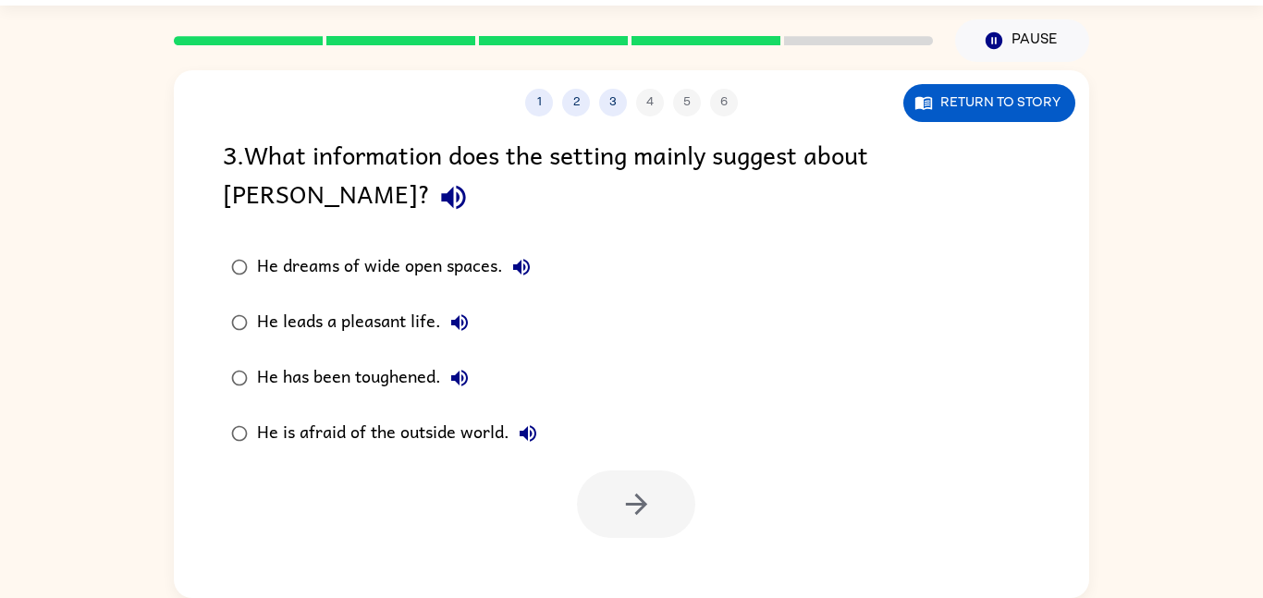
click at [391, 360] on div "He has been toughened." at bounding box center [367, 378] width 221 height 37
click at [640, 488] on icon "button" at bounding box center [636, 504] width 32 height 32
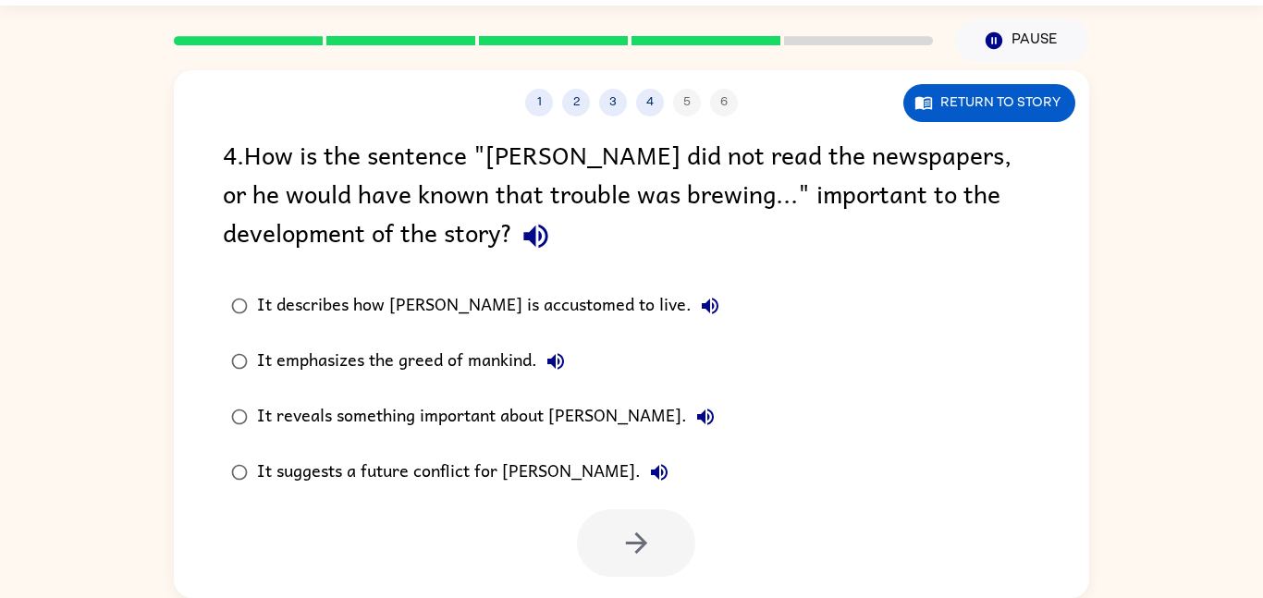
click at [448, 456] on div "It suggests a future conflict for [PERSON_NAME]." at bounding box center [467, 472] width 421 height 37
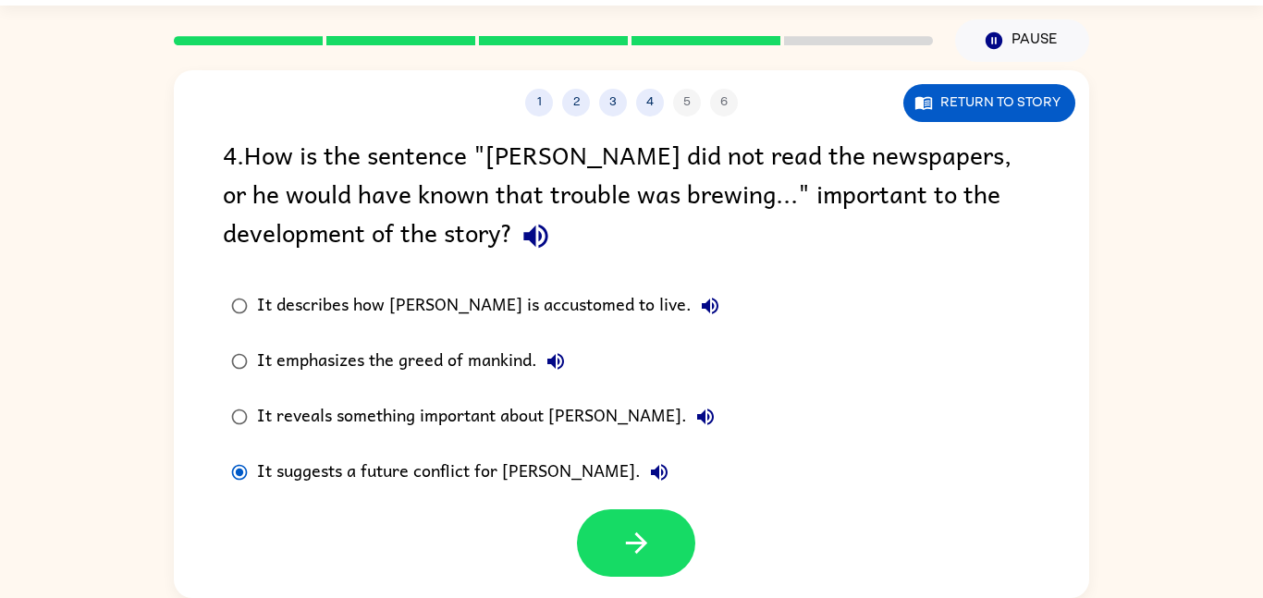
click at [469, 297] on div "It describes how [PERSON_NAME] is accustomed to live." at bounding box center [493, 306] width 472 height 37
click at [603, 526] on button "button" at bounding box center [636, 542] width 118 height 67
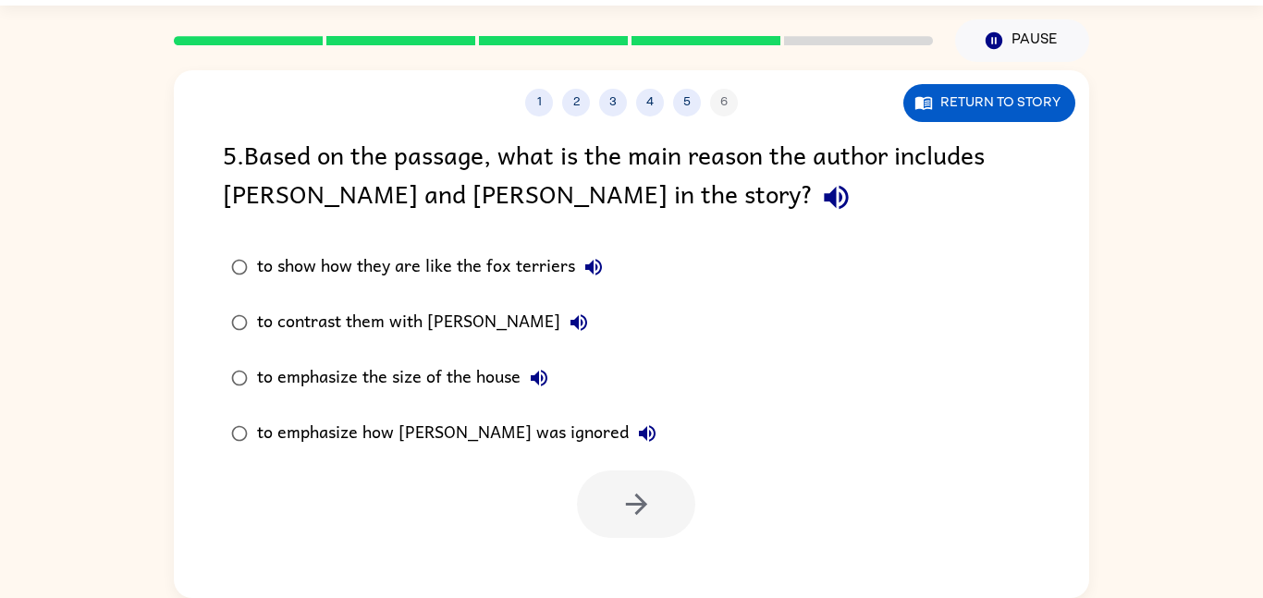
click at [455, 261] on div "to show how they are like the fox terriers" at bounding box center [434, 267] width 355 height 37
click at [627, 486] on button "button" at bounding box center [636, 504] width 118 height 67
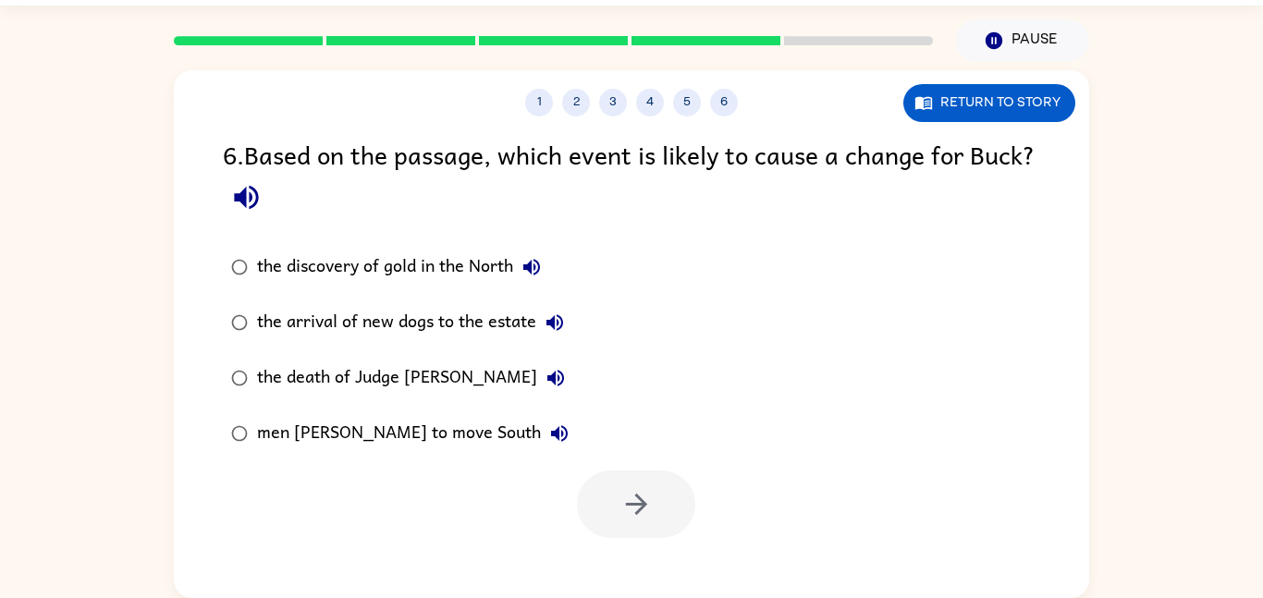
click at [461, 311] on div "the arrival of new dogs to the estate" at bounding box center [415, 322] width 316 height 37
click at [601, 508] on button "button" at bounding box center [636, 504] width 118 height 67
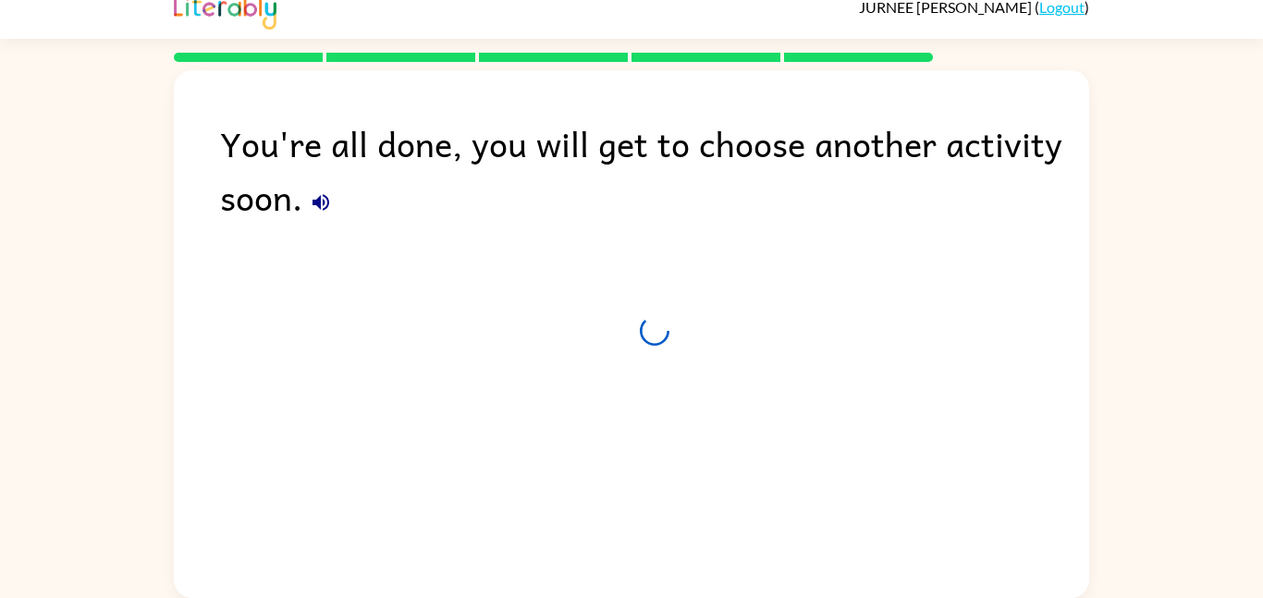
scroll to position [18, 0]
click at [392, 313] on div "You're all done, you will get to choose another activity soon. Leaving in 4 sec…" at bounding box center [631, 329] width 915 height 519
click at [398, 332] on b "3" at bounding box center [396, 343] width 20 height 54
click at [398, 332] on b "2" at bounding box center [396, 343] width 20 height 54
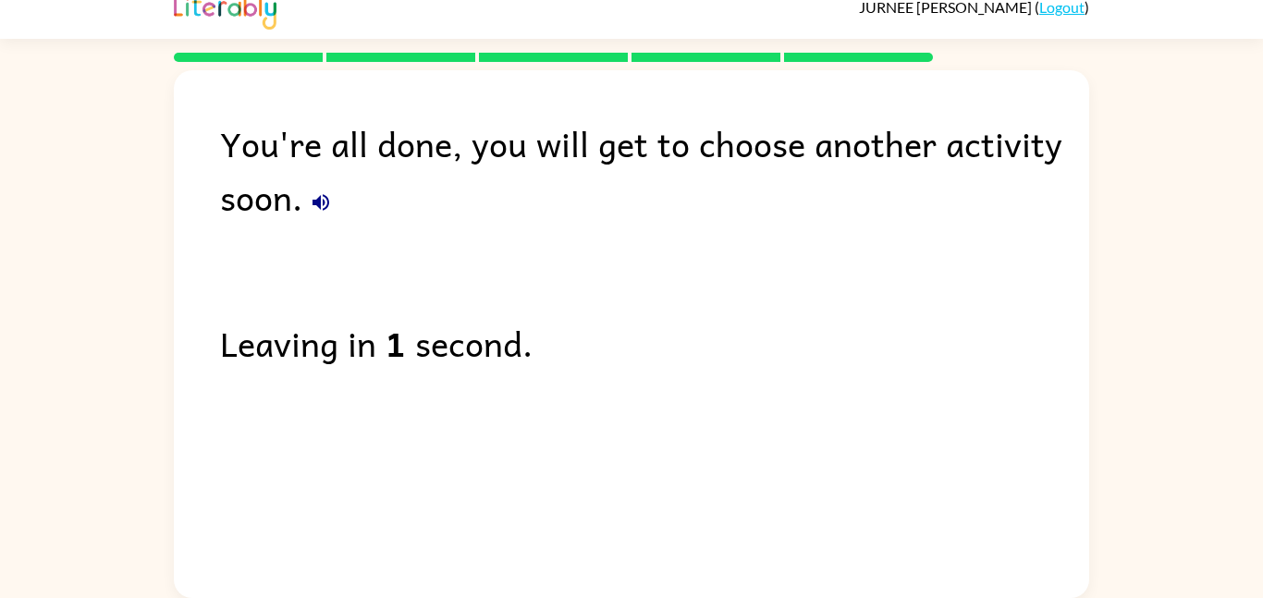
click at [398, 332] on b "1" at bounding box center [396, 343] width 20 height 54
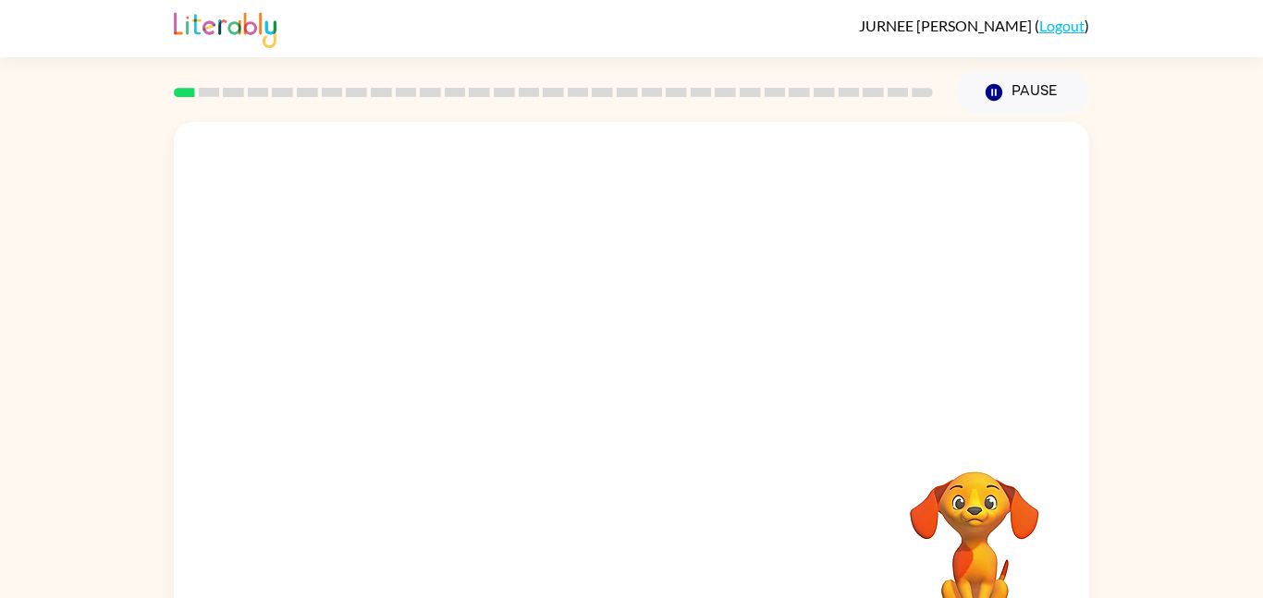
scroll to position [52, 0]
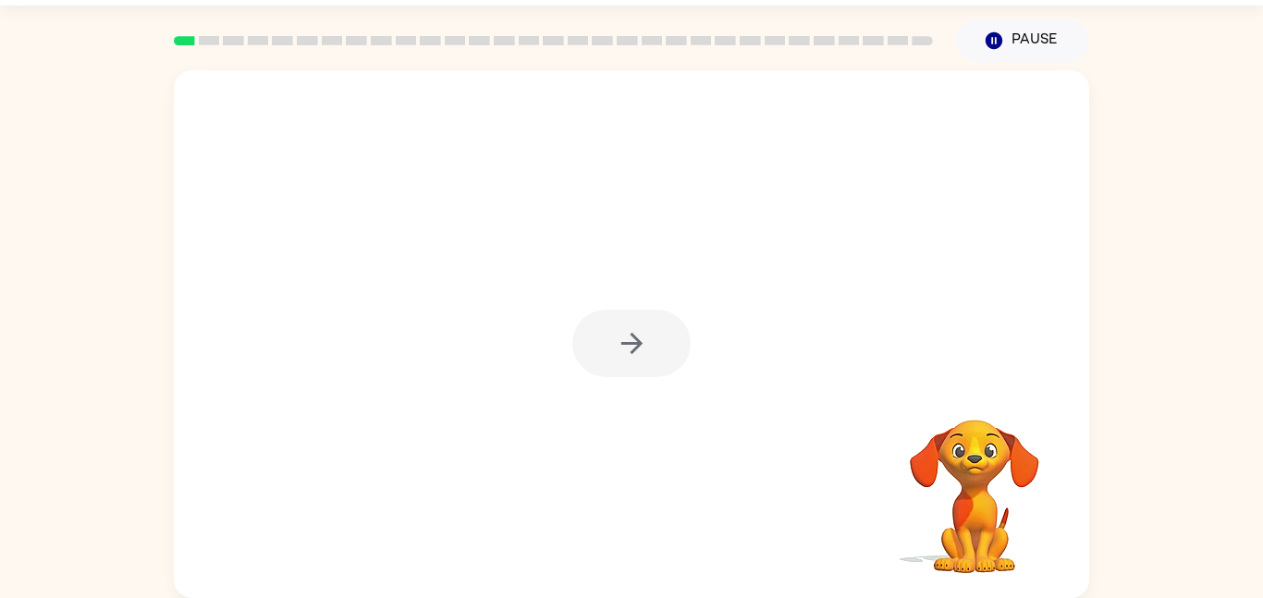
click at [650, 343] on div at bounding box center [631, 343] width 118 height 67
click at [657, 343] on div at bounding box center [631, 343] width 118 height 67
click at [576, 331] on button "button" at bounding box center [631, 343] width 118 height 67
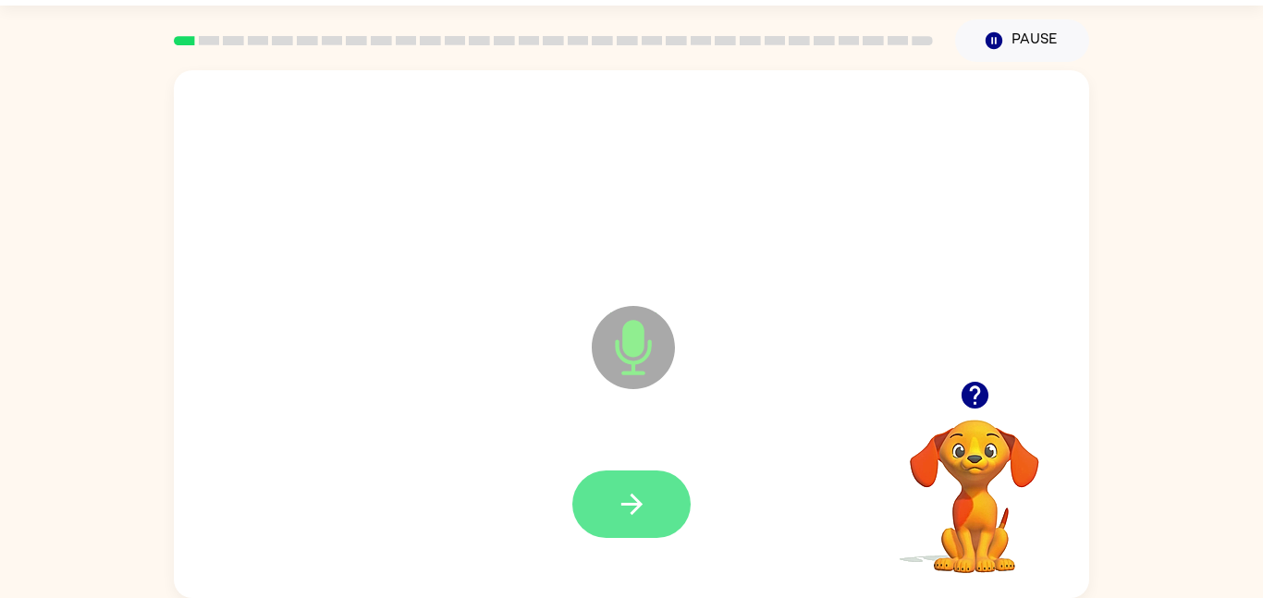
click at [637, 486] on button "button" at bounding box center [631, 504] width 118 height 67
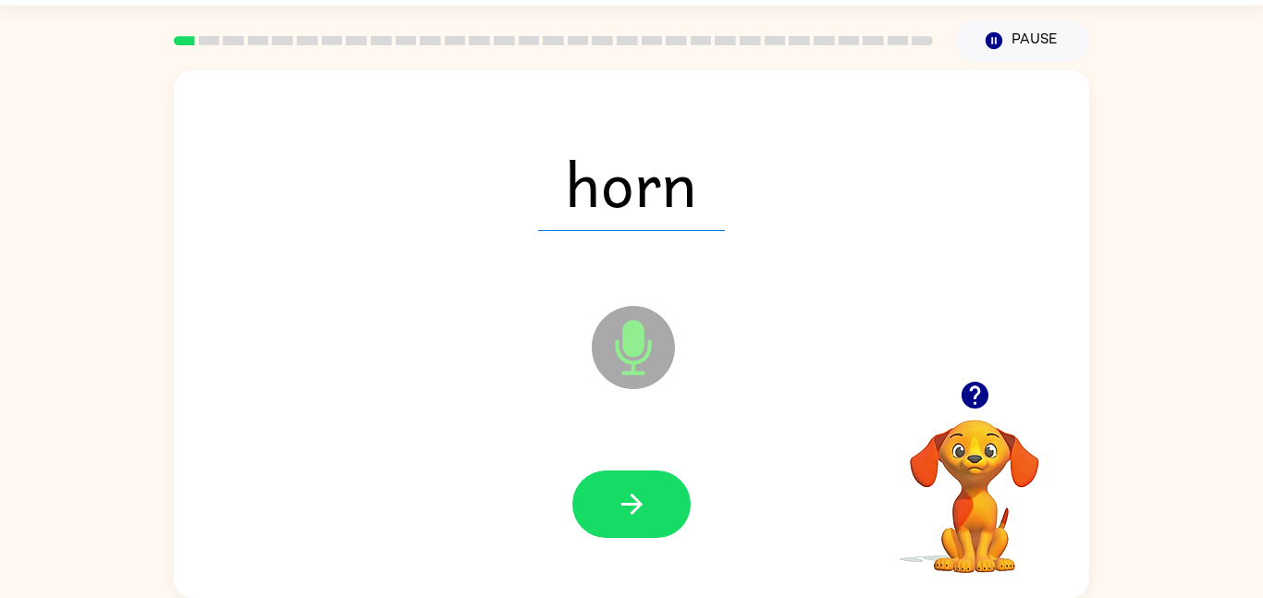
click at [645, 490] on icon "button" at bounding box center [632, 504] width 32 height 32
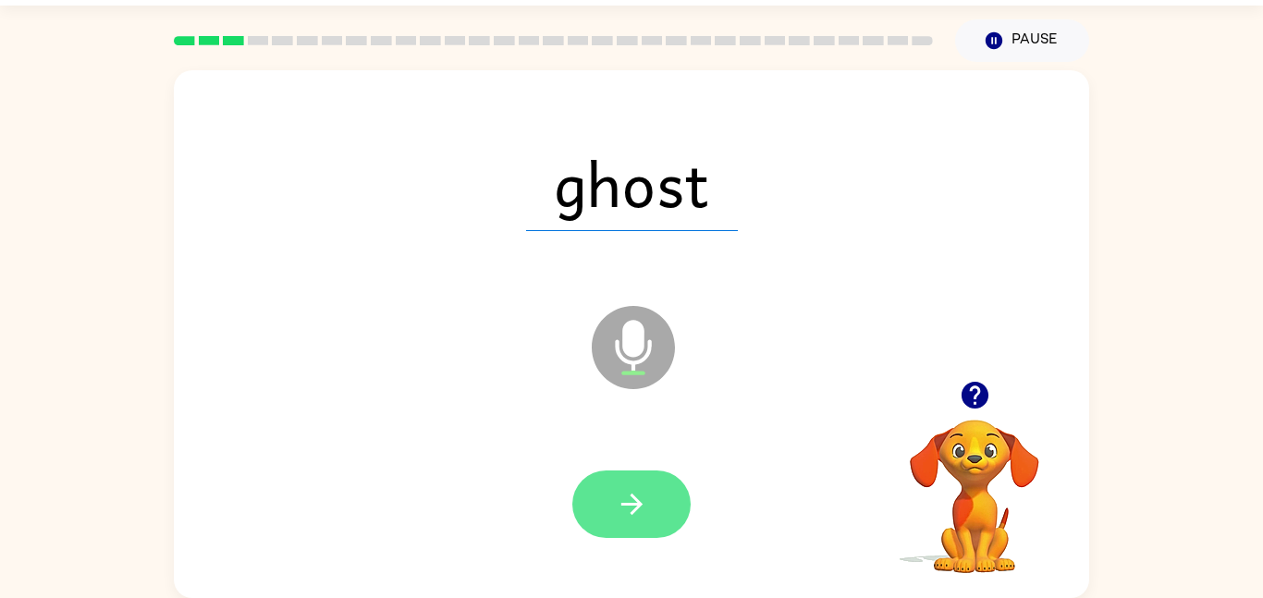
click at [646, 499] on icon "button" at bounding box center [632, 504] width 32 height 32
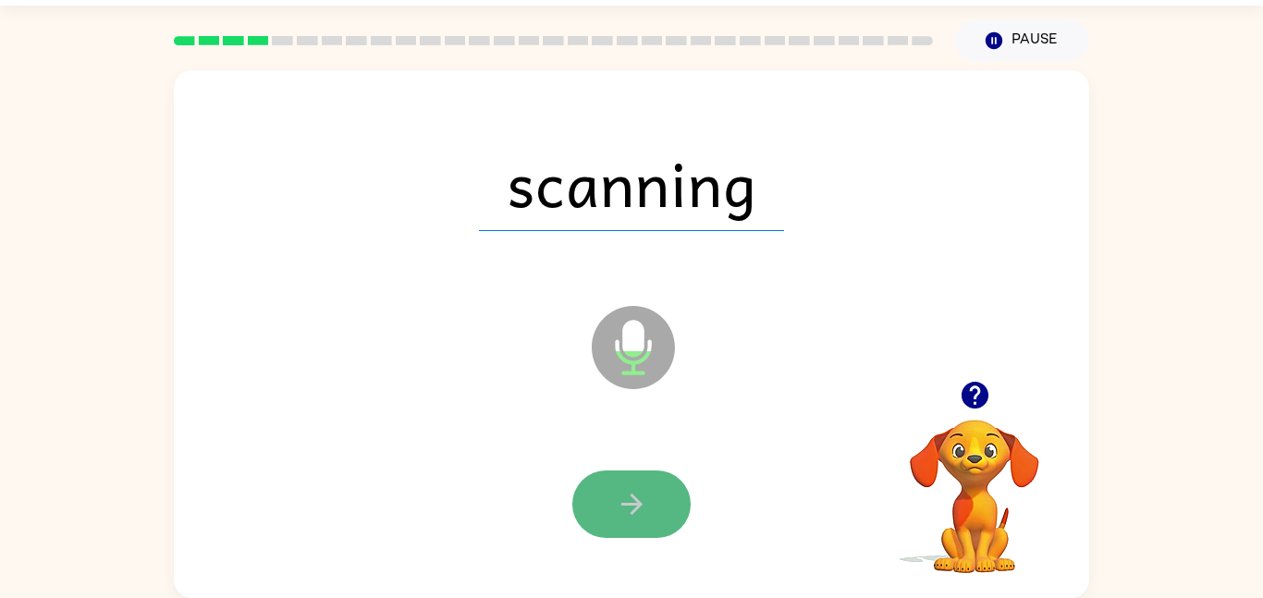
click at [641, 513] on icon "button" at bounding box center [632, 504] width 32 height 32
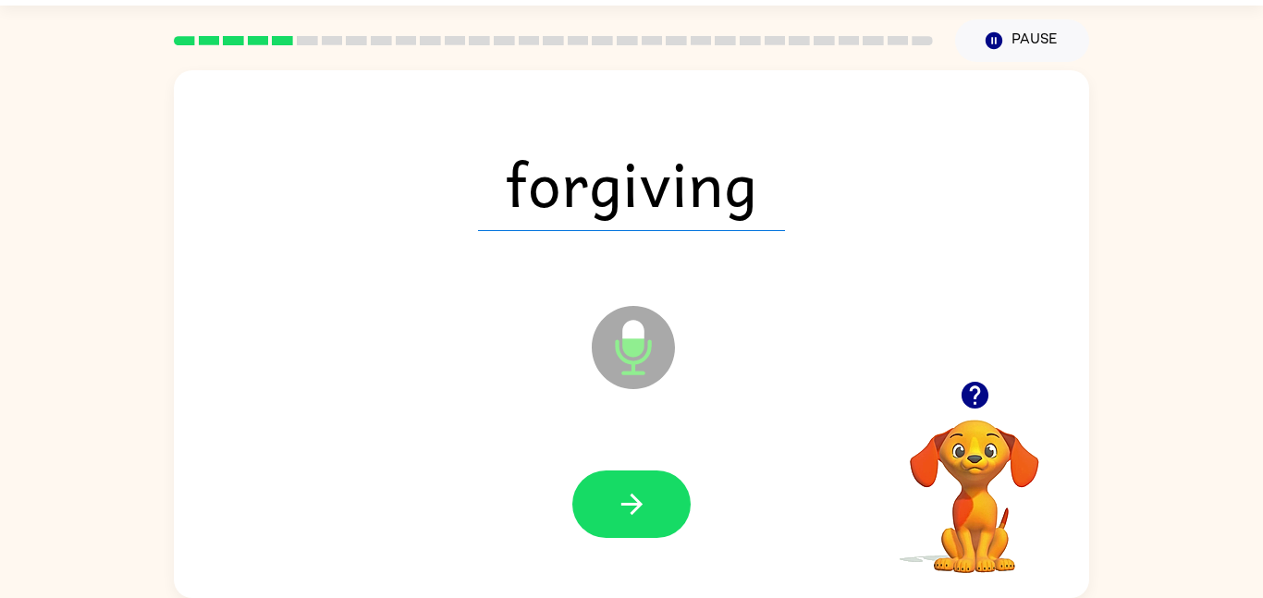
click at [641, 513] on icon "button" at bounding box center [632, 504] width 32 height 32
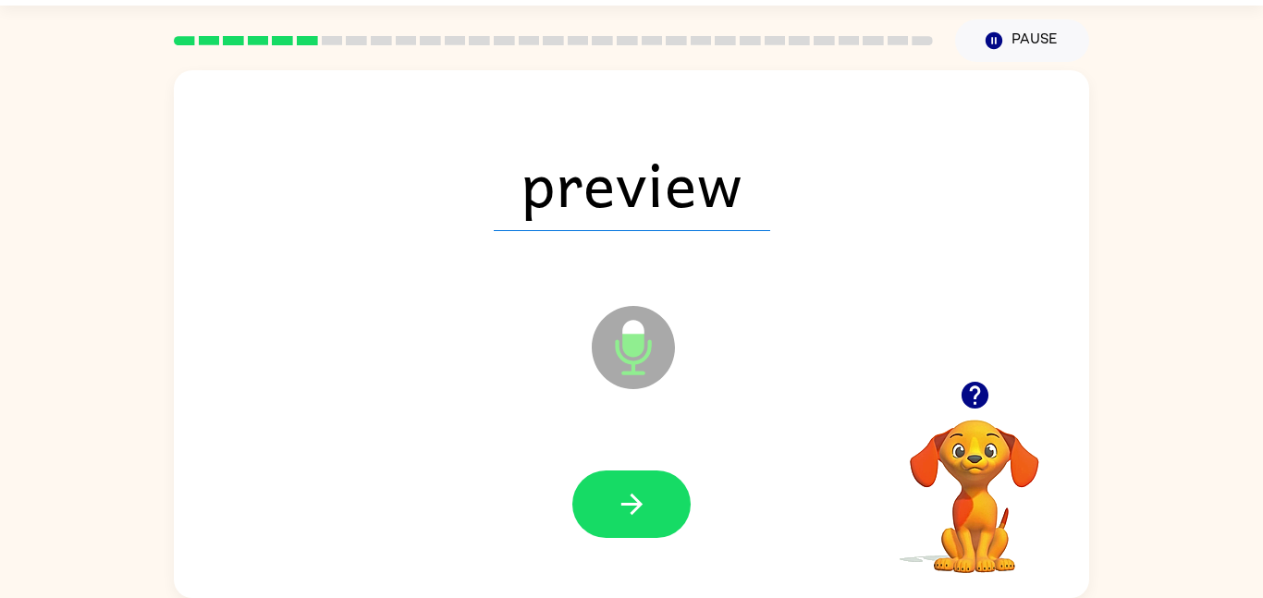
click at [641, 513] on icon "button" at bounding box center [632, 504] width 32 height 32
click at [641, 513] on div at bounding box center [631, 504] width 118 height 67
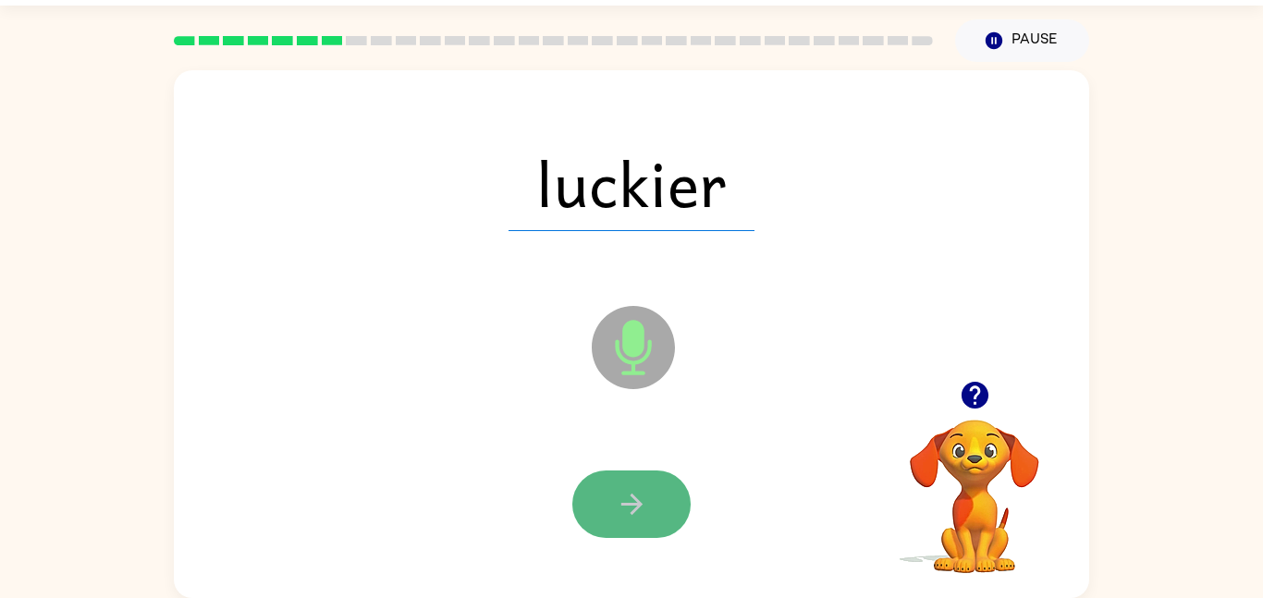
click at [642, 515] on icon "button" at bounding box center [632, 504] width 32 height 32
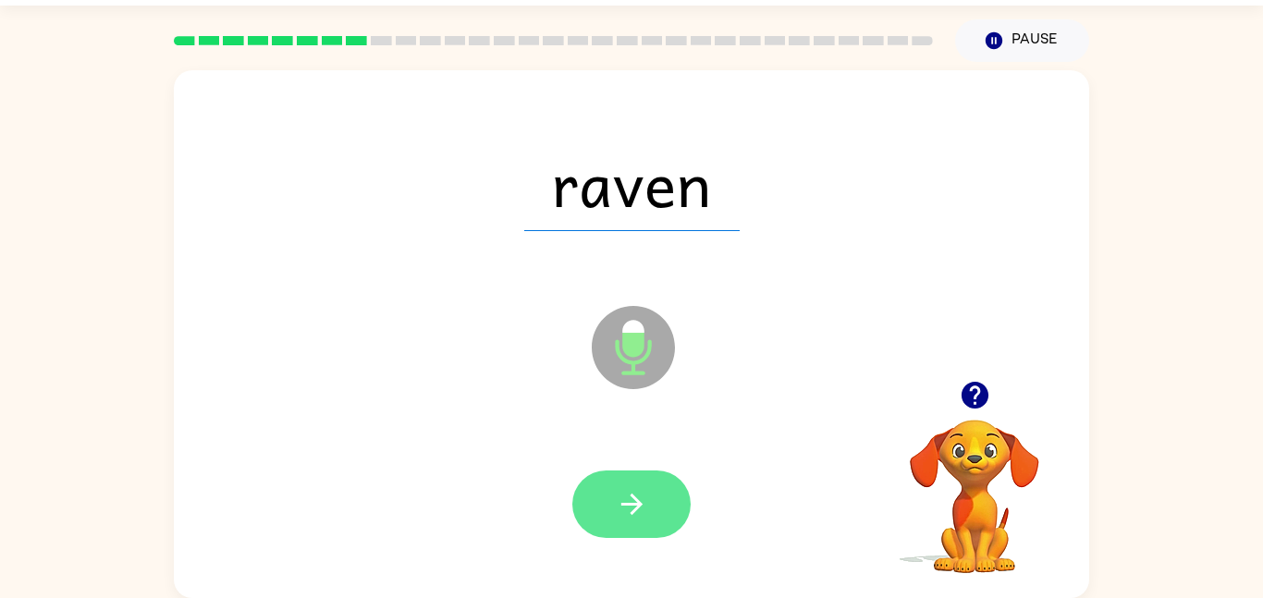
click at [630, 492] on icon "button" at bounding box center [632, 504] width 32 height 32
click at [640, 494] on icon "button" at bounding box center [632, 504] width 32 height 32
click at [636, 488] on icon "button" at bounding box center [632, 504] width 32 height 32
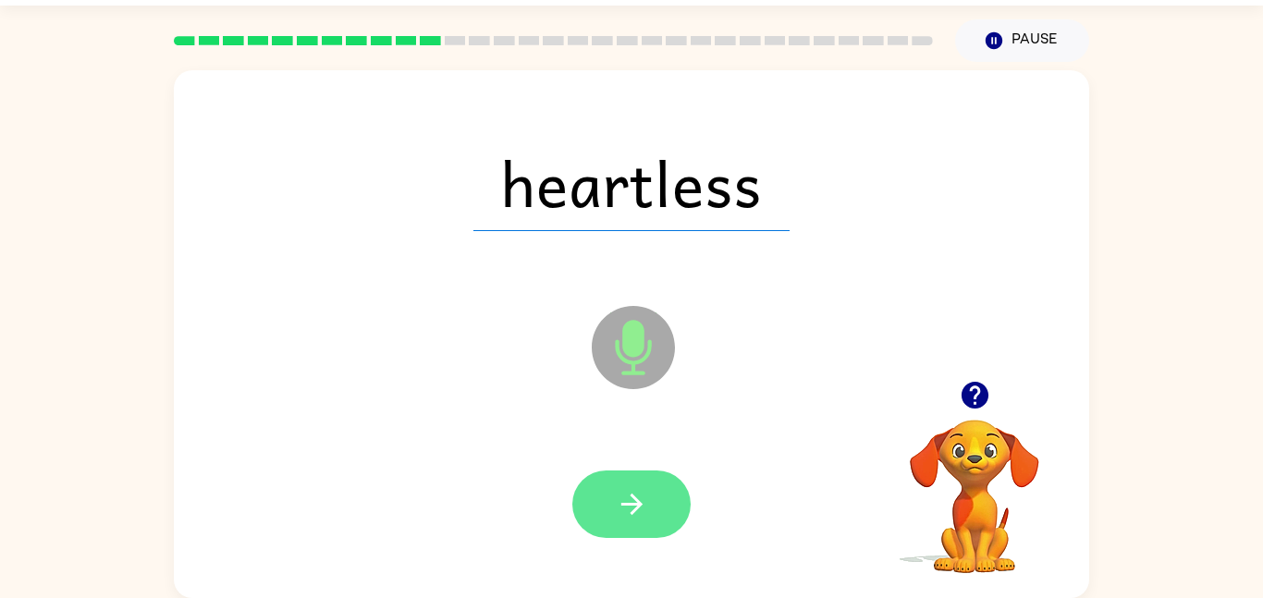
click at [644, 493] on icon "button" at bounding box center [632, 504] width 32 height 32
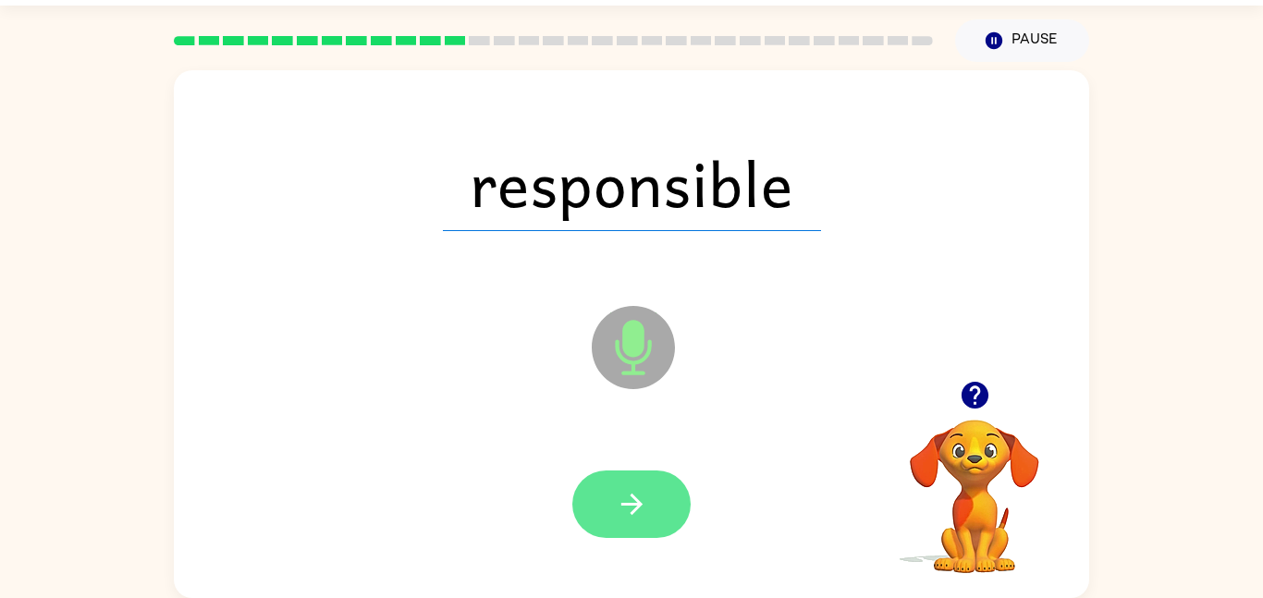
click at [646, 493] on icon "button" at bounding box center [632, 504] width 32 height 32
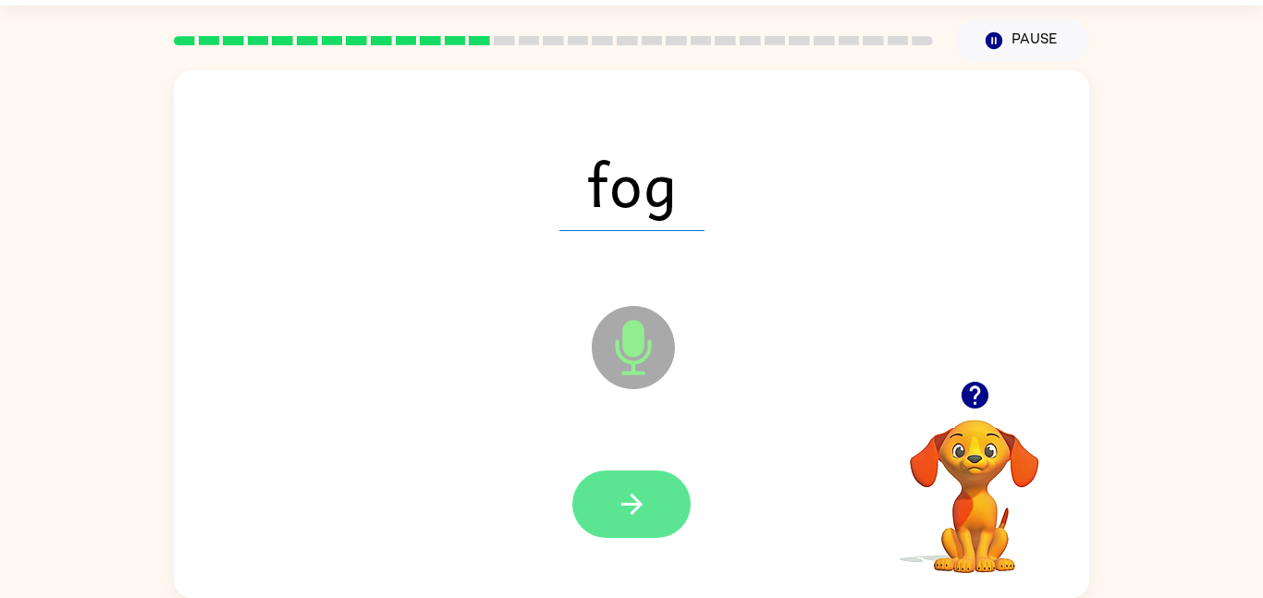
click at [655, 488] on button "button" at bounding box center [631, 504] width 118 height 67
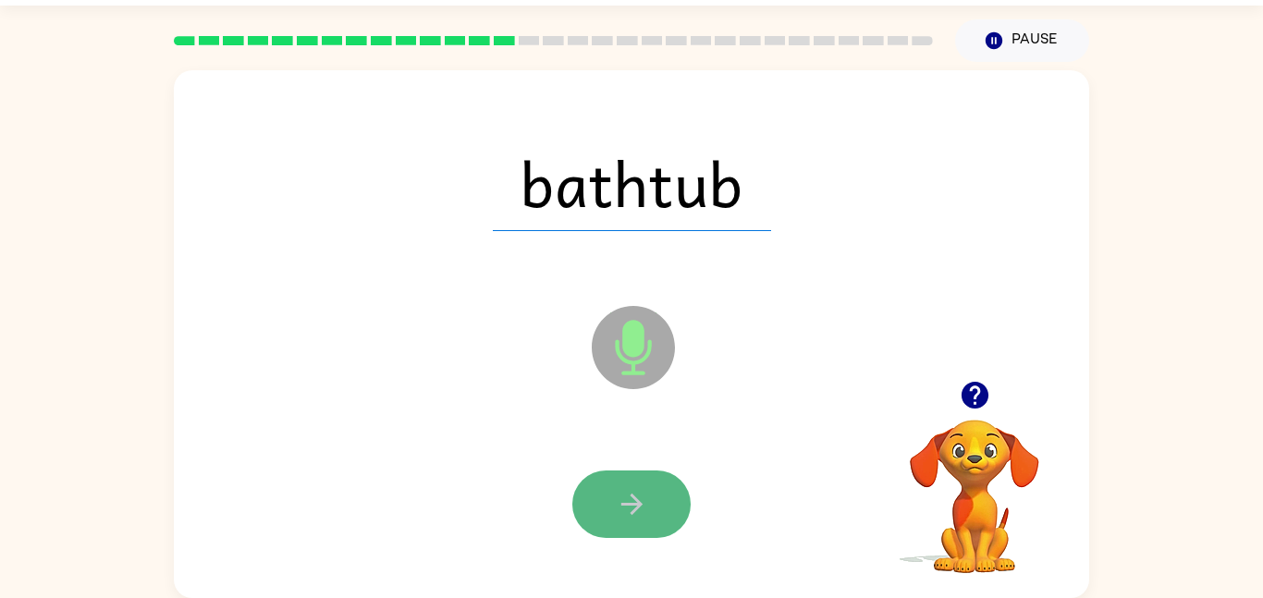
click at [654, 499] on button "button" at bounding box center [631, 504] width 118 height 67
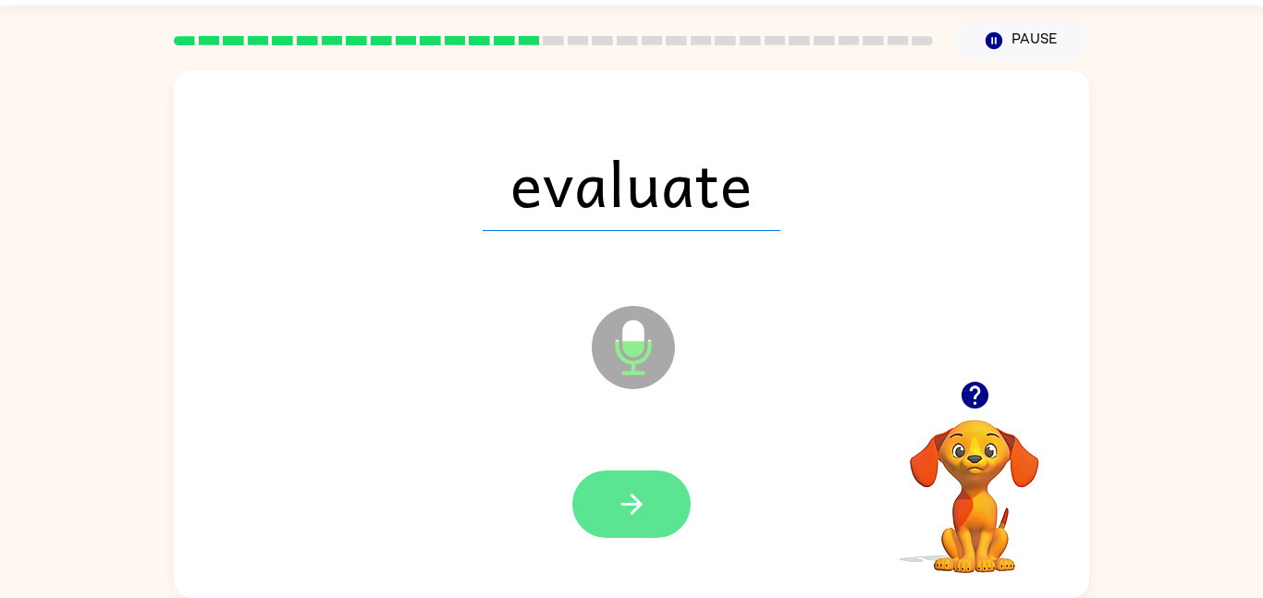
click at [654, 497] on button "button" at bounding box center [631, 504] width 118 height 67
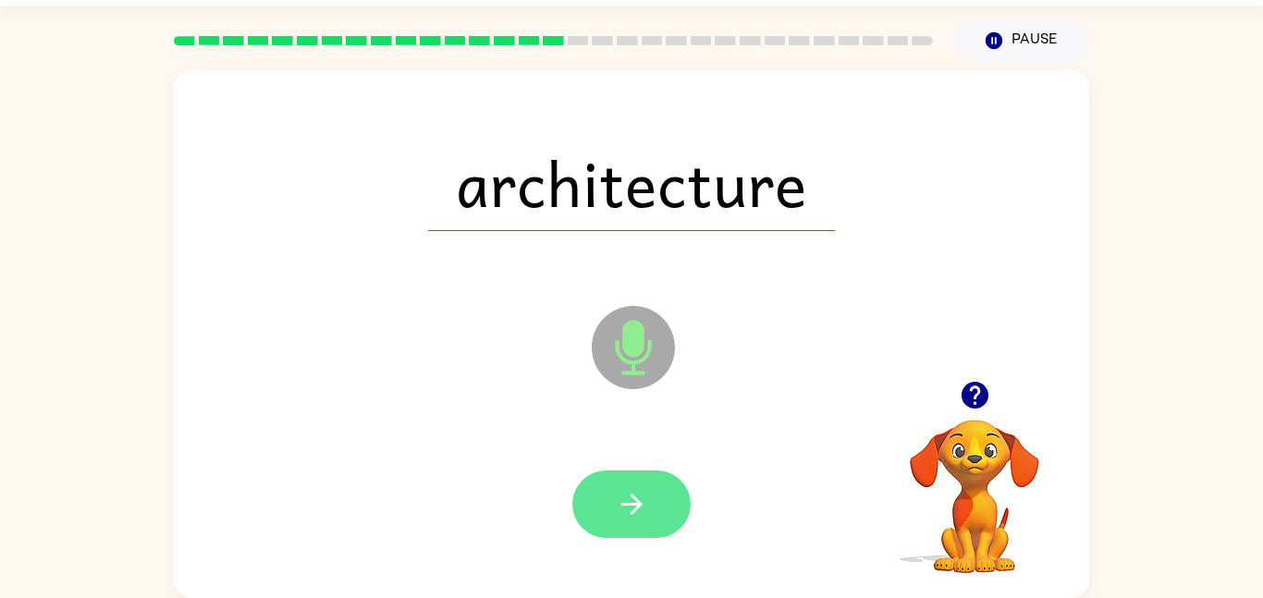
click at [656, 492] on button "button" at bounding box center [631, 504] width 118 height 67
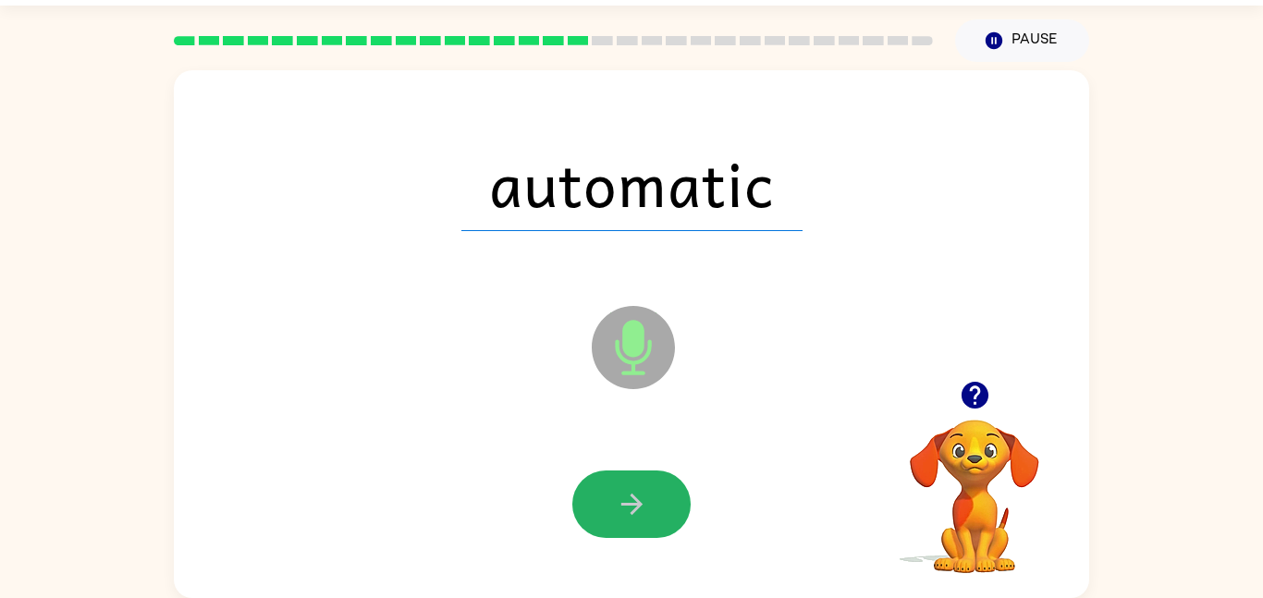
click at [656, 492] on button "button" at bounding box center [631, 504] width 118 height 67
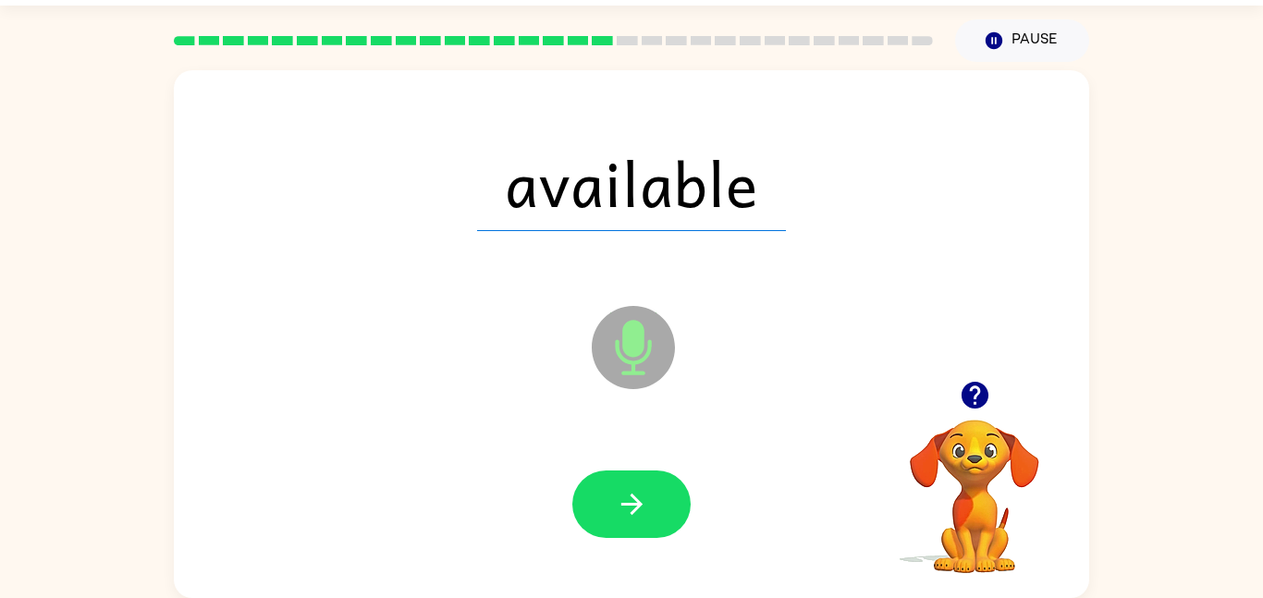
click at [656, 492] on button "button" at bounding box center [631, 504] width 118 height 67
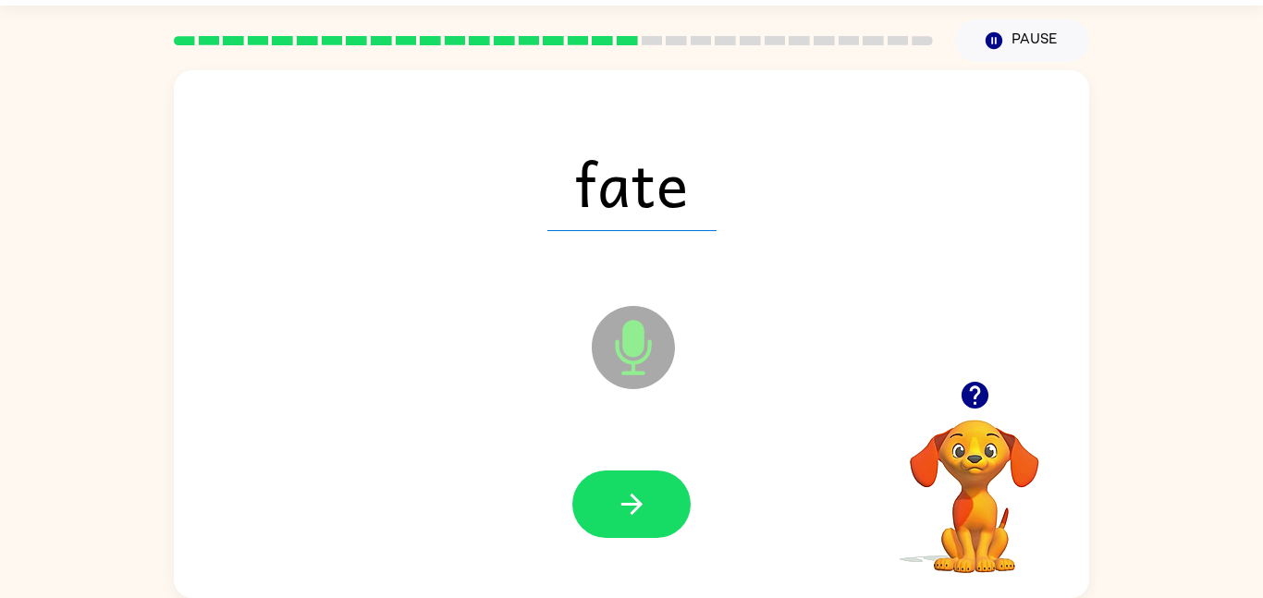
click at [656, 493] on button "button" at bounding box center [631, 504] width 118 height 67
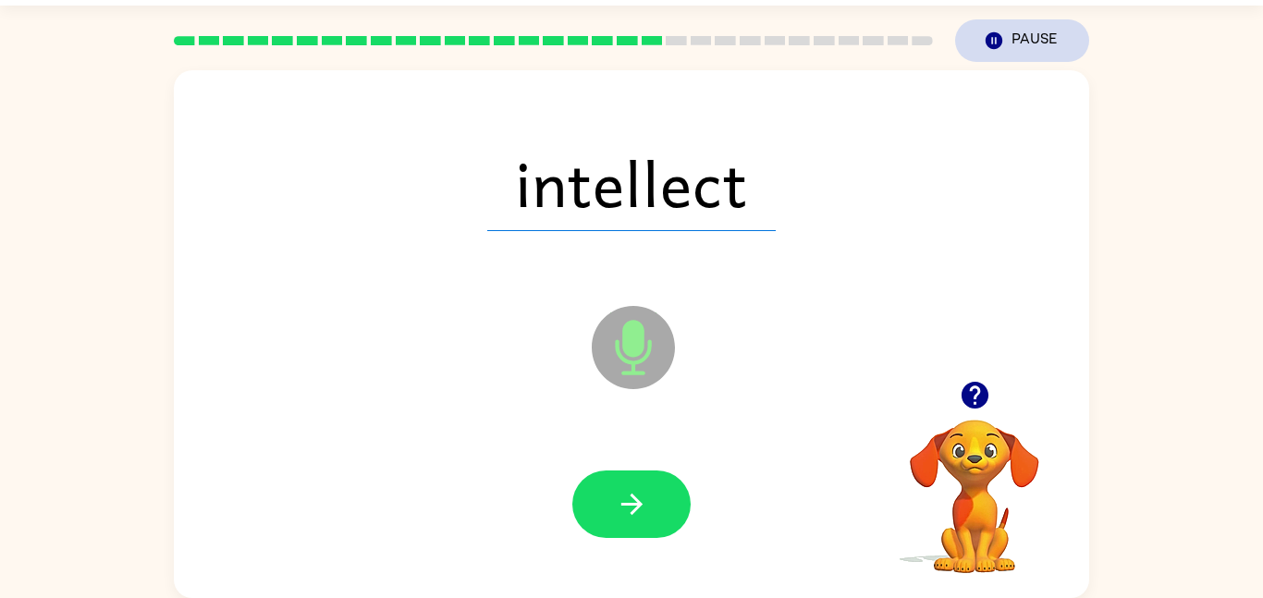
click at [1015, 26] on button "Pause Pause" at bounding box center [1022, 40] width 134 height 43
